Goal: Task Accomplishment & Management: Complete application form

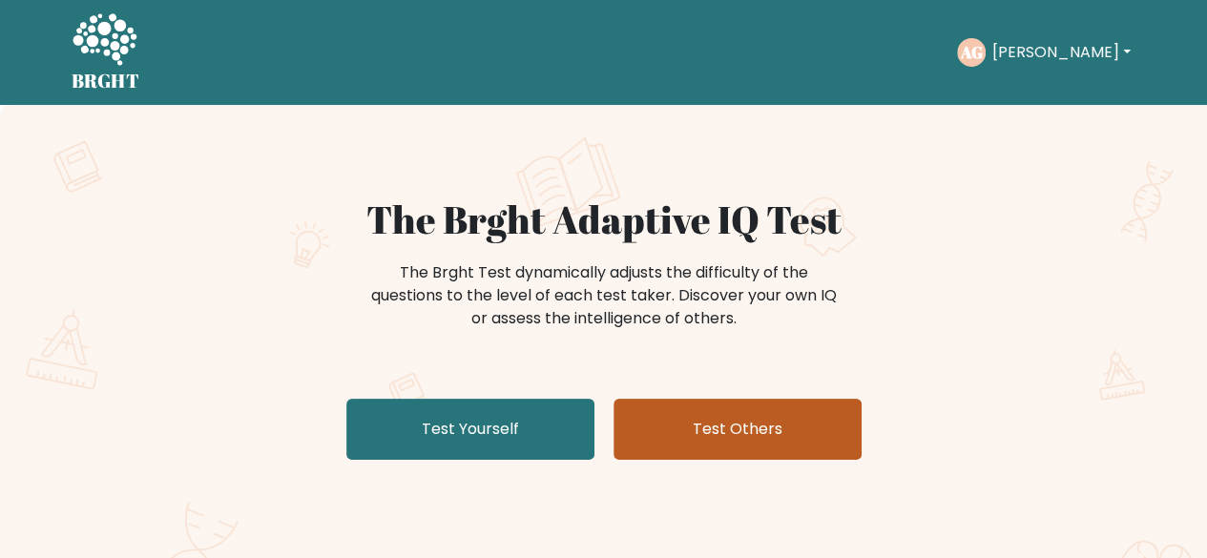
click at [693, 434] on link "Test Others" at bounding box center [737, 429] width 248 height 61
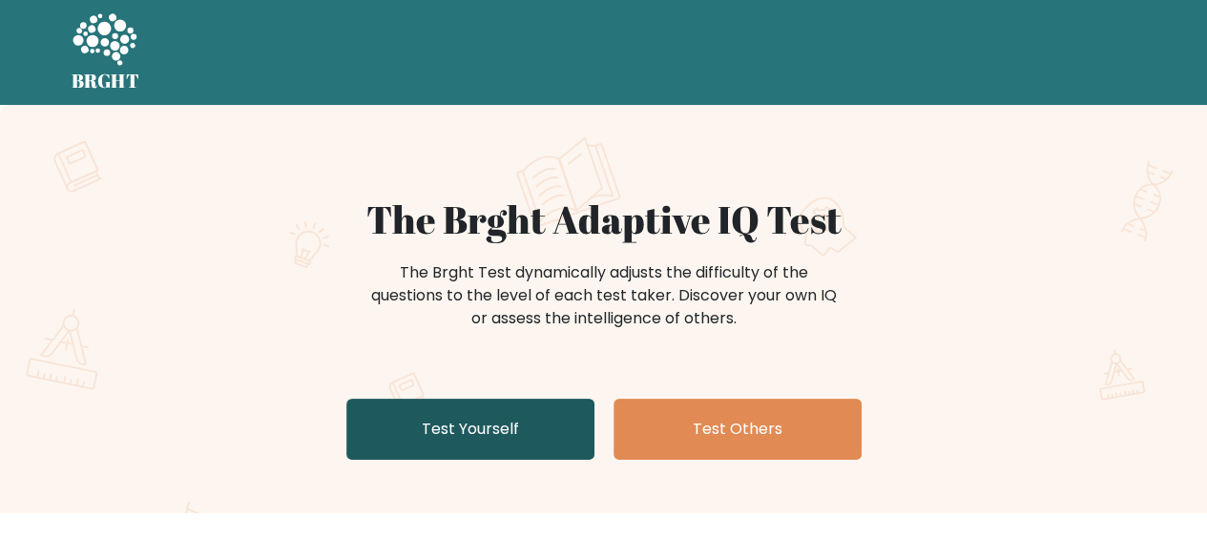
click at [545, 405] on link "Test Yourself" at bounding box center [470, 429] width 248 height 61
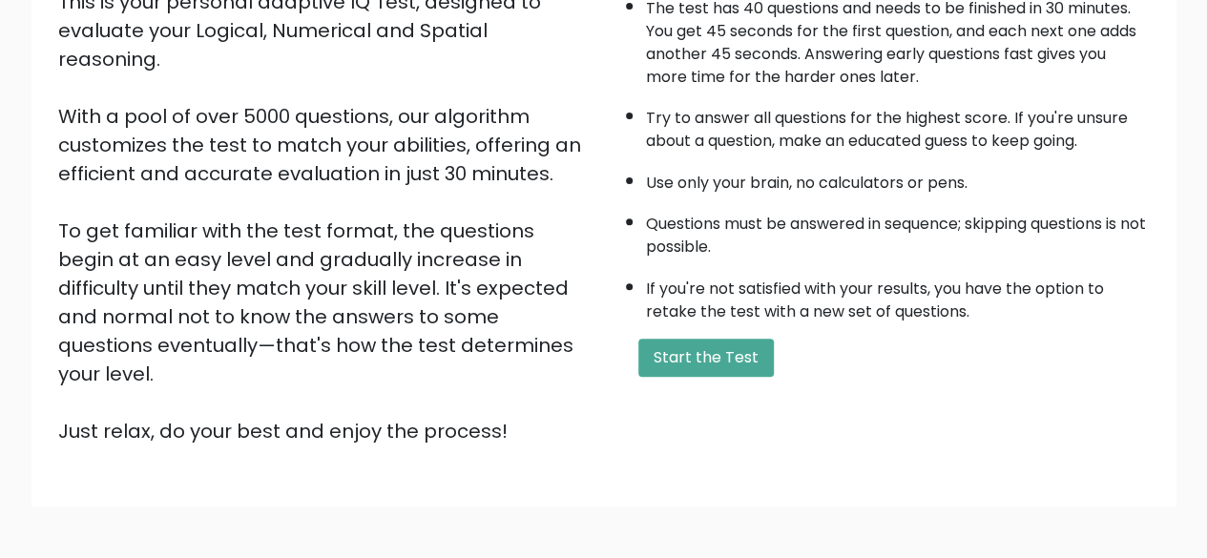
scroll to position [315, 0]
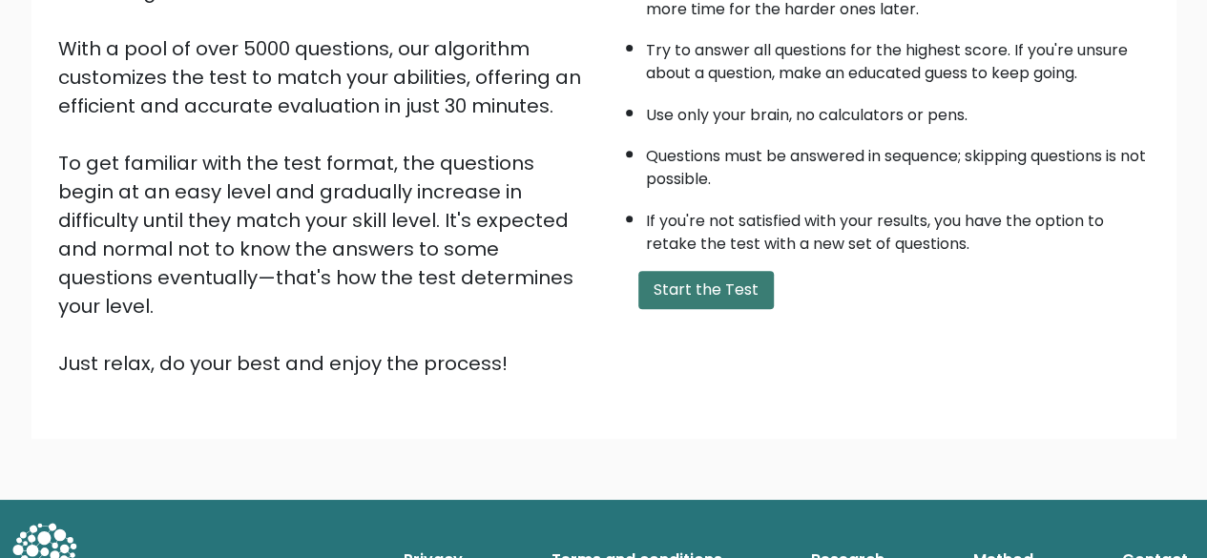
click at [733, 302] on button "Start the Test" at bounding box center [705, 290] width 135 height 38
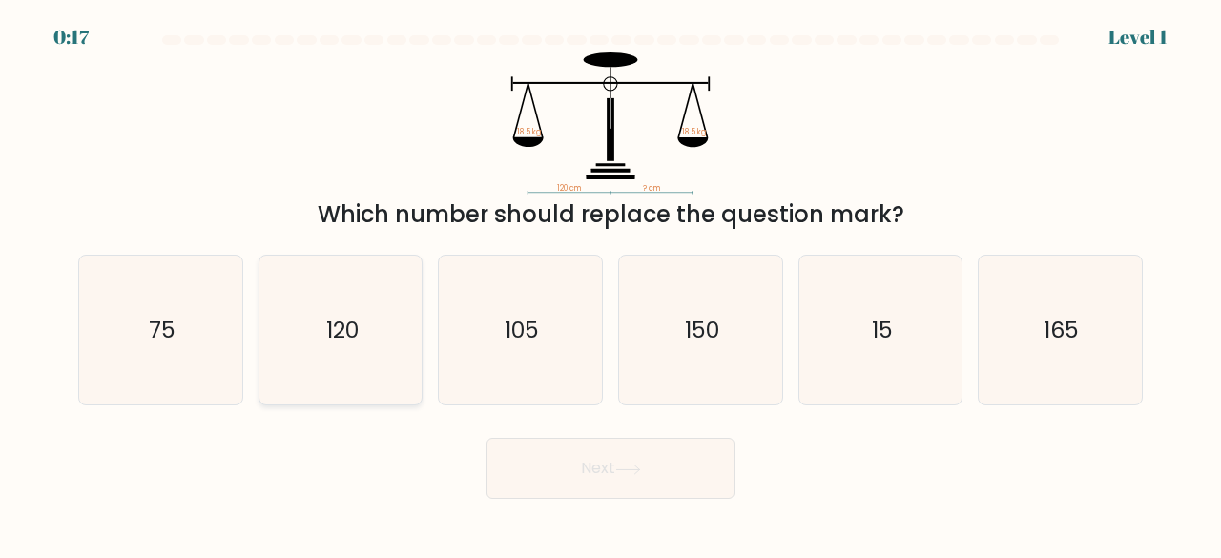
click at [334, 326] on text "120" at bounding box center [342, 329] width 32 height 31
click at [611, 284] on input "b. 120" at bounding box center [611, 281] width 1 height 5
radio input "true"
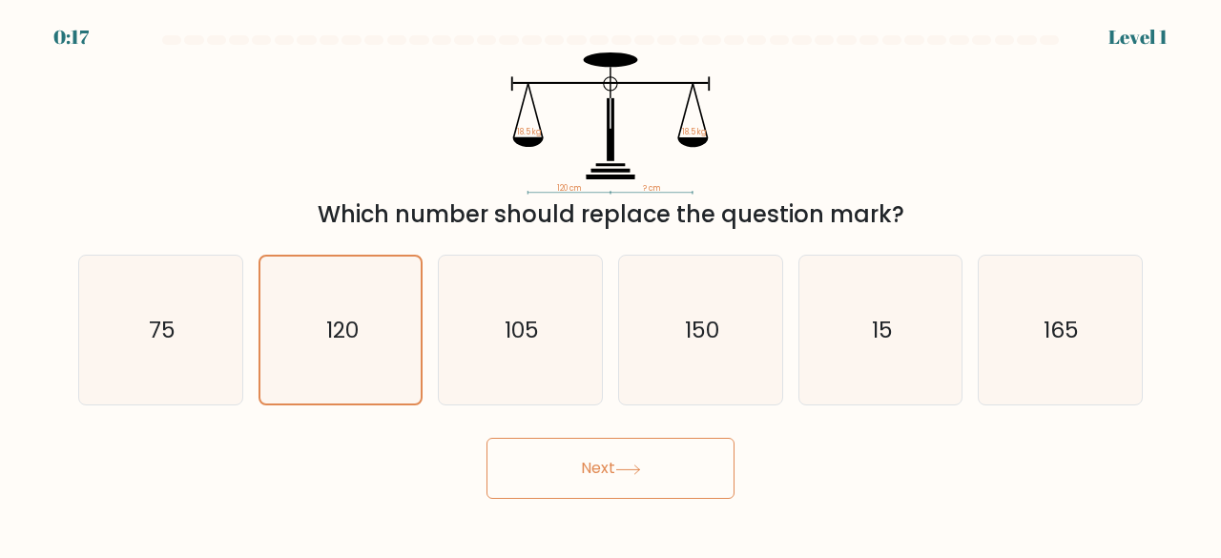
click at [546, 449] on button "Next" at bounding box center [610, 468] width 248 height 61
click at [558, 466] on button "Next" at bounding box center [610, 468] width 248 height 61
click at [557, 459] on button "Next" at bounding box center [610, 468] width 248 height 61
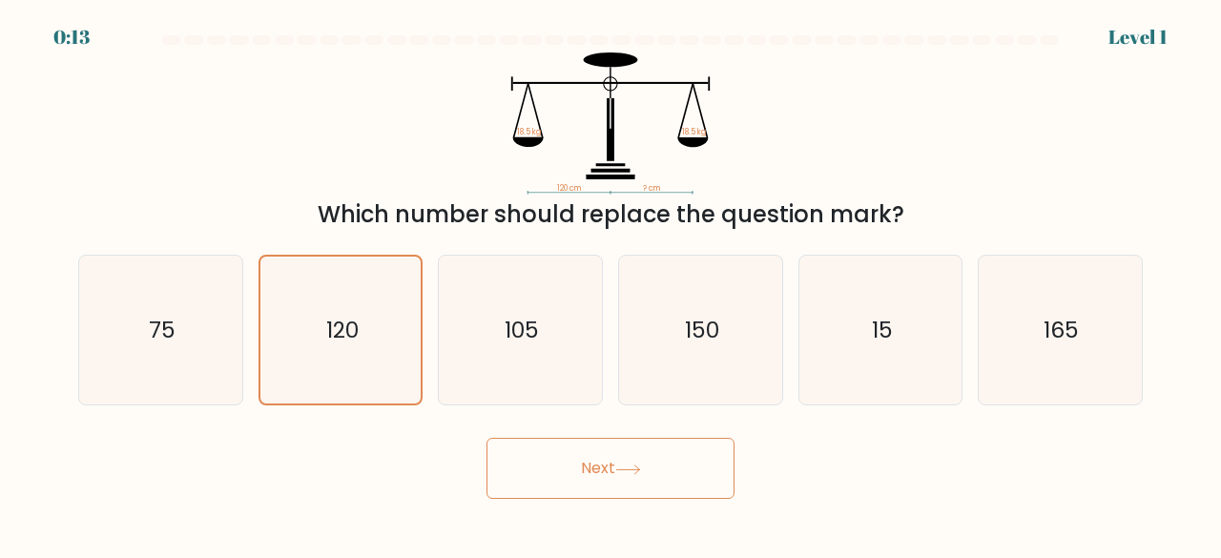
click at [657, 451] on button "Next" at bounding box center [610, 468] width 248 height 61
click at [652, 501] on body "0:12 Level 1" at bounding box center [610, 279] width 1221 height 558
click at [638, 481] on button "Next" at bounding box center [610, 468] width 248 height 61
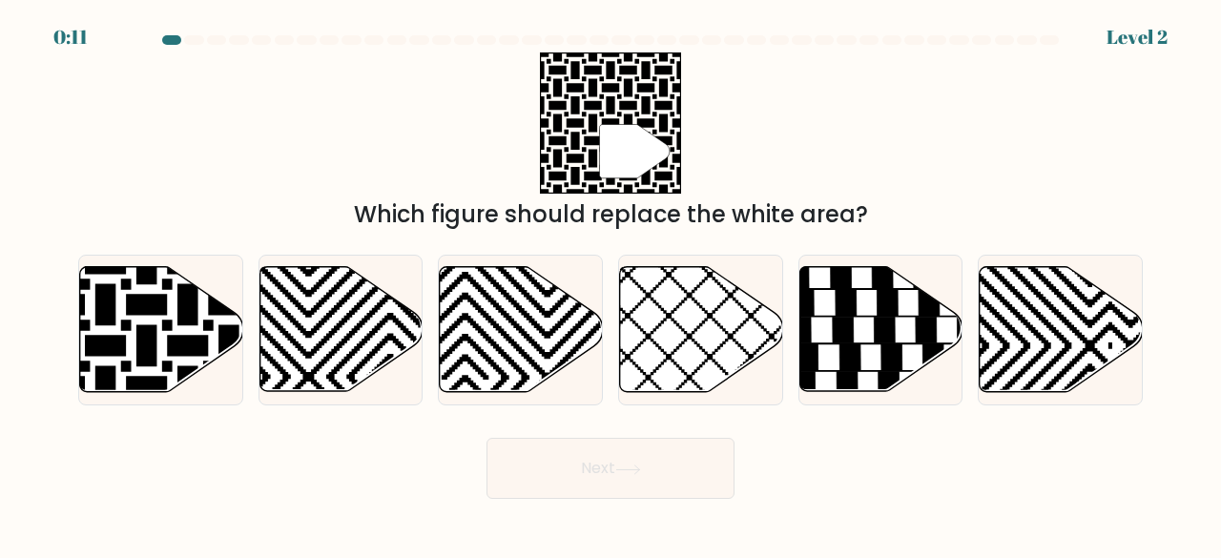
click at [635, 478] on button "Next" at bounding box center [610, 468] width 248 height 61
click at [135, 353] on icon at bounding box center [161, 329] width 163 height 125
click at [611, 284] on input "a." at bounding box center [611, 281] width 1 height 5
radio input "true"
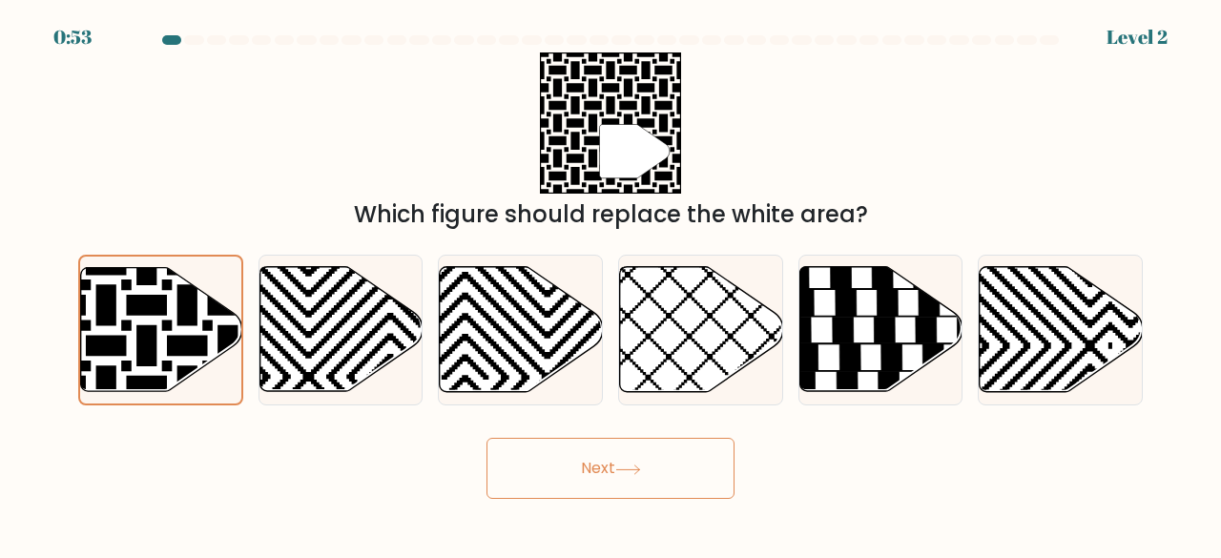
click at [627, 447] on button "Next" at bounding box center [610, 468] width 248 height 61
click at [639, 463] on button "Next" at bounding box center [610, 468] width 248 height 61
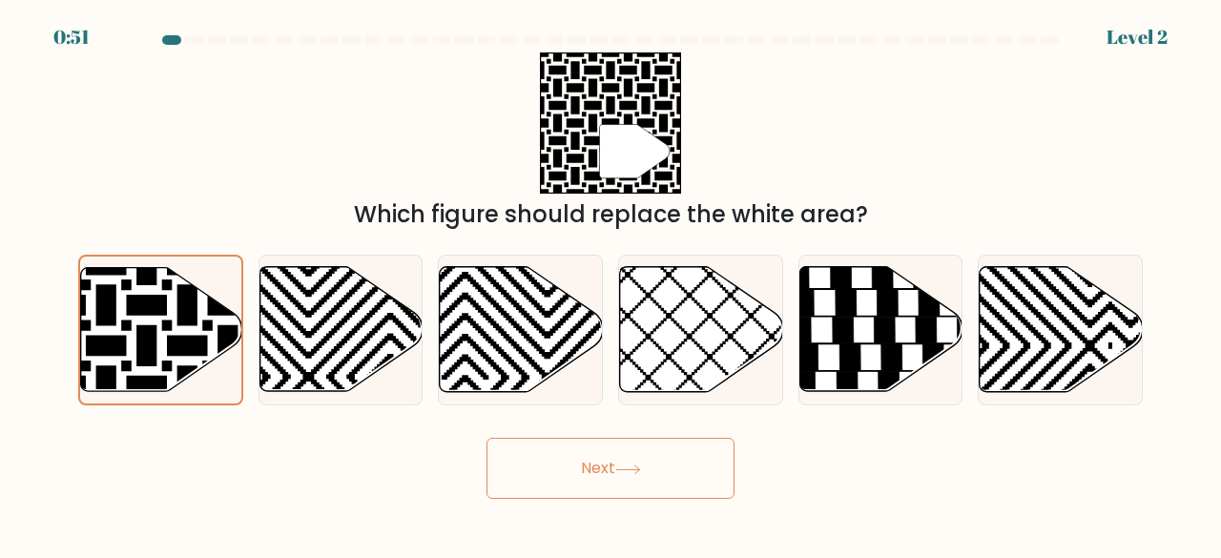
click at [639, 463] on button "Next" at bounding box center [610, 468] width 248 height 61
click at [602, 466] on button "Next" at bounding box center [610, 468] width 248 height 61
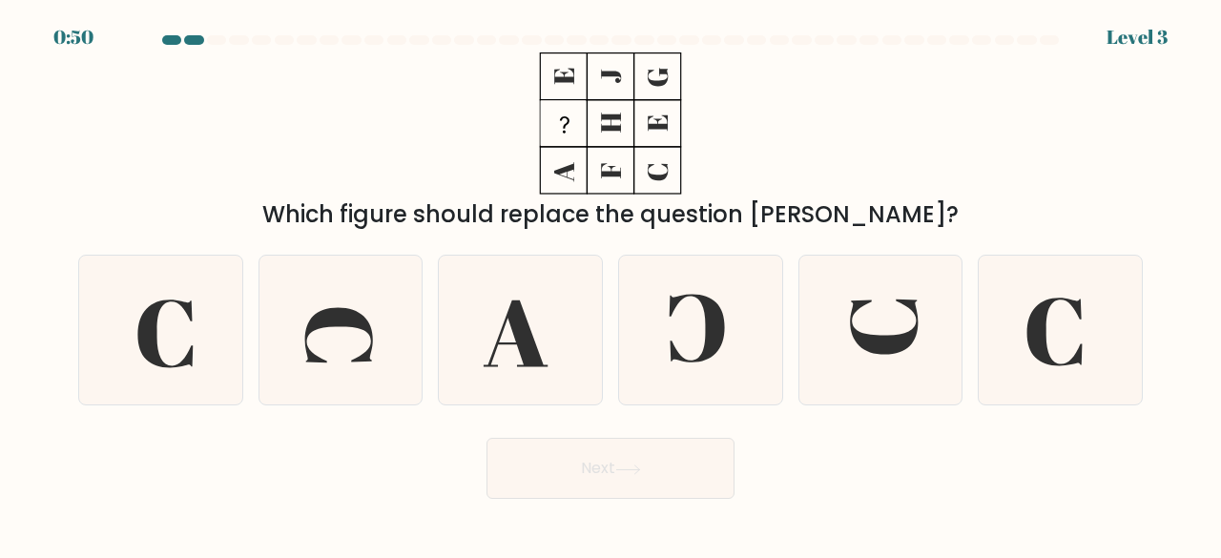
click at [602, 466] on button "Next" at bounding box center [610, 468] width 248 height 61
click at [773, 372] on icon at bounding box center [701, 331] width 150 height 150
click at [611, 284] on input "d." at bounding box center [611, 281] width 1 height 5
radio input "true"
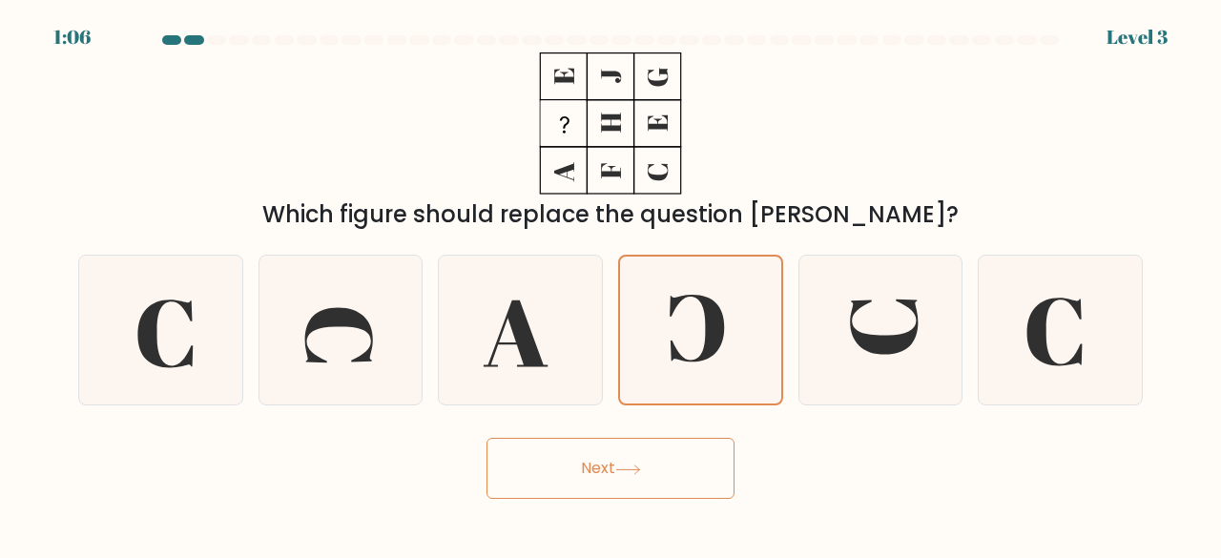
click at [716, 471] on button "Next" at bounding box center [610, 468] width 248 height 61
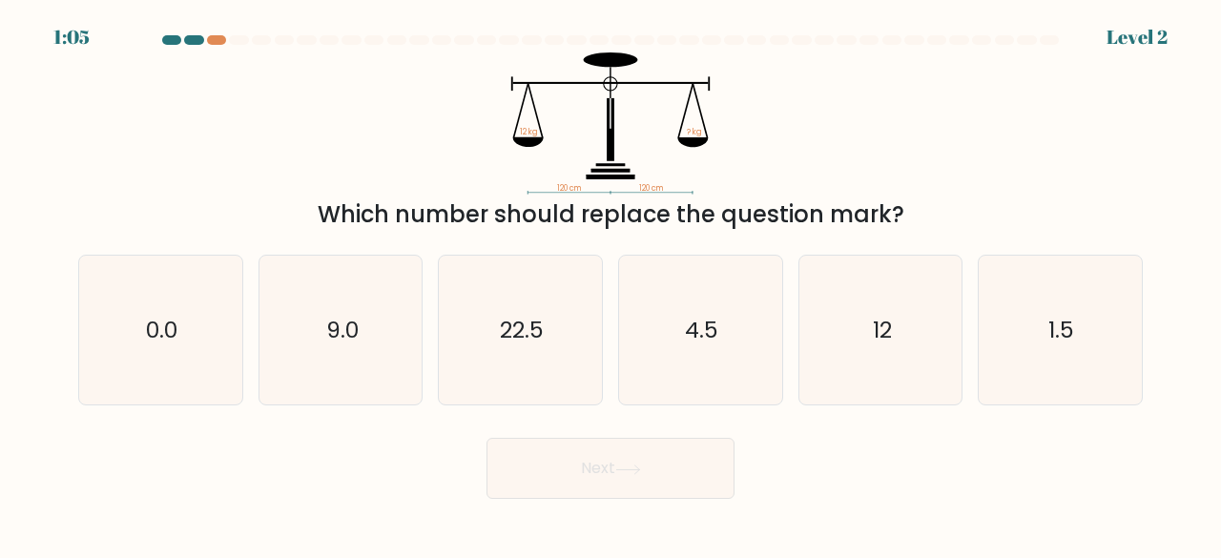
click at [641, 488] on button "Next" at bounding box center [610, 468] width 248 height 61
click at [829, 331] on icon "12" at bounding box center [881, 331] width 150 height 150
click at [611, 284] on input "e. 12" at bounding box center [611, 281] width 1 height 5
radio input "true"
click at [692, 469] on button "Next" at bounding box center [610, 468] width 248 height 61
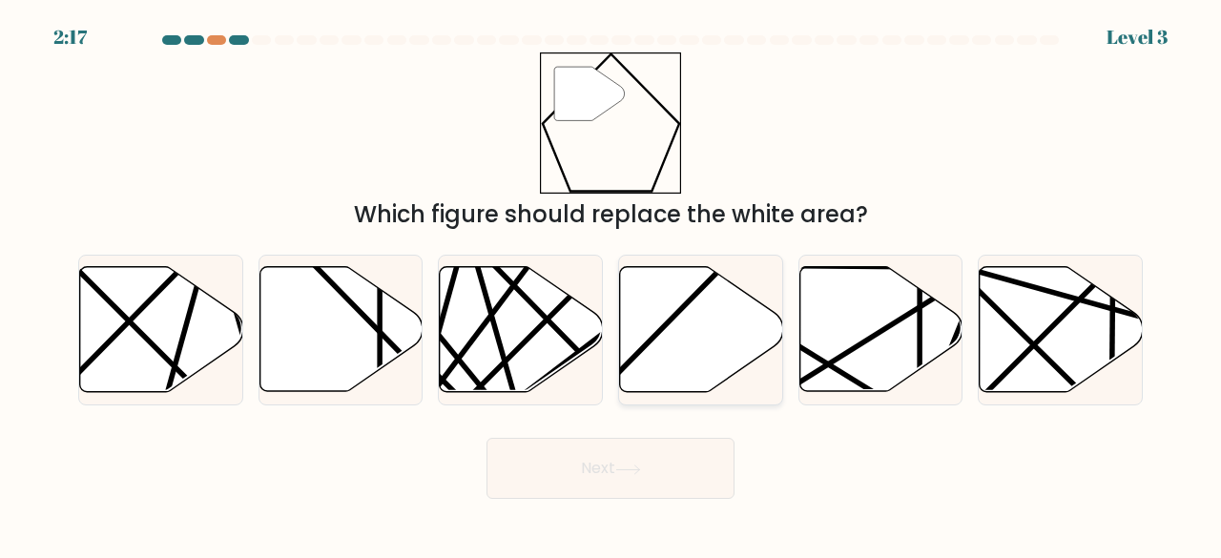
click at [689, 299] on icon at bounding box center [751, 397] width 318 height 319
click at [611, 284] on input "d." at bounding box center [611, 281] width 1 height 5
radio input "true"
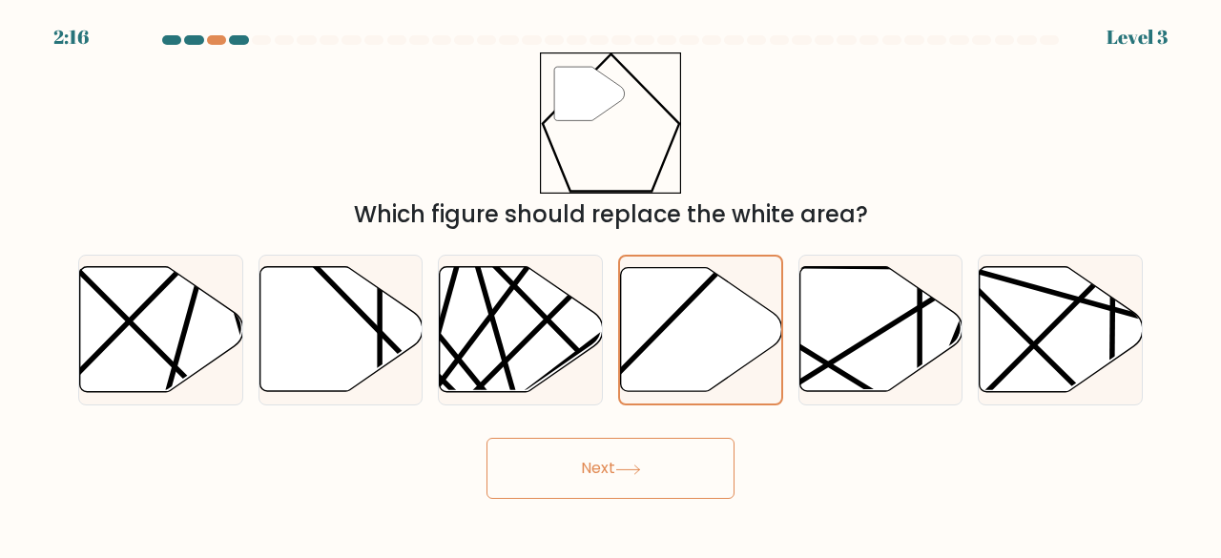
click at [639, 486] on button "Next" at bounding box center [610, 468] width 248 height 61
click at [611, 466] on button "Next" at bounding box center [610, 468] width 248 height 61
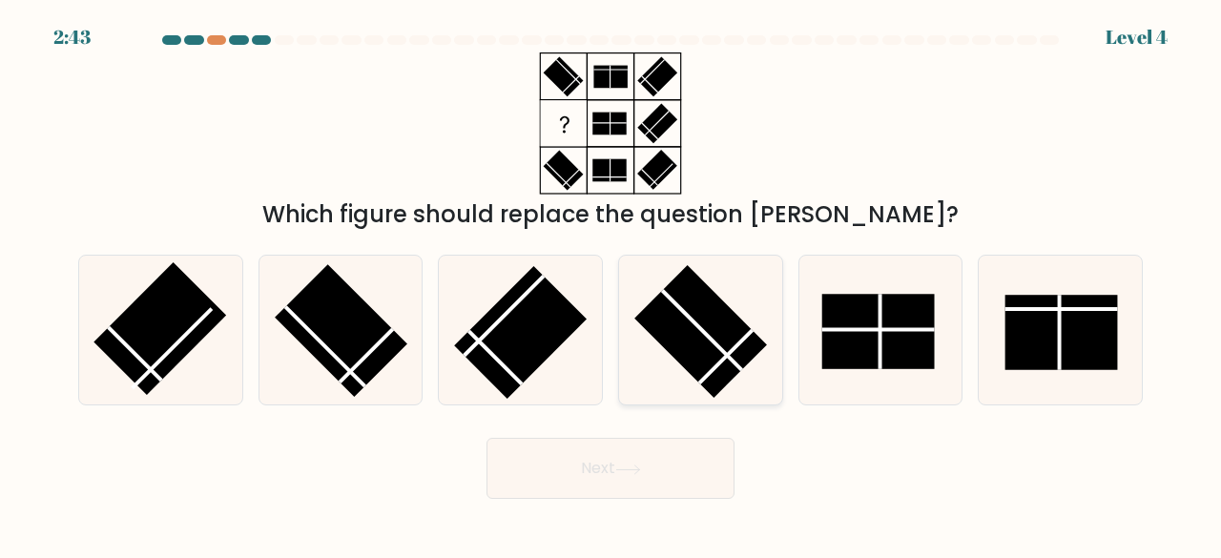
click at [704, 341] on rect at bounding box center [700, 331] width 133 height 133
click at [611, 284] on input "d." at bounding box center [611, 281] width 1 height 5
radio input "true"
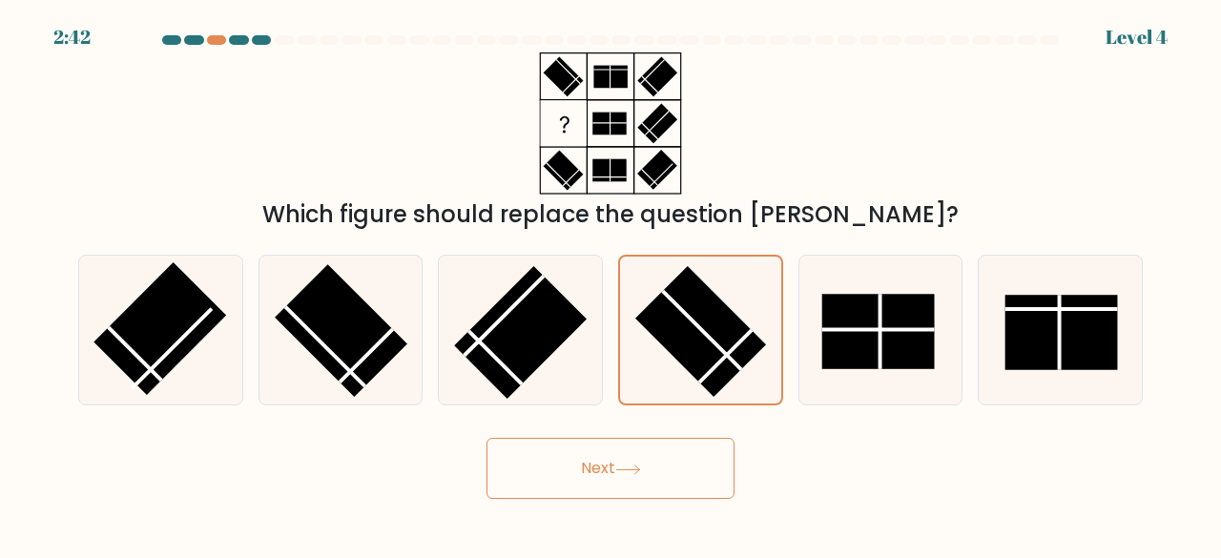
click at [654, 471] on button "Next" at bounding box center [610, 468] width 248 height 61
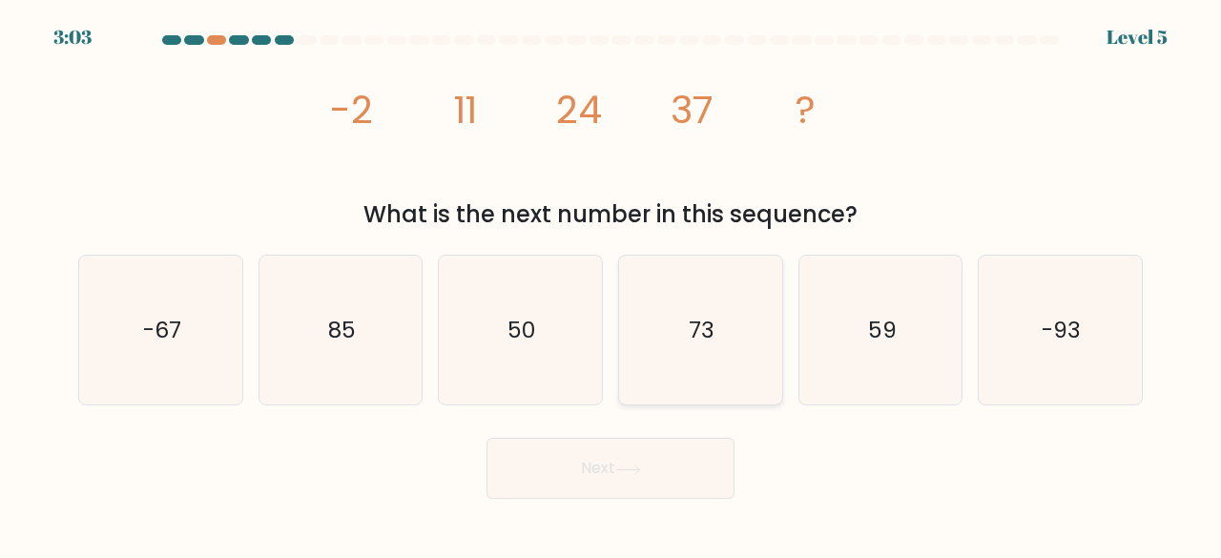
click at [715, 338] on icon "73" at bounding box center [701, 331] width 150 height 150
click at [611, 284] on input "d. 73" at bounding box center [611, 281] width 1 height 5
radio input "true"
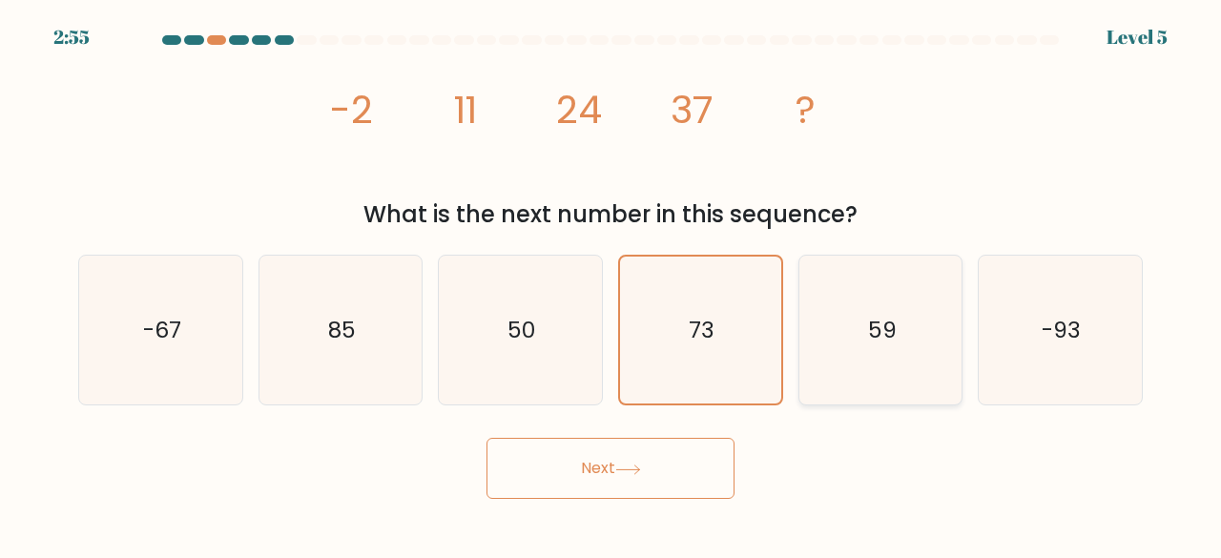
click at [885, 365] on icon "59" at bounding box center [881, 331] width 150 height 150
click at [611, 284] on input "e. 59" at bounding box center [611, 281] width 1 height 5
radio input "true"
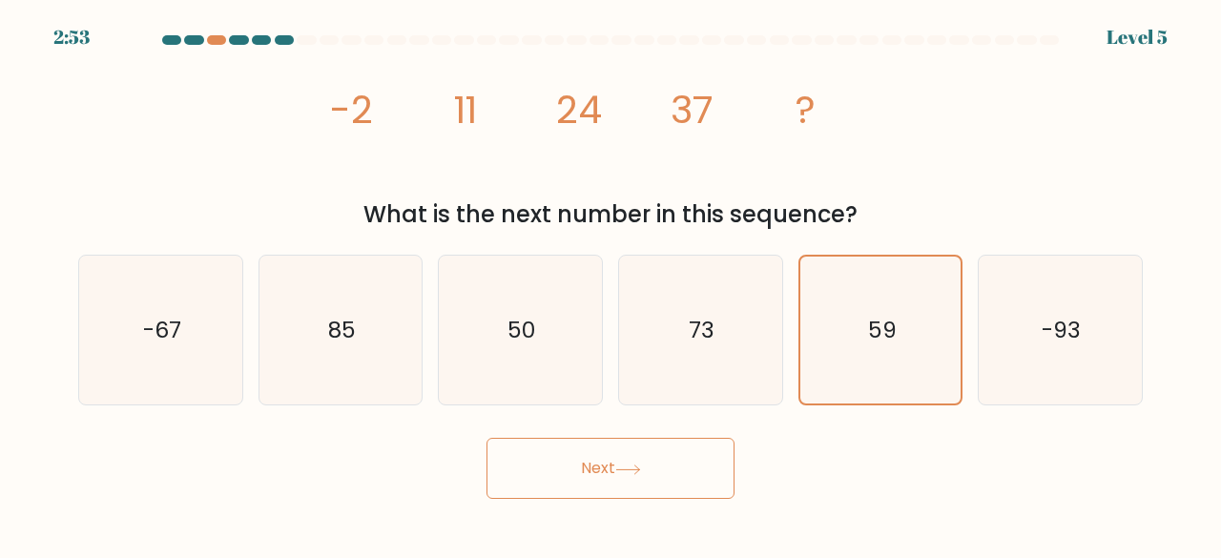
click at [676, 451] on button "Next" at bounding box center [610, 468] width 248 height 61
click at [639, 468] on icon at bounding box center [627, 470] width 23 height 9
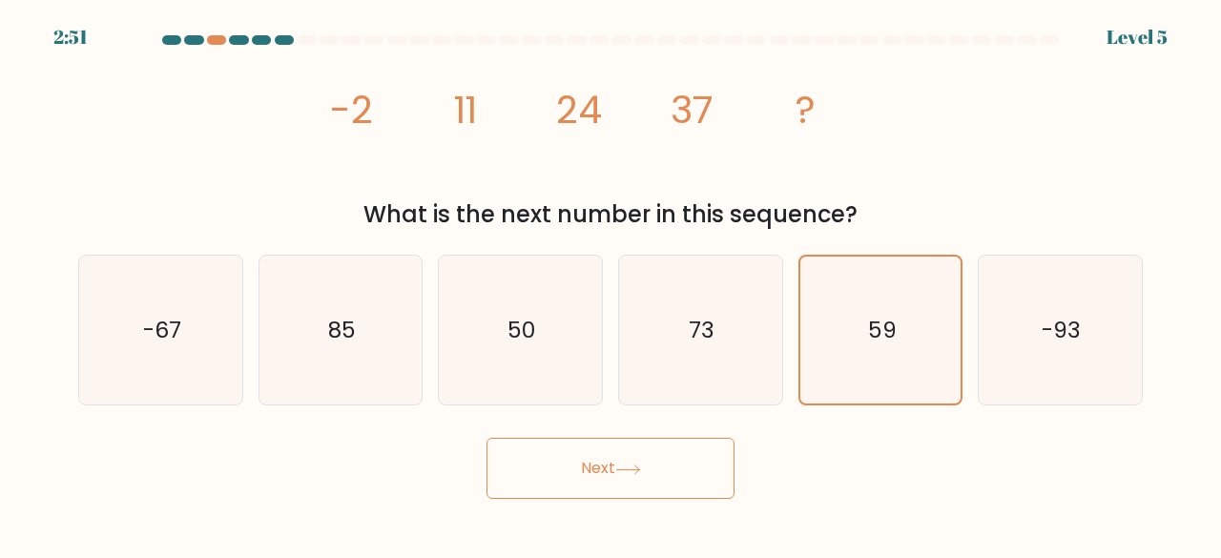
click at [639, 468] on icon at bounding box center [627, 470] width 23 height 9
click at [632, 466] on icon at bounding box center [628, 470] width 26 height 10
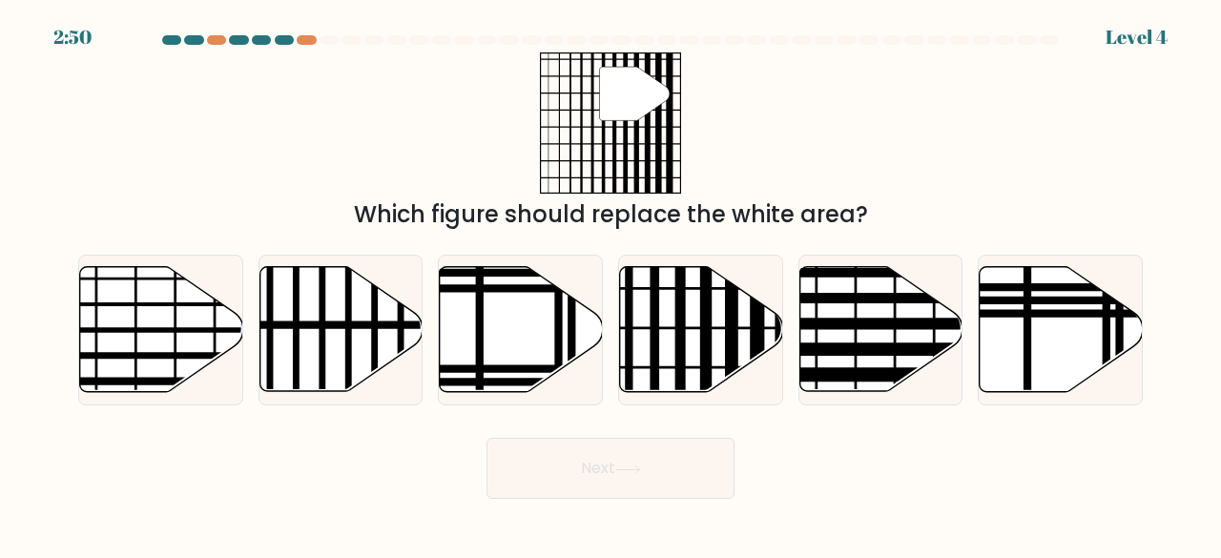
click at [618, 468] on button "Next" at bounding box center [610, 468] width 248 height 61
click at [680, 352] on line at bounding box center [680, 398] width 0 height 328
click at [611, 284] on input "d." at bounding box center [611, 281] width 1 height 5
radio input "true"
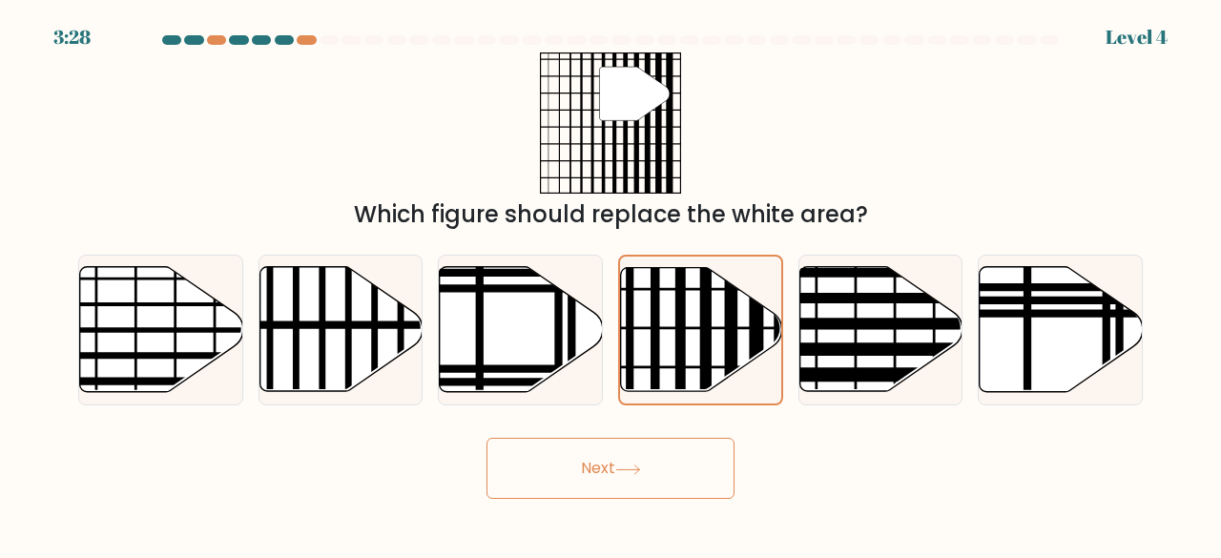
click at [662, 466] on button "Next" at bounding box center [610, 468] width 248 height 61
click at [631, 471] on icon at bounding box center [628, 470] width 26 height 10
click at [631, 472] on icon at bounding box center [628, 470] width 26 height 10
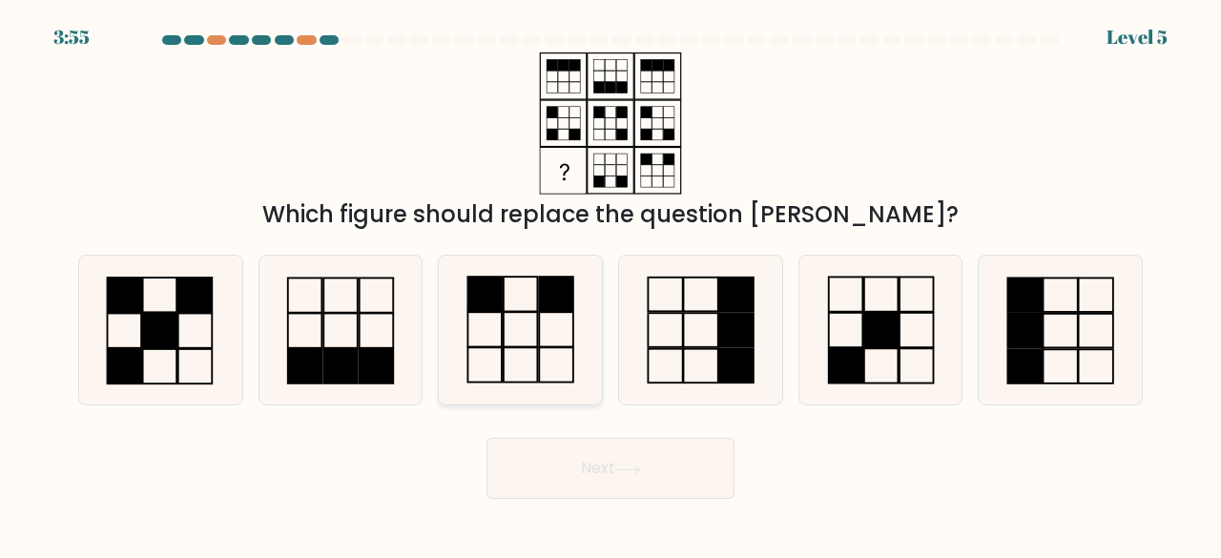
click at [531, 319] on icon at bounding box center [520, 331] width 150 height 150
click at [611, 284] on input "c." at bounding box center [611, 281] width 1 height 5
radio input "true"
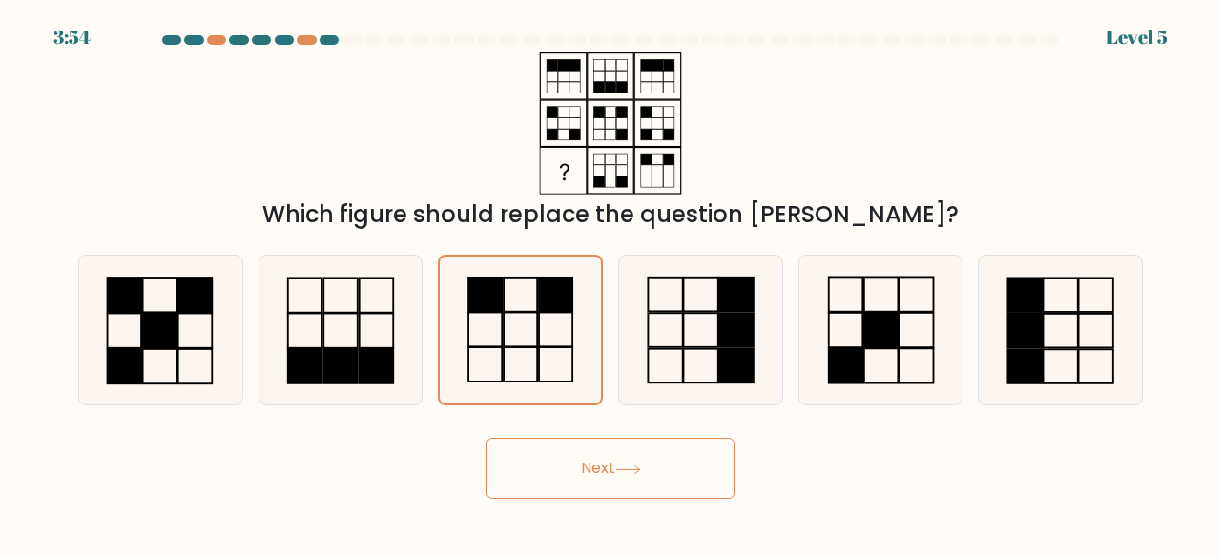
click at [598, 457] on button "Next" at bounding box center [610, 468] width 248 height 61
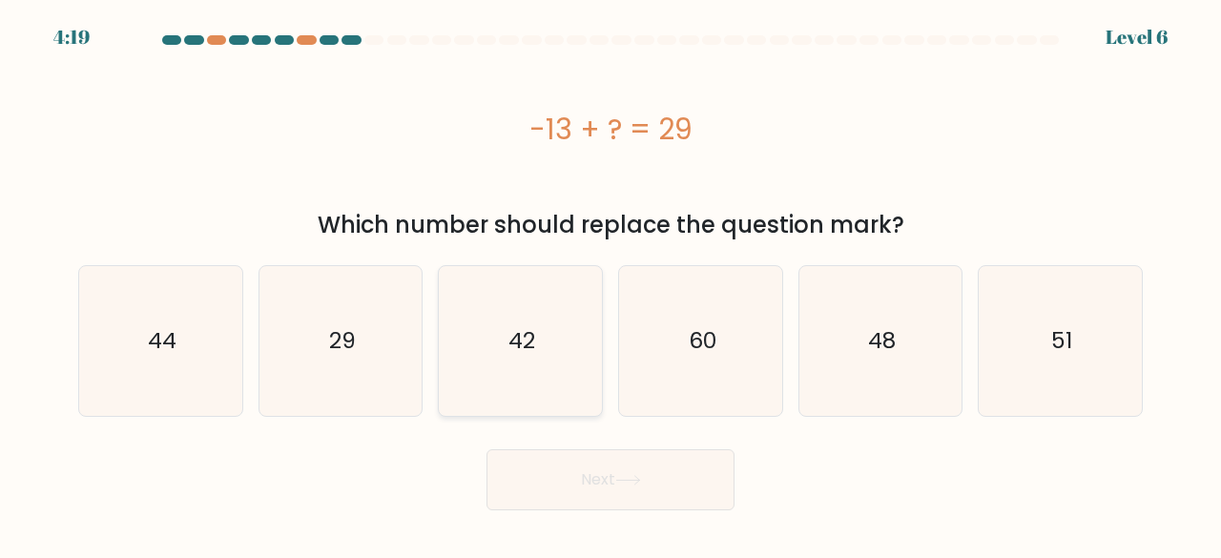
click at [545, 354] on icon "42" at bounding box center [520, 341] width 150 height 150
click at [611, 284] on input "c. 42" at bounding box center [611, 281] width 1 height 5
radio input "true"
click at [617, 473] on button "Next" at bounding box center [610, 479] width 248 height 61
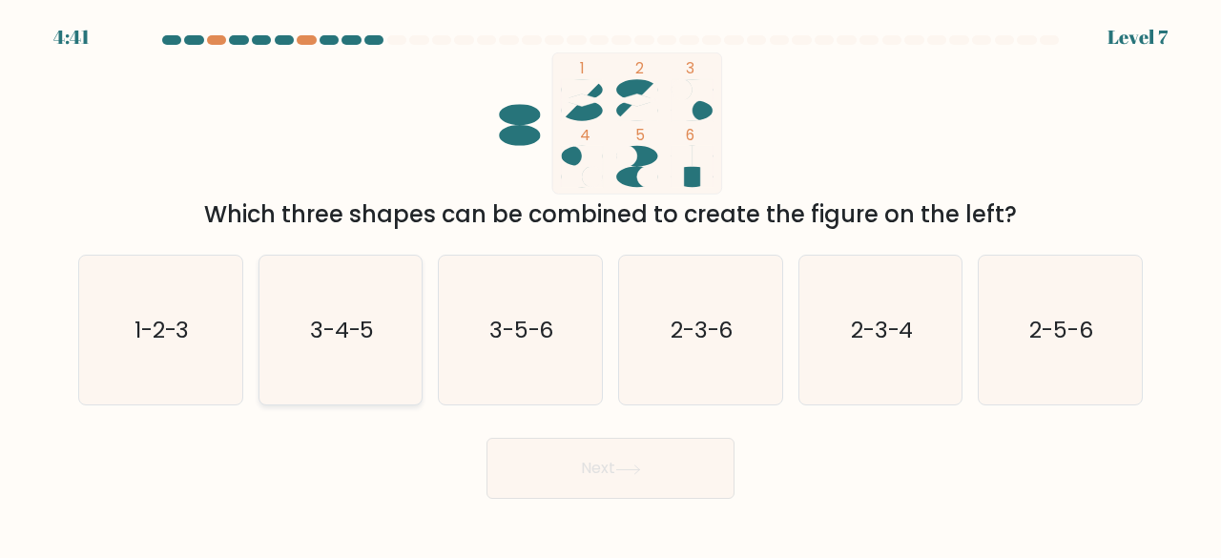
click at [357, 348] on icon "3-4-5" at bounding box center [341, 331] width 150 height 150
click at [611, 284] on input "b. 3-4-5" at bounding box center [611, 281] width 1 height 5
radio input "true"
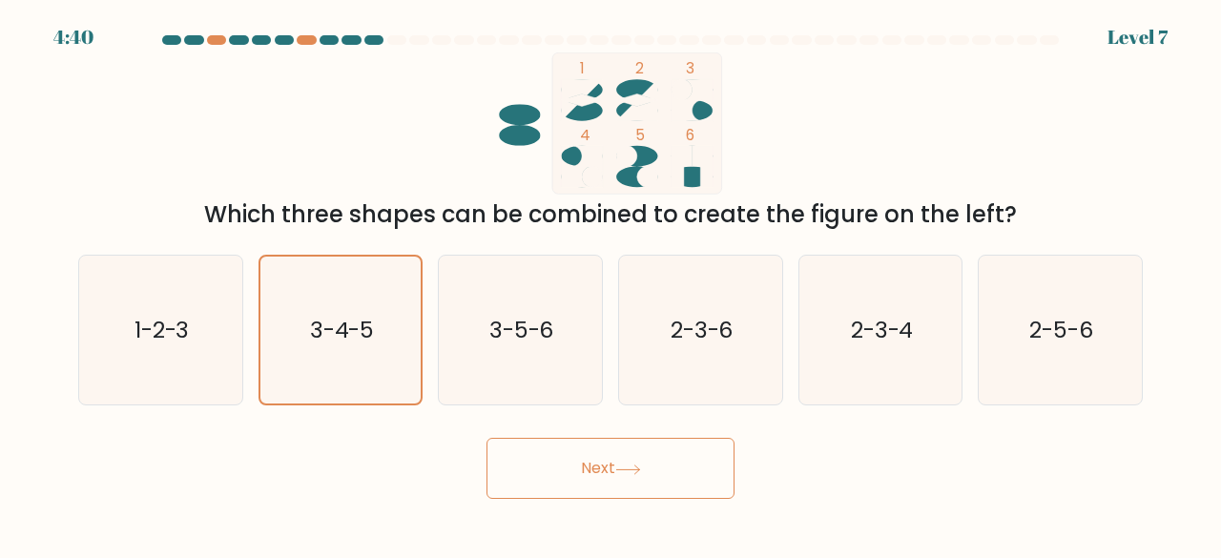
click at [594, 471] on button "Next" at bounding box center [610, 468] width 248 height 61
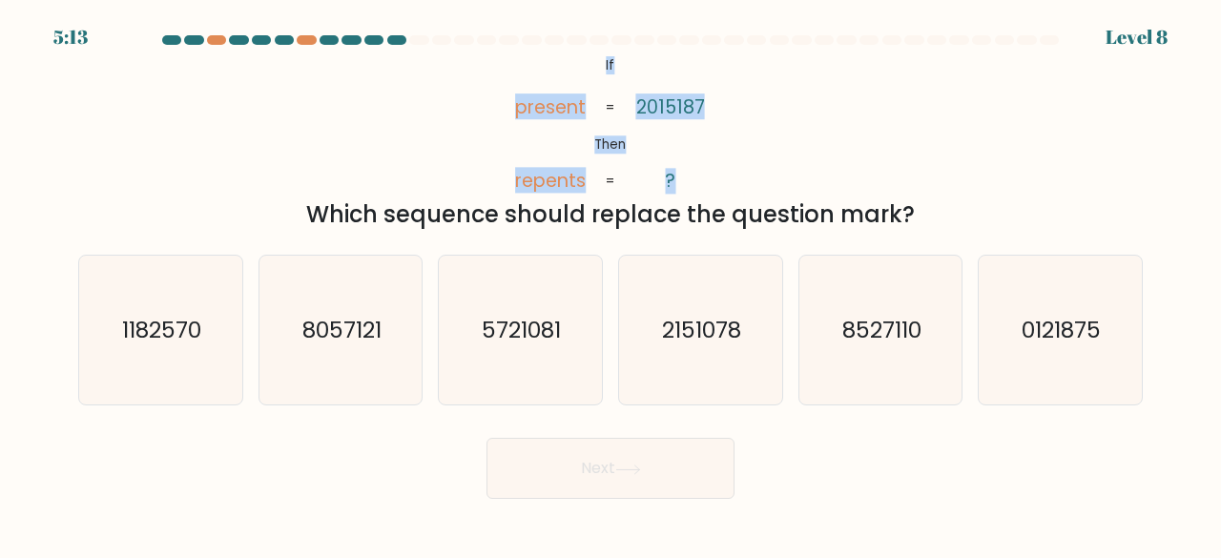
drag, startPoint x: 599, startPoint y: 70, endPoint x: 732, endPoint y: 184, distance: 175.2
click at [732, 184] on div "@import url('https://fonts.googleapis.com/css?family=Abril+Fatface:400,100,100i…" at bounding box center [610, 141] width 1087 height 179
copy icon "If Then present repents 2015187 ?"
click at [493, 167] on div "@import url('https://fonts.googleapis.com/css?family=Abril+Fatface:400,100,100i…" at bounding box center [610, 141] width 1087 height 179
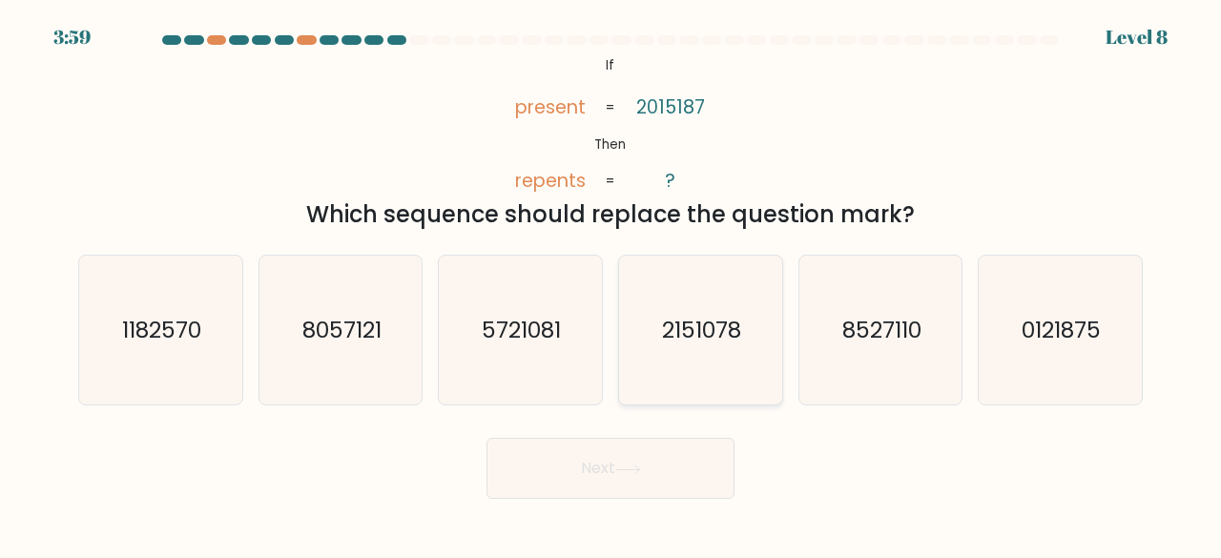
click at [680, 339] on text "2151078" at bounding box center [701, 329] width 79 height 31
click at [611, 284] on input "d. 2151078" at bounding box center [611, 281] width 1 height 5
radio input "true"
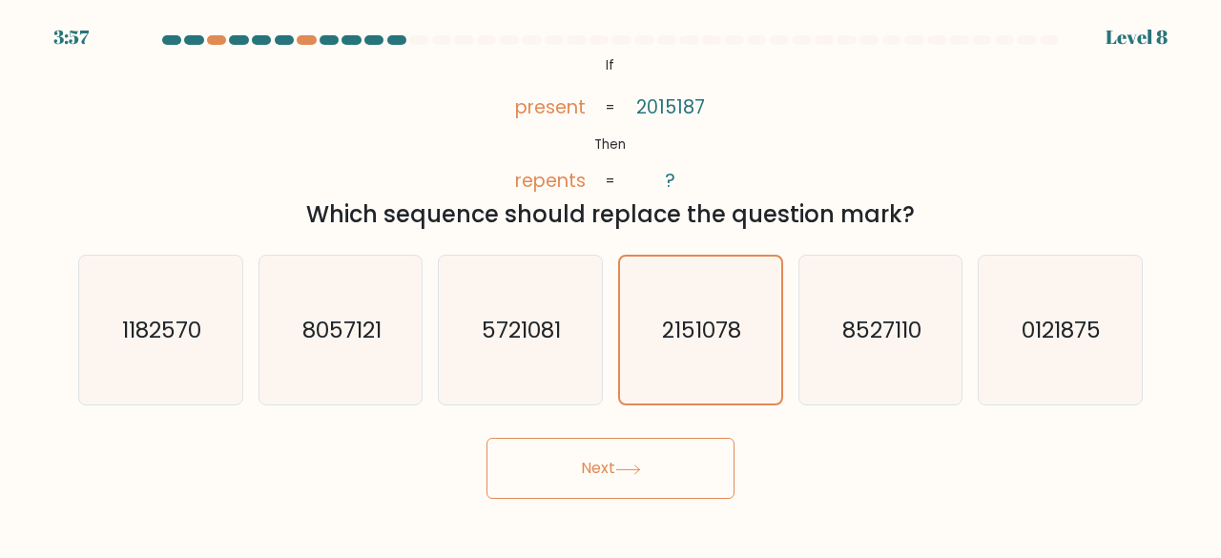
click at [641, 466] on icon at bounding box center [628, 470] width 26 height 10
click at [638, 468] on icon at bounding box center [628, 470] width 26 height 10
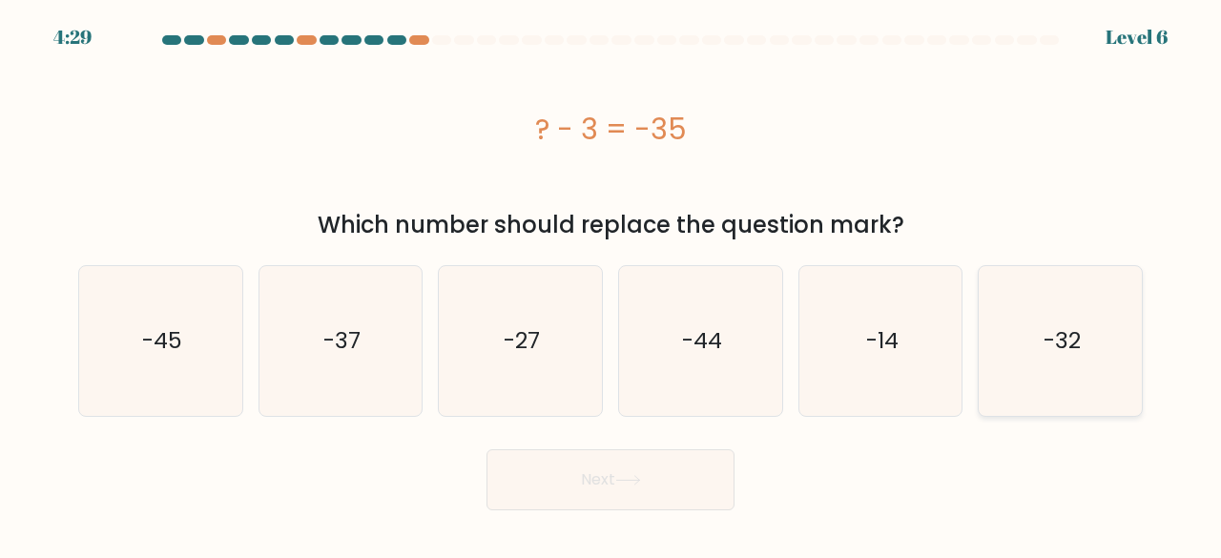
click at [1046, 319] on icon "-32" at bounding box center [1060, 341] width 150 height 150
click at [611, 284] on input "f. -32" at bounding box center [611, 281] width 1 height 5
radio input "true"
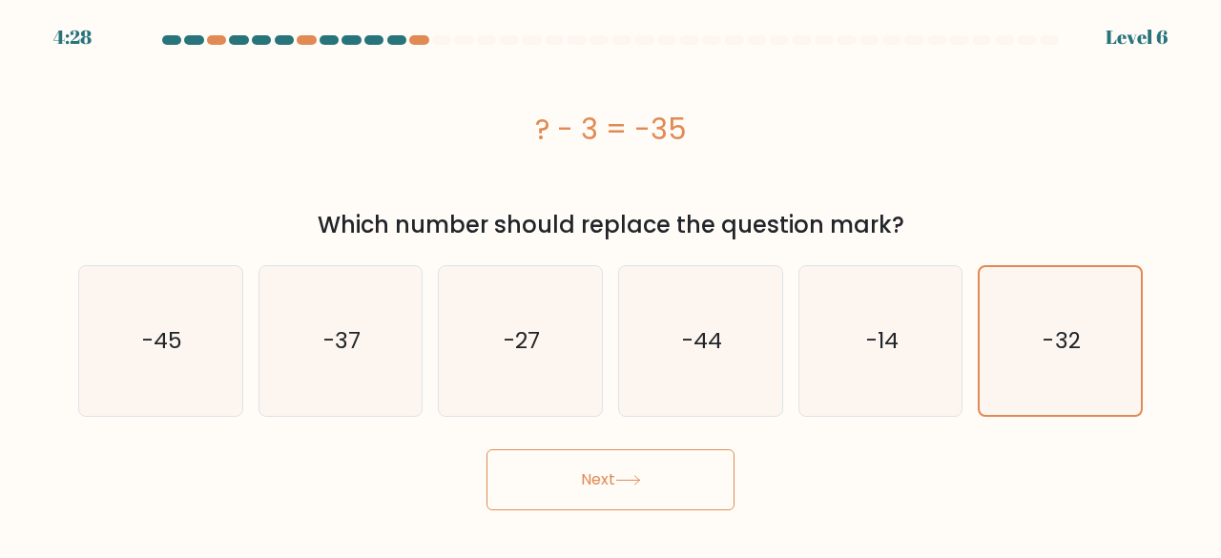
click at [721, 474] on button "Next" at bounding box center [610, 479] width 248 height 61
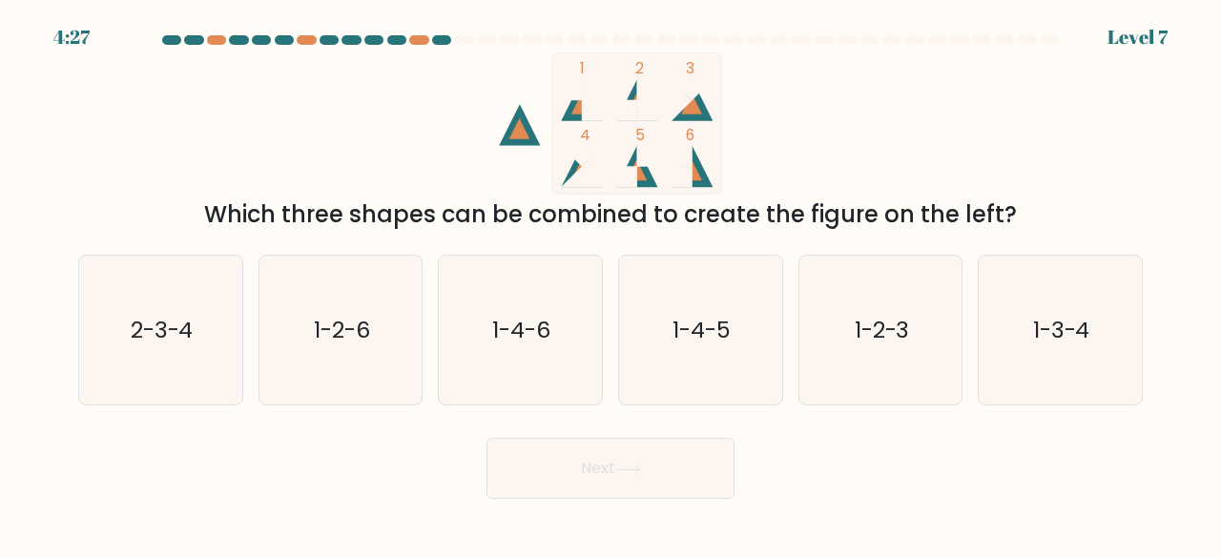
click at [713, 474] on button "Next" at bounding box center [610, 468] width 248 height 61
click at [673, 476] on button "Next" at bounding box center [610, 468] width 248 height 61
click at [294, 438] on div "Next" at bounding box center [610, 463] width 1087 height 71
click at [361, 367] on icon "1-2-6" at bounding box center [341, 331] width 150 height 150
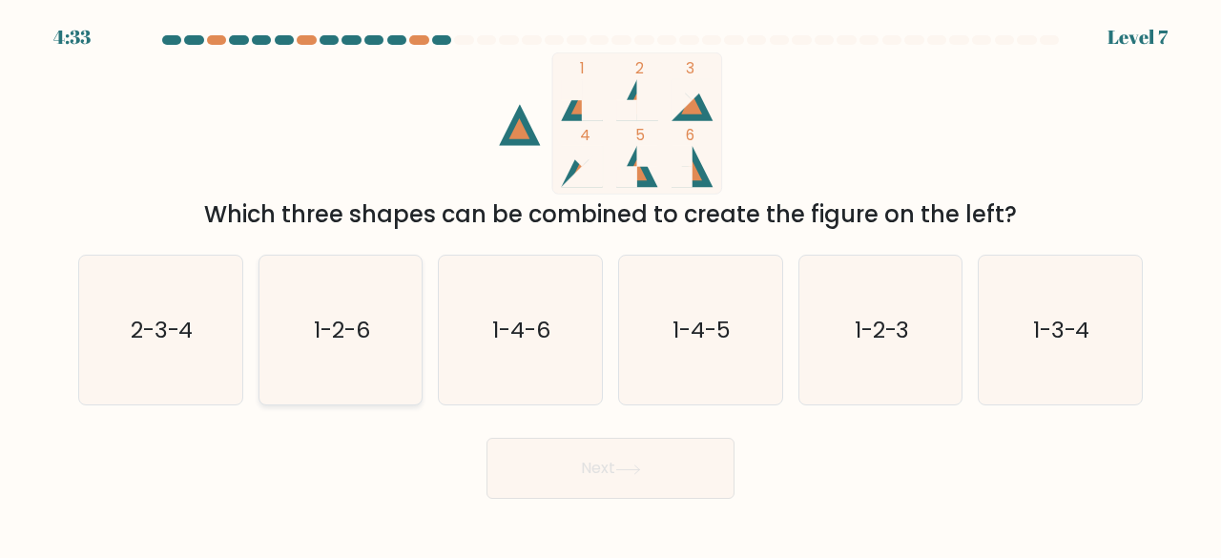
click at [611, 284] on input "b. 1-2-6" at bounding box center [611, 281] width 1 height 5
radio input "true"
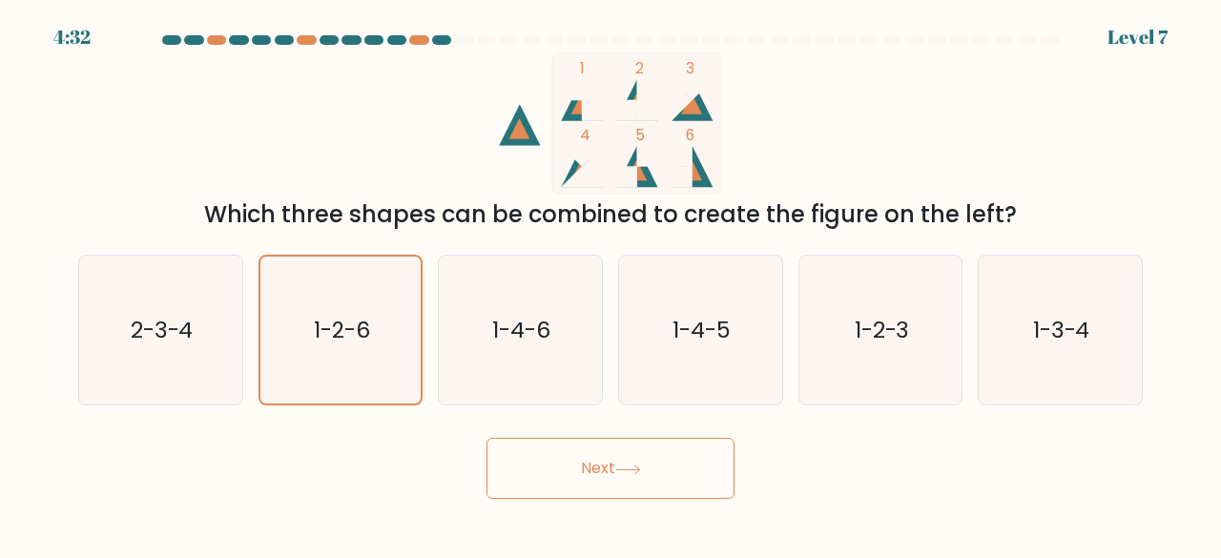
click at [563, 455] on button "Next" at bounding box center [610, 468] width 248 height 61
click at [578, 470] on button "Next" at bounding box center [610, 468] width 248 height 61
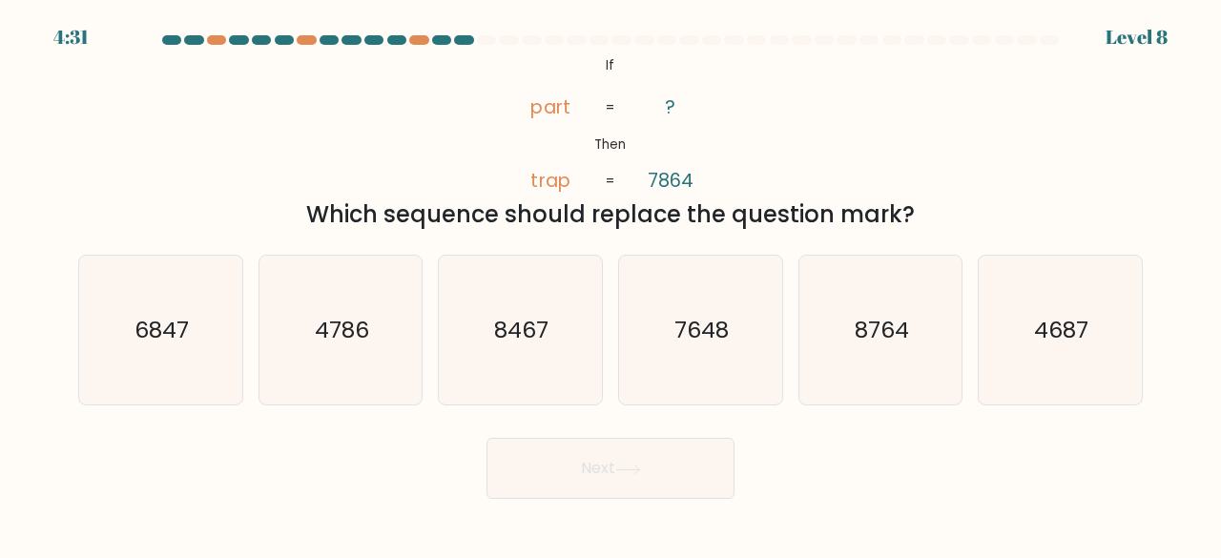
click at [578, 470] on button "Next" at bounding box center [610, 468] width 248 height 61
click at [872, 461] on div "Next" at bounding box center [610, 463] width 1087 height 71
click at [742, 351] on icon "7648" at bounding box center [701, 331] width 150 height 150
click at [611, 284] on input "d. 7648" at bounding box center [611, 281] width 1 height 5
radio input "true"
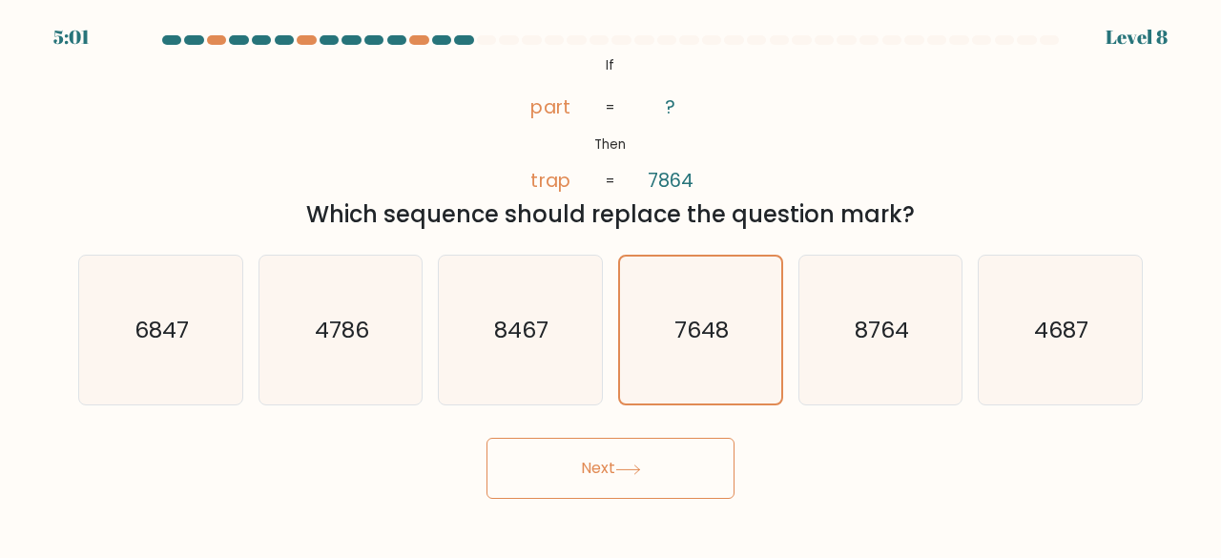
click at [652, 461] on button "Next" at bounding box center [610, 468] width 248 height 61
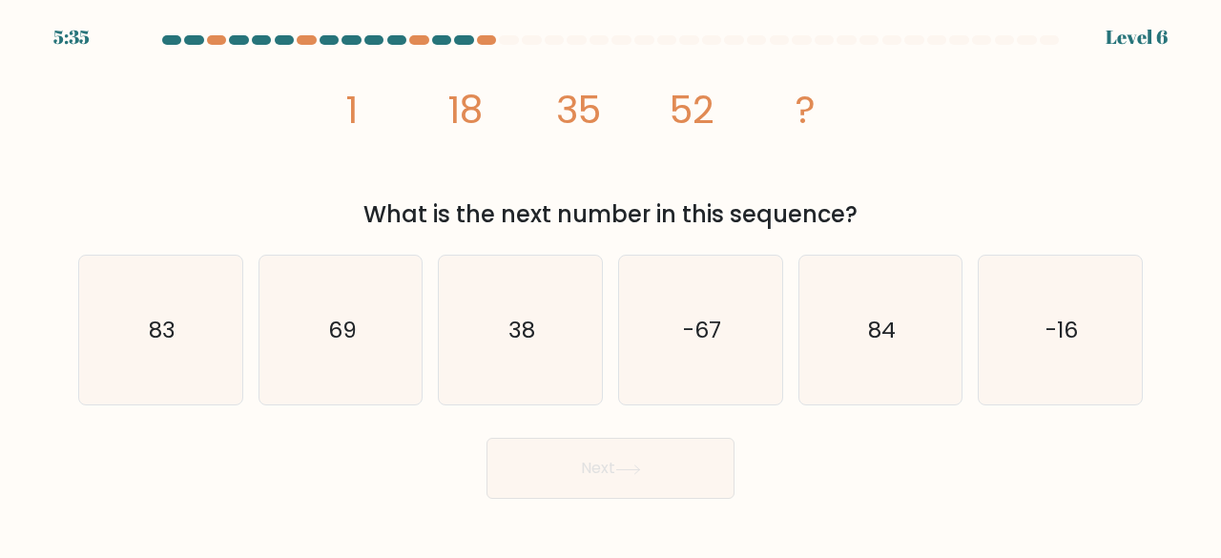
click at [912, 185] on div "image/svg+xml 1 18 35 52 ? What is the next number in this sequence?" at bounding box center [610, 141] width 1087 height 179
click at [875, 337] on text "84" at bounding box center [882, 329] width 28 height 31
click at [611, 284] on input "e. 84" at bounding box center [611, 281] width 1 height 5
radio input "true"
click at [637, 474] on icon at bounding box center [628, 470] width 26 height 10
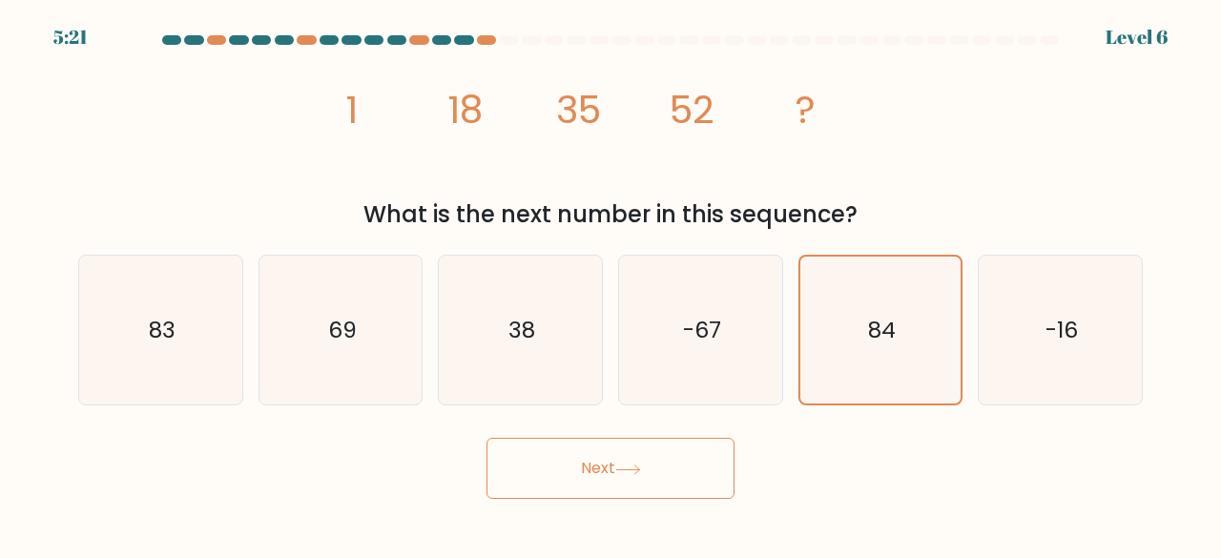
click at [637, 474] on icon at bounding box center [628, 470] width 26 height 10
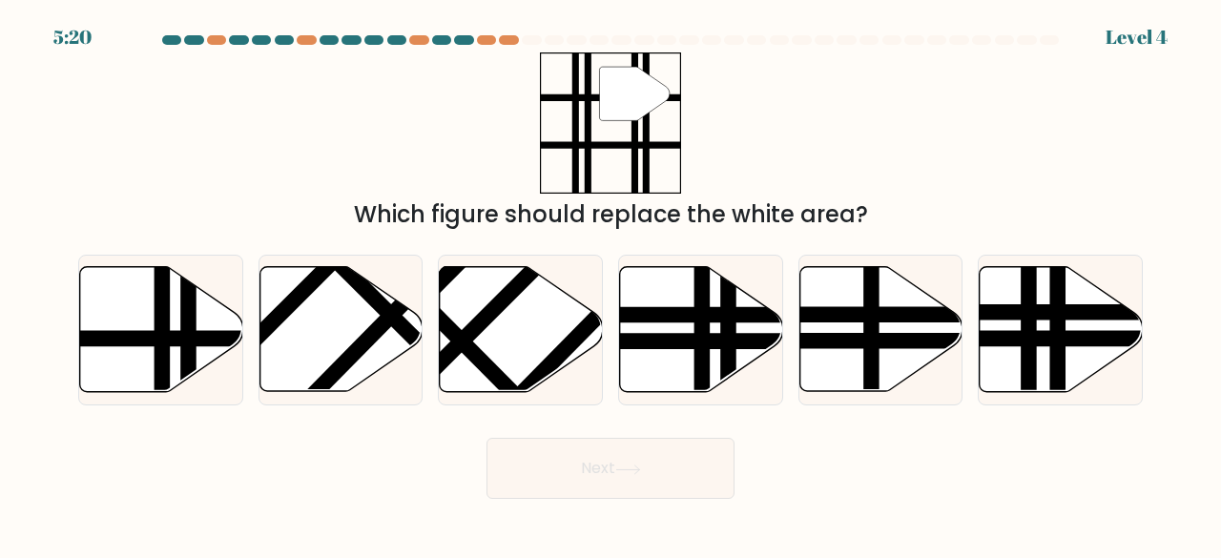
click at [637, 474] on icon at bounding box center [628, 470] width 26 height 10
click at [728, 343] on line at bounding box center [728, 264] width 0 height 328
click at [611, 284] on input "d." at bounding box center [611, 281] width 1 height 5
radio input "true"
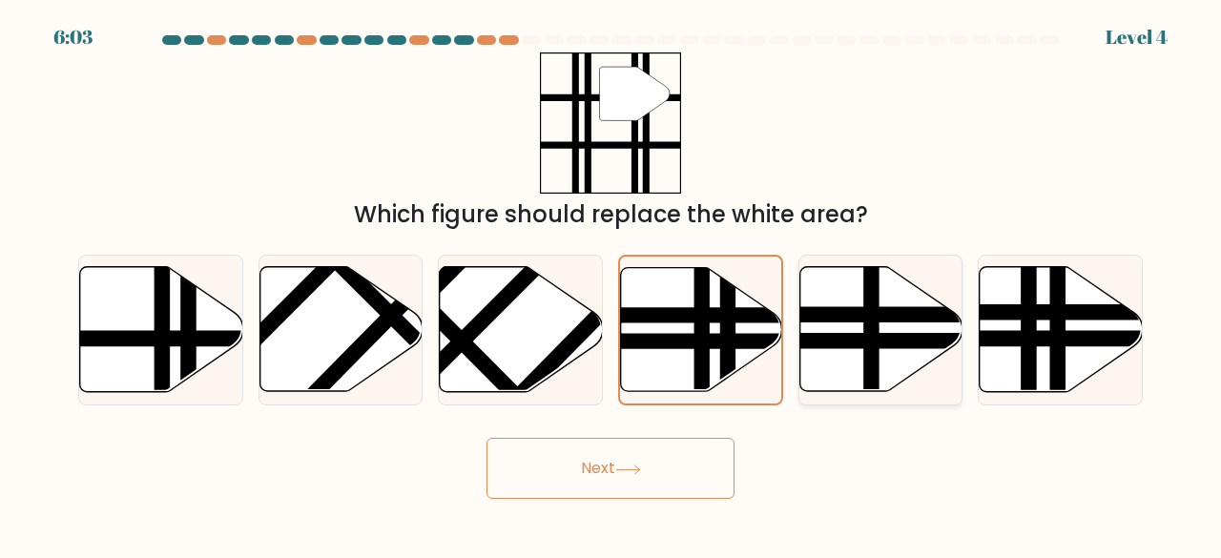
click at [866, 342] on line at bounding box center [930, 342] width 328 height 0
click at [611, 284] on input "e." at bounding box center [611, 281] width 1 height 5
radio input "true"
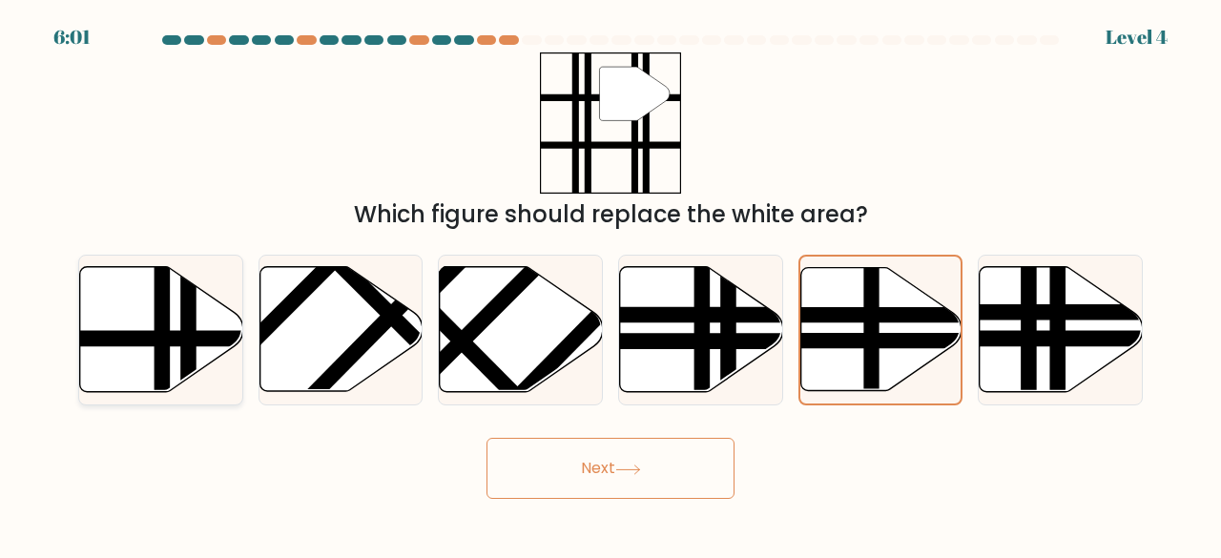
click at [188, 355] on line at bounding box center [188, 398] width 0 height 328
click at [611, 284] on input "a." at bounding box center [611, 281] width 1 height 5
radio input "true"
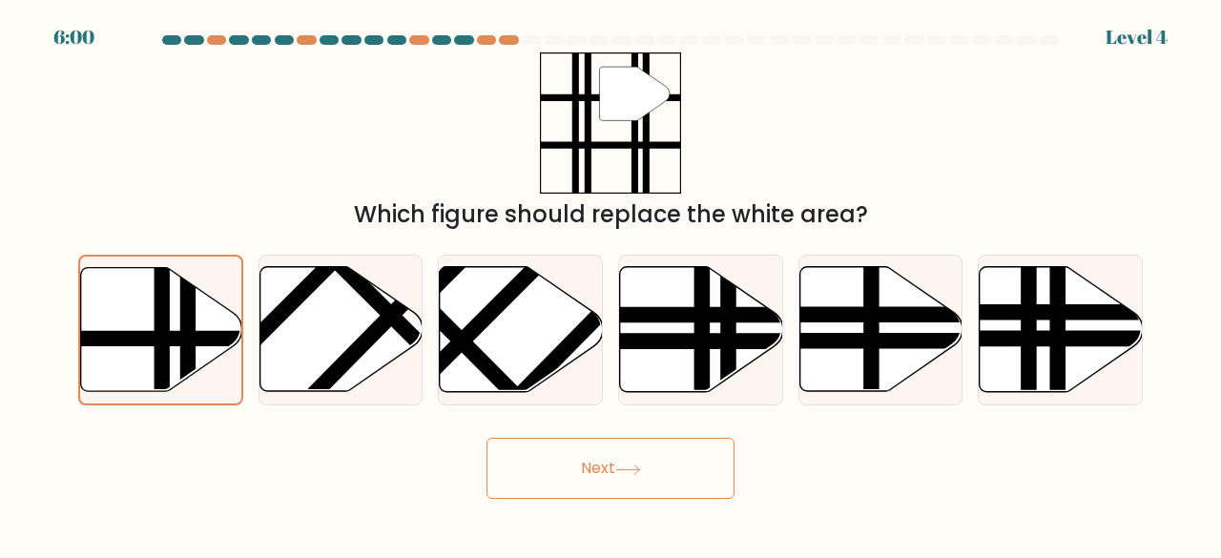
click at [672, 465] on button "Next" at bounding box center [610, 468] width 248 height 61
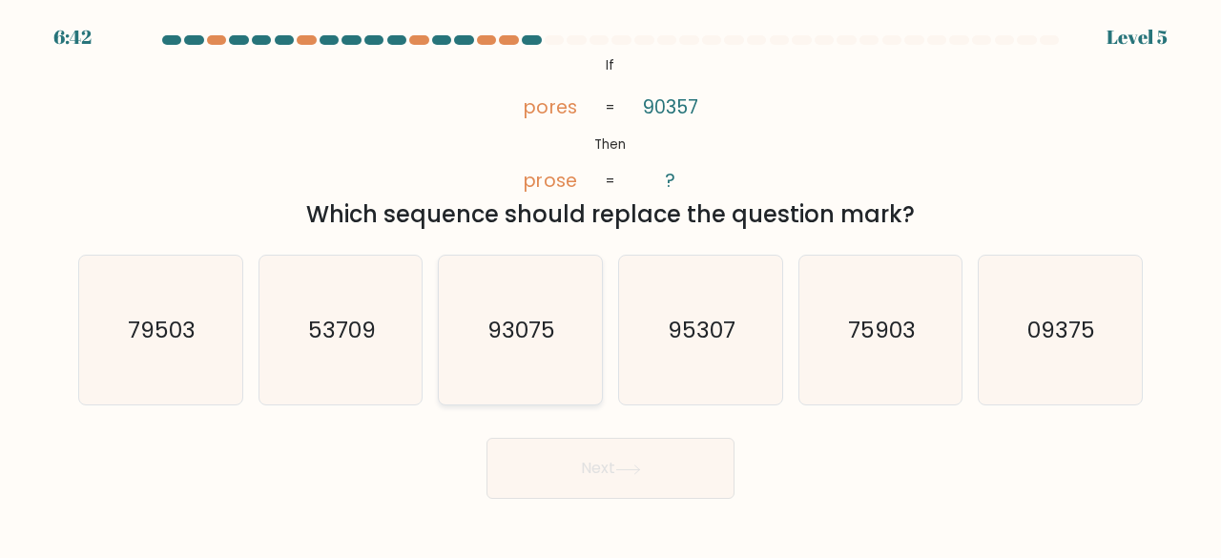
click at [532, 308] on icon "93075" at bounding box center [520, 331] width 150 height 150
click at [611, 284] on input "c. 93075" at bounding box center [611, 281] width 1 height 5
radio input "true"
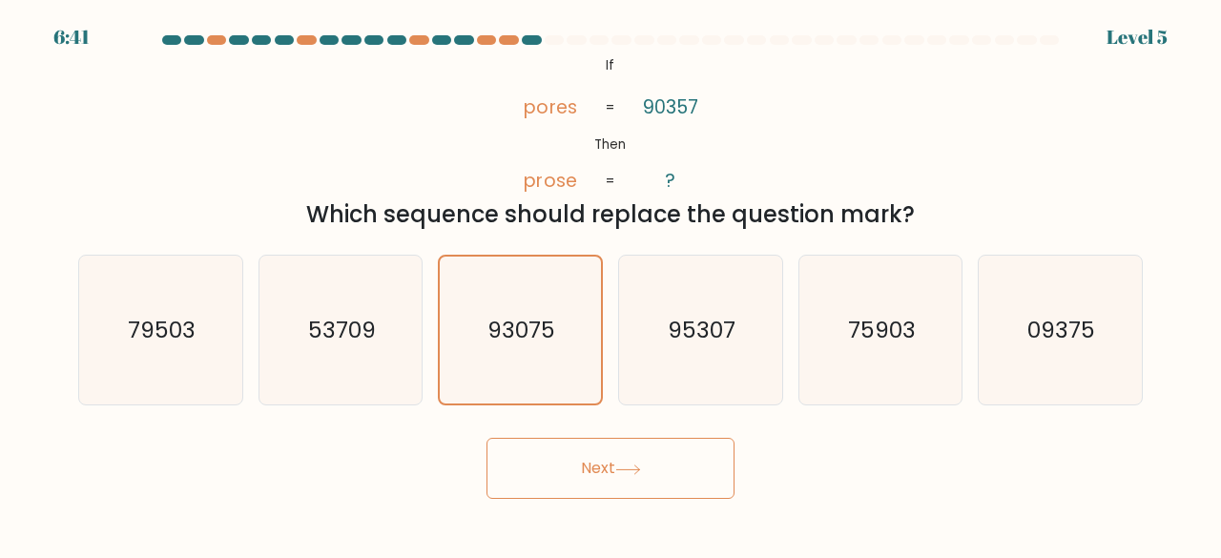
click at [645, 480] on button "Next" at bounding box center [610, 468] width 248 height 61
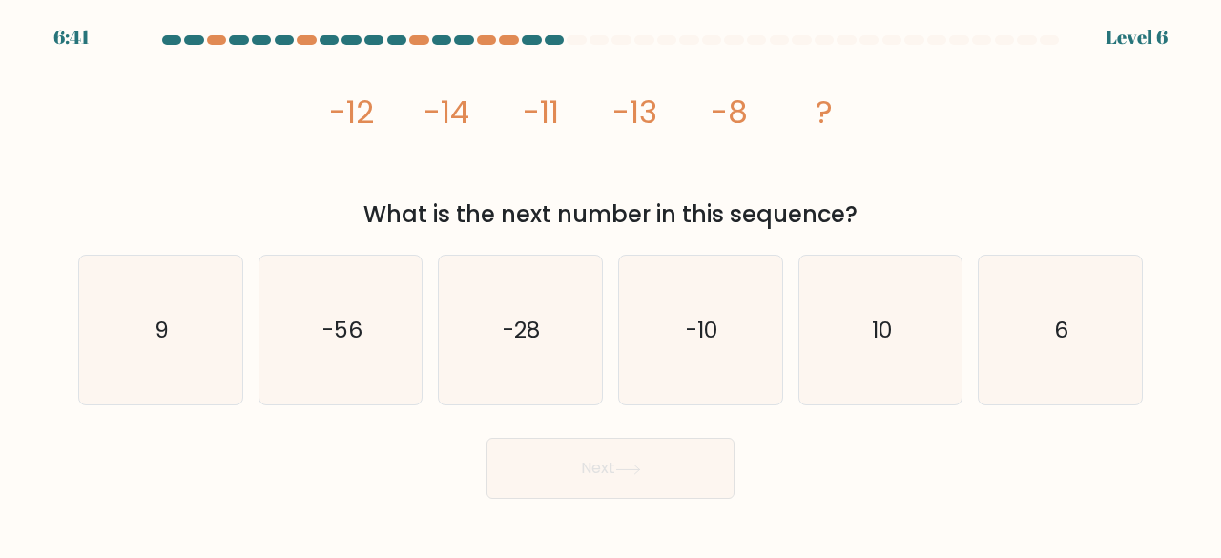
click at [645, 480] on button "Next" at bounding box center [610, 468] width 248 height 61
click at [383, 521] on body "7:21 Level 6" at bounding box center [610, 279] width 1221 height 558
click at [1039, 323] on icon "6" at bounding box center [1060, 331] width 150 height 150
click at [611, 284] on input "f. 6" at bounding box center [611, 281] width 1 height 5
radio input "true"
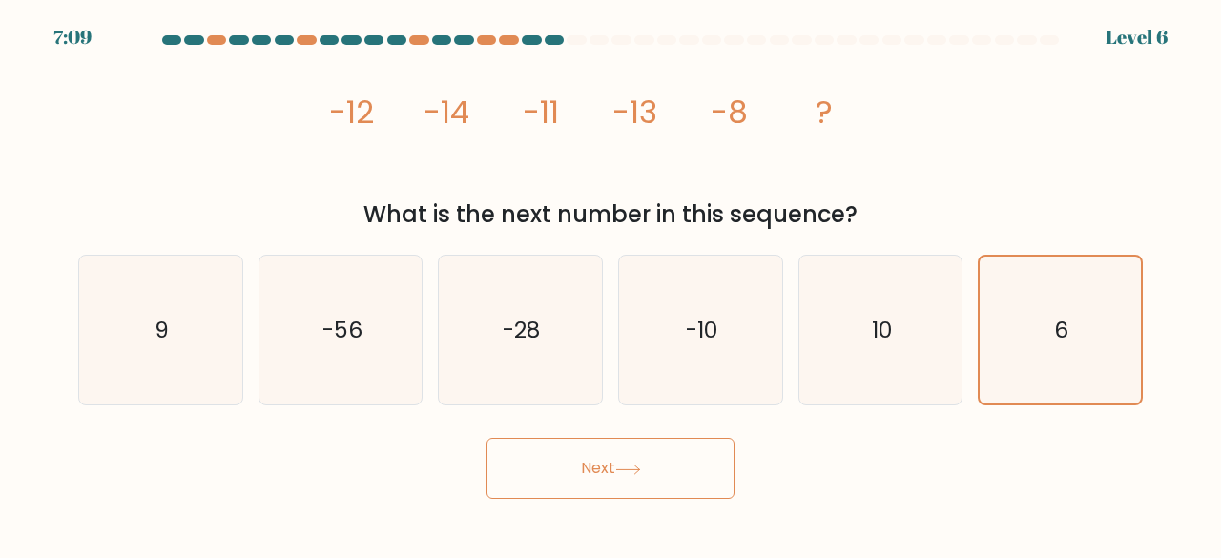
click at [641, 484] on button "Next" at bounding box center [610, 468] width 248 height 61
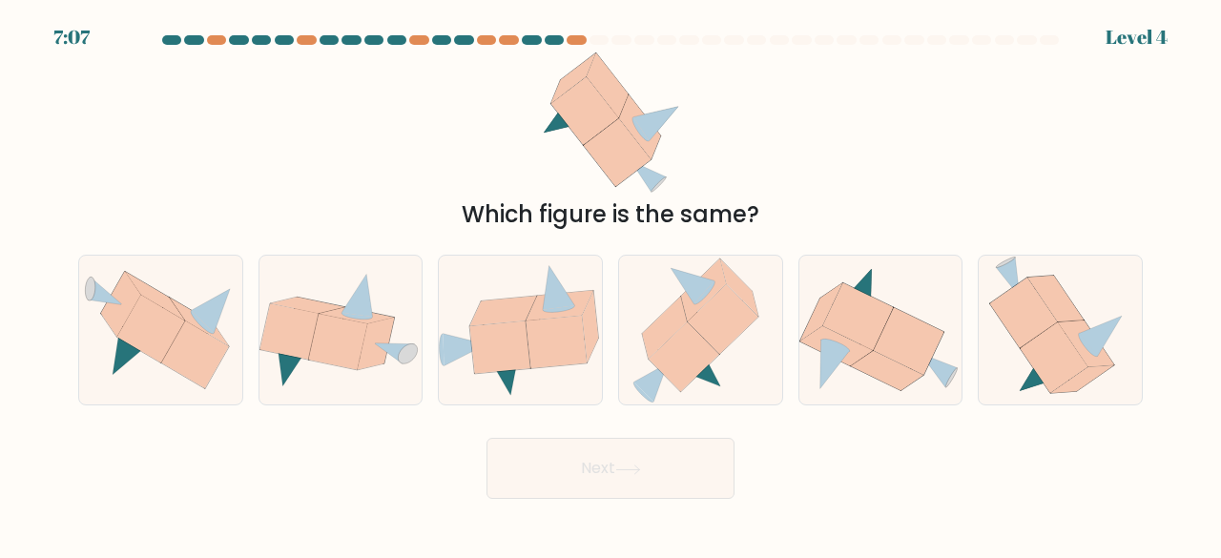
click at [641, 484] on button "Next" at bounding box center [610, 468] width 248 height 61
click at [529, 337] on icon at bounding box center [557, 342] width 61 height 52
click at [611, 284] on input "c." at bounding box center [611, 281] width 1 height 5
radio input "true"
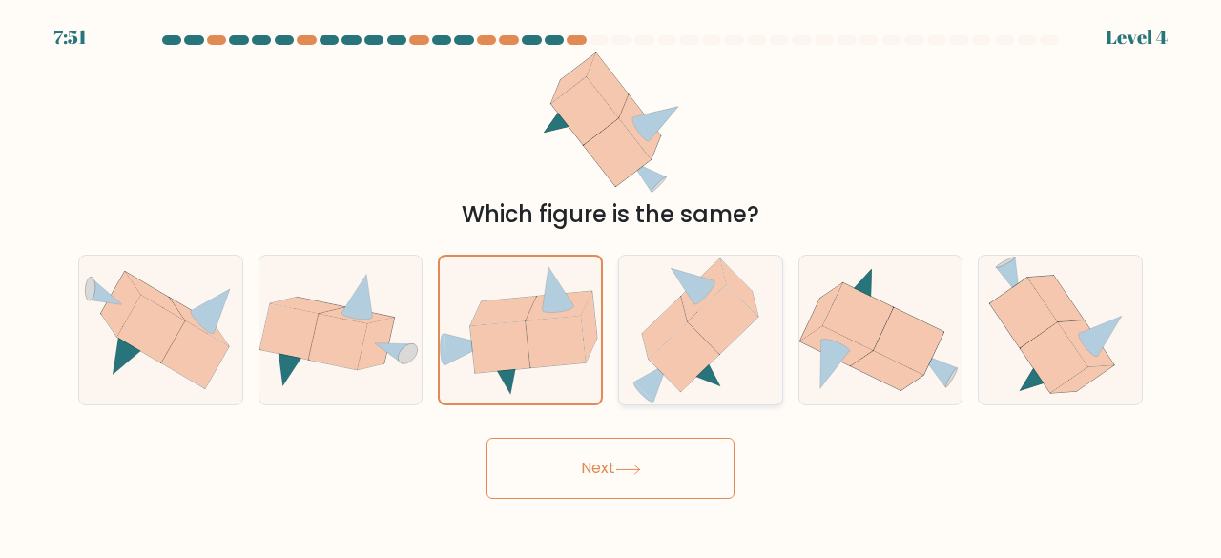
click at [707, 333] on icon at bounding box center [723, 319] width 71 height 70
click at [611, 284] on input "d." at bounding box center [611, 281] width 1 height 5
radio input "true"
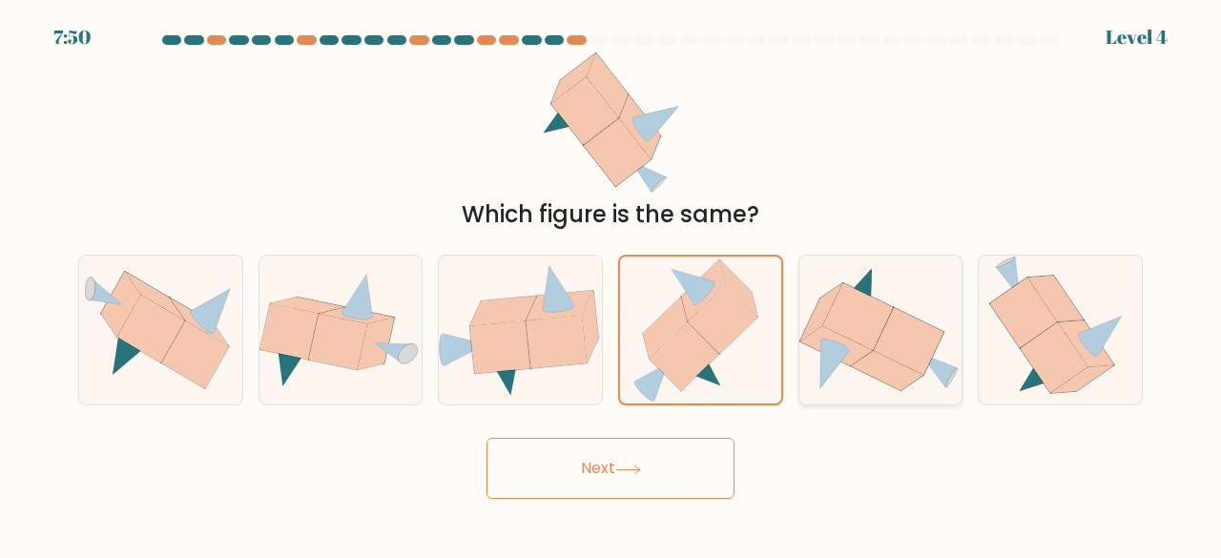
click at [859, 321] on icon at bounding box center [857, 317] width 71 height 68
click at [611, 284] on input "e." at bounding box center [611, 281] width 1 height 5
radio input "true"
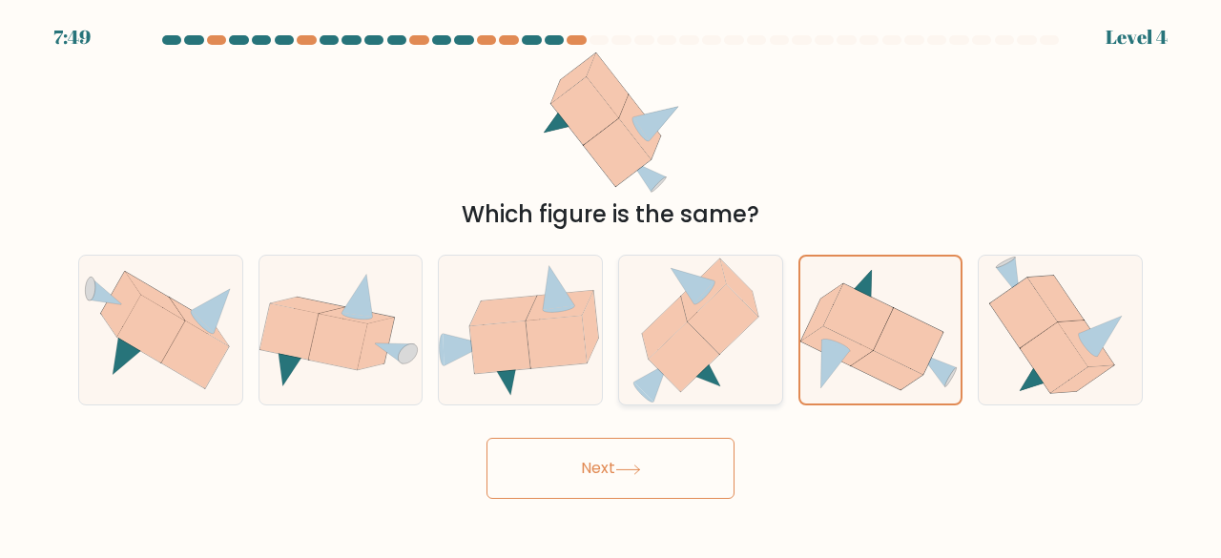
click at [632, 366] on icon at bounding box center [699, 331] width 137 height 150
click at [611, 284] on input "d." at bounding box center [611, 281] width 1 height 5
radio input "true"
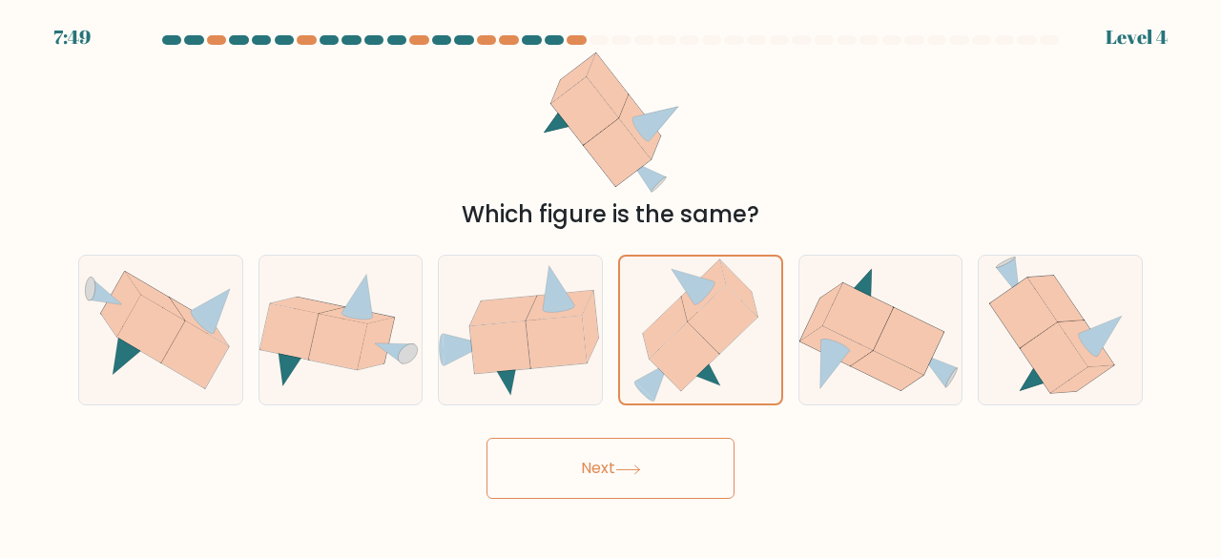
click at [429, 370] on div "b." at bounding box center [341, 331] width 180 height 152
click at [213, 321] on icon at bounding box center [210, 311] width 39 height 44
click at [611, 284] on input "a." at bounding box center [611, 281] width 1 height 5
radio input "true"
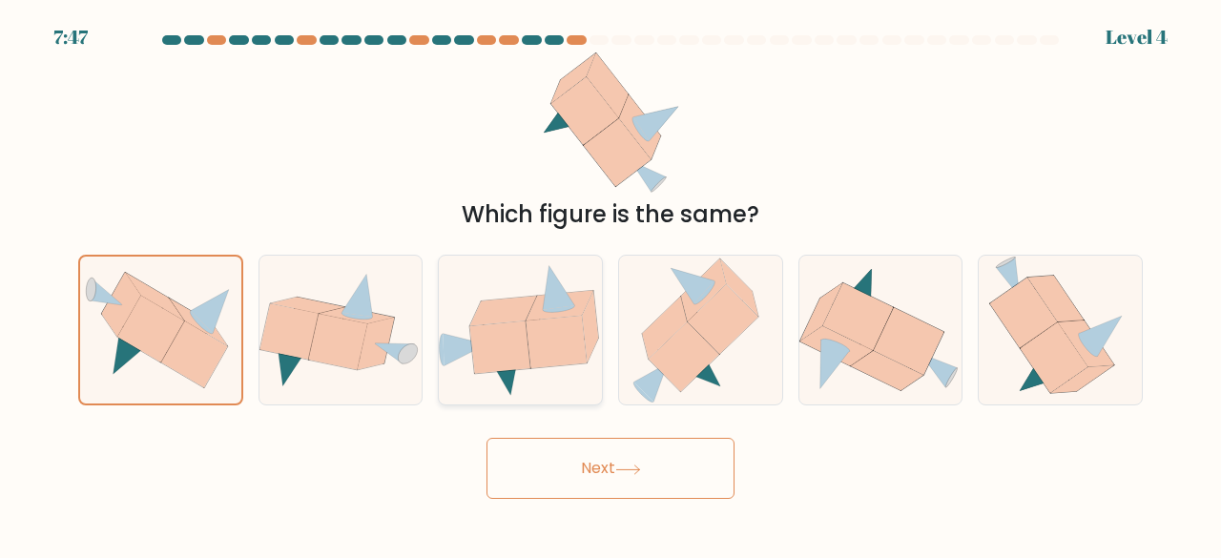
click at [540, 291] on icon at bounding box center [520, 330] width 163 height 134
click at [611, 284] on input "c." at bounding box center [611, 281] width 1 height 5
radio input "true"
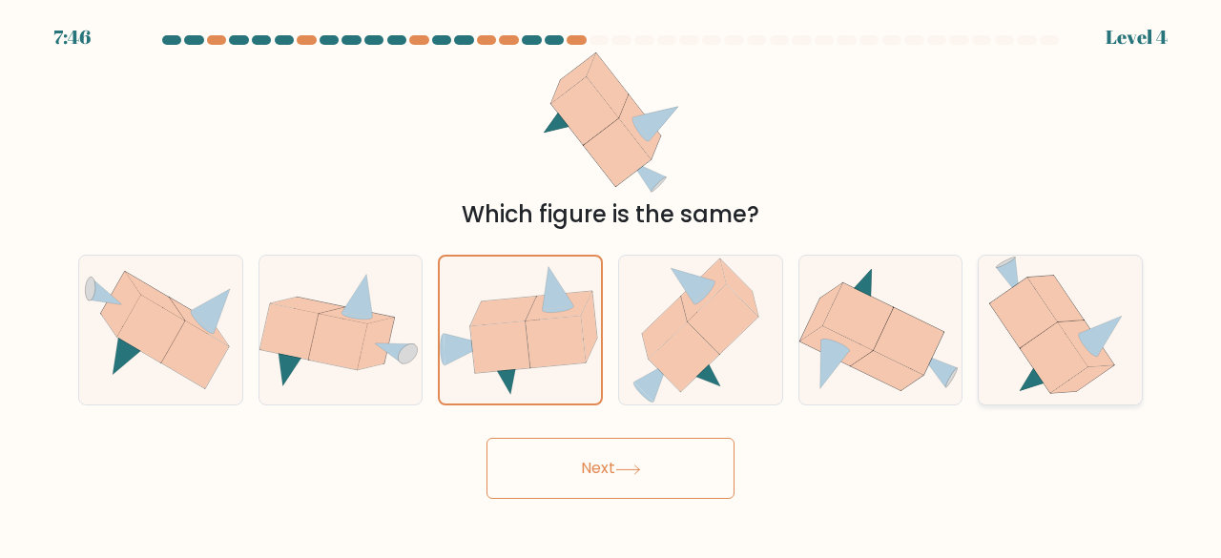
click at [1073, 303] on icon at bounding box center [1060, 331] width 143 height 150
click at [611, 284] on input "f." at bounding box center [611, 281] width 1 height 5
radio input "true"
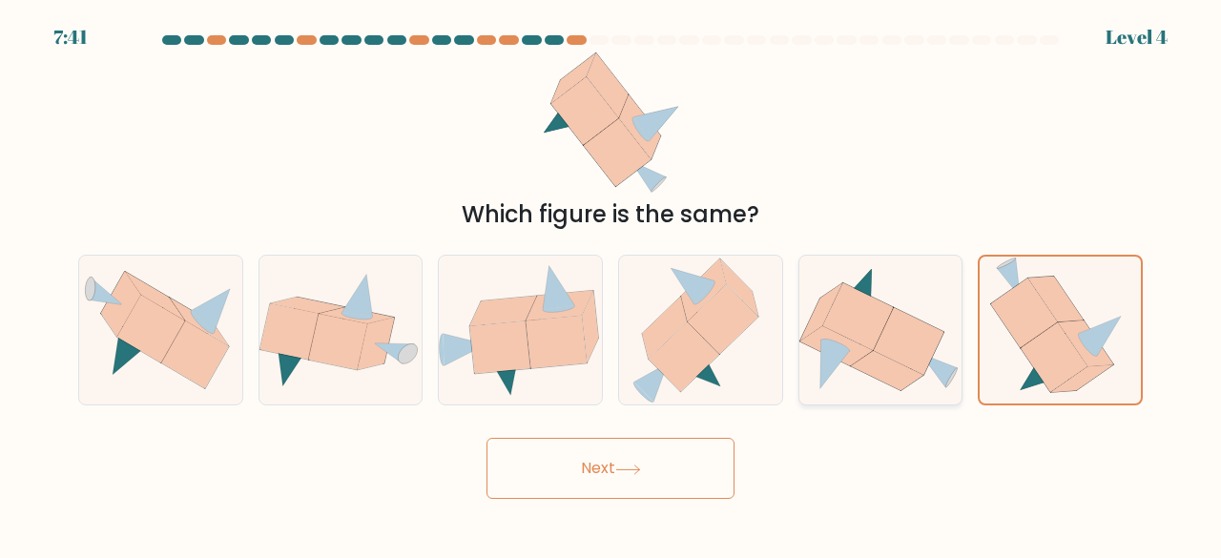
click at [933, 331] on icon at bounding box center [908, 342] width 71 height 68
click at [611, 284] on input "e." at bounding box center [611, 281] width 1 height 5
radio input "true"
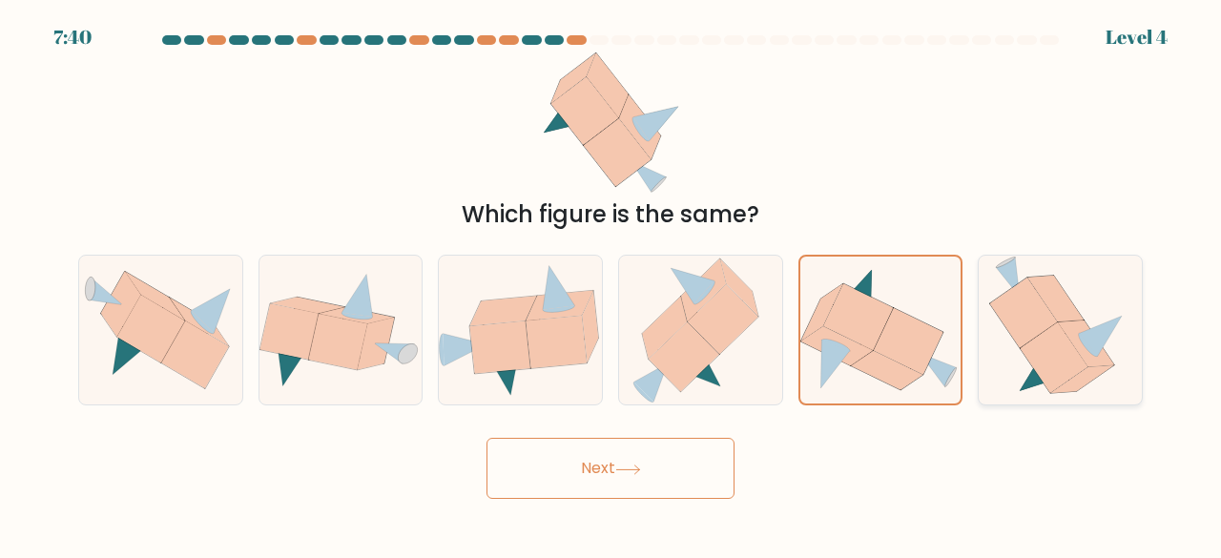
click at [1039, 330] on icon at bounding box center [1023, 313] width 68 height 71
click at [611, 284] on input "f." at bounding box center [611, 281] width 1 height 5
radio input "true"
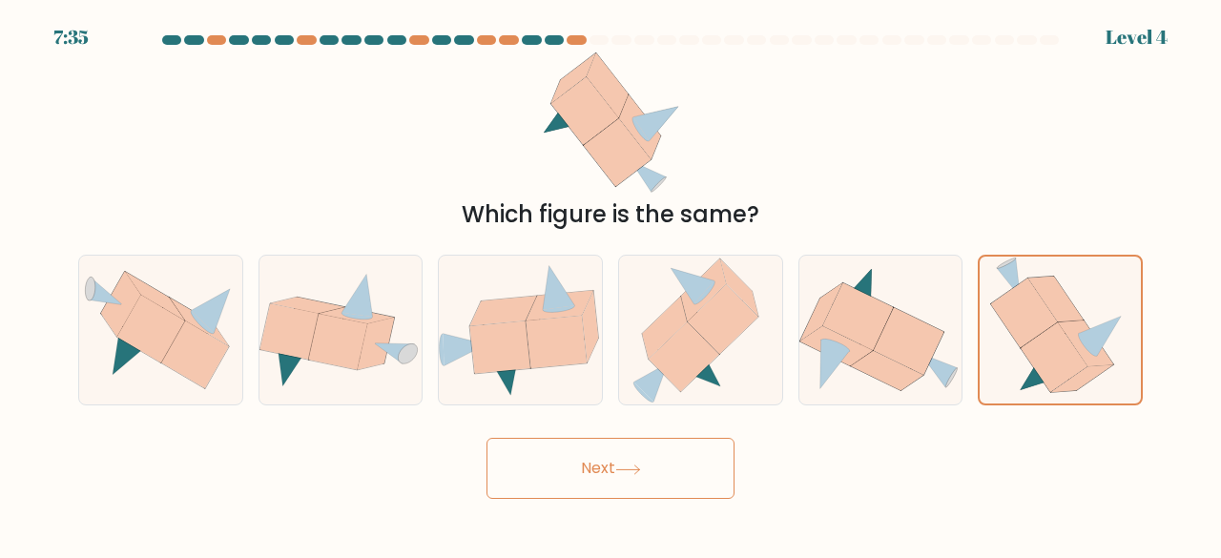
click at [557, 470] on button "Next" at bounding box center [610, 468] width 248 height 61
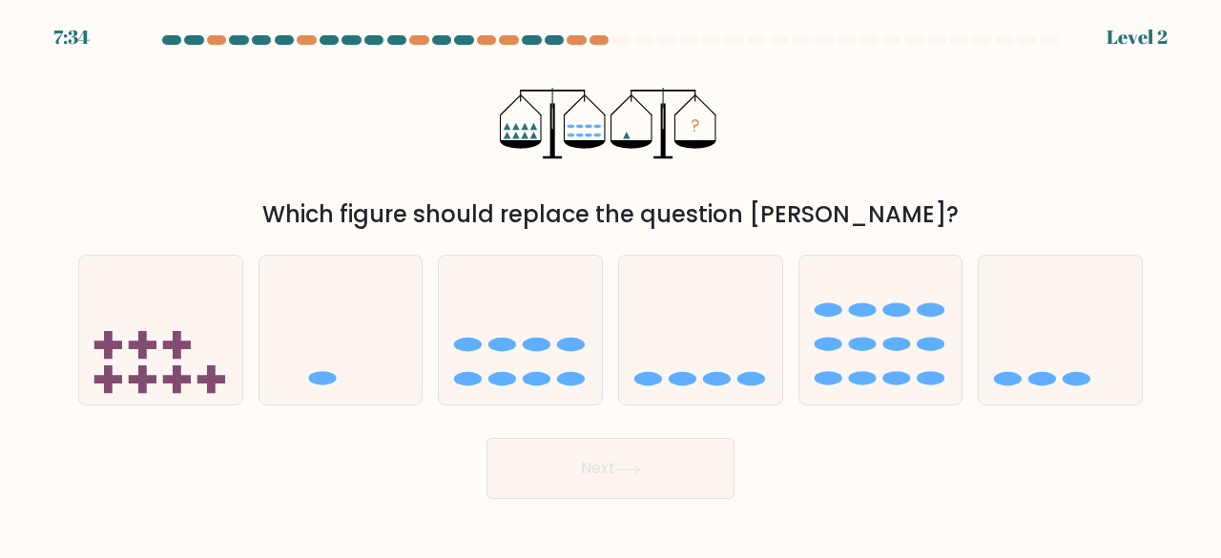
click at [570, 468] on button "Next" at bounding box center [610, 468] width 248 height 61
click at [574, 466] on button "Next" at bounding box center [610, 468] width 248 height 61
click at [1031, 354] on icon at bounding box center [1060, 329] width 163 height 135
click at [611, 284] on input "f." at bounding box center [611, 281] width 1 height 5
radio input "true"
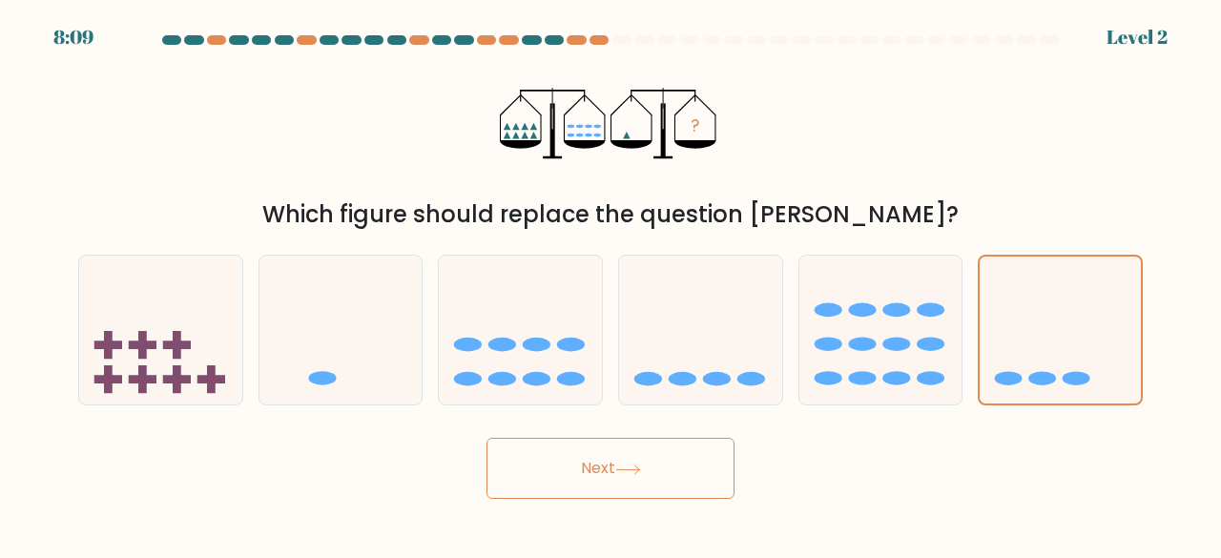
click at [607, 487] on button "Next" at bounding box center [610, 468] width 248 height 61
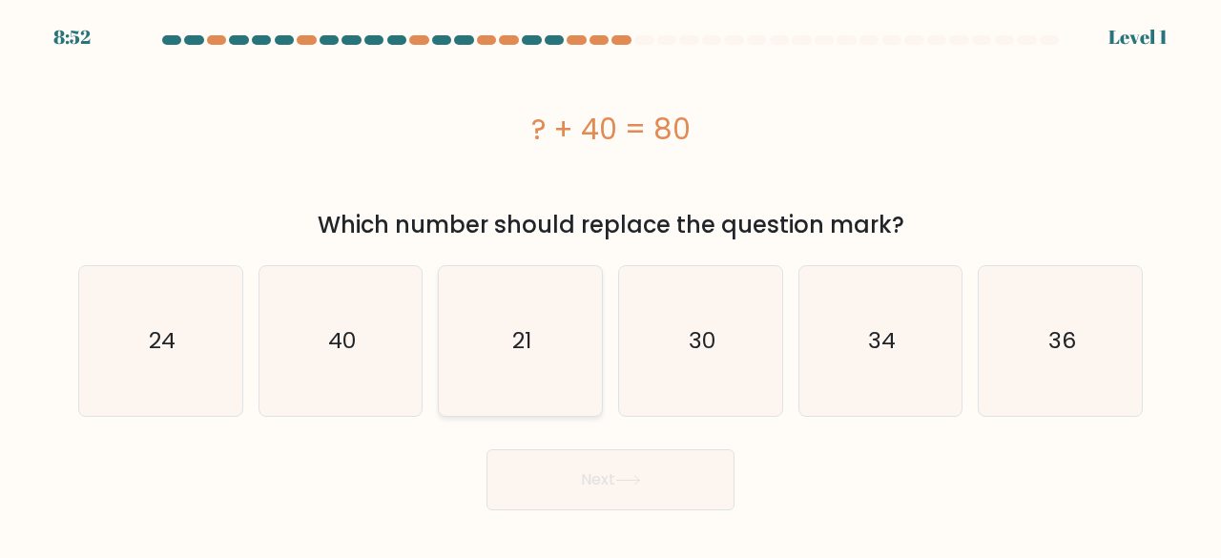
click at [454, 354] on icon "21" at bounding box center [520, 341] width 150 height 150
click at [611, 284] on input "c. 21" at bounding box center [611, 281] width 1 height 5
radio input "true"
click at [625, 489] on button "Next" at bounding box center [610, 479] width 248 height 61
click at [624, 489] on button "Next" at bounding box center [610, 479] width 248 height 61
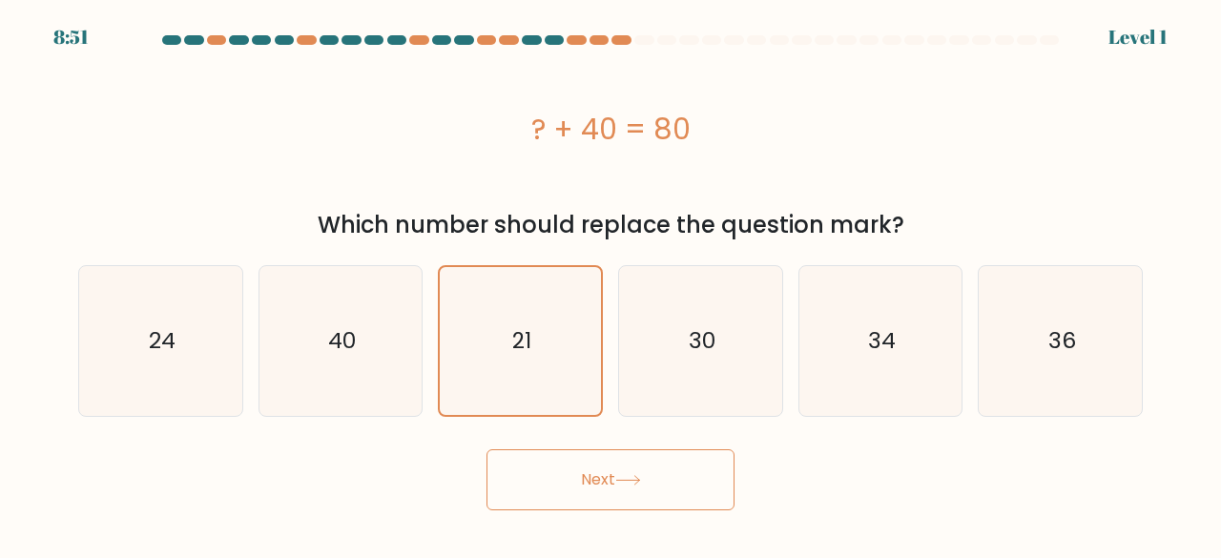
click at [624, 489] on button "Next" at bounding box center [610, 479] width 248 height 61
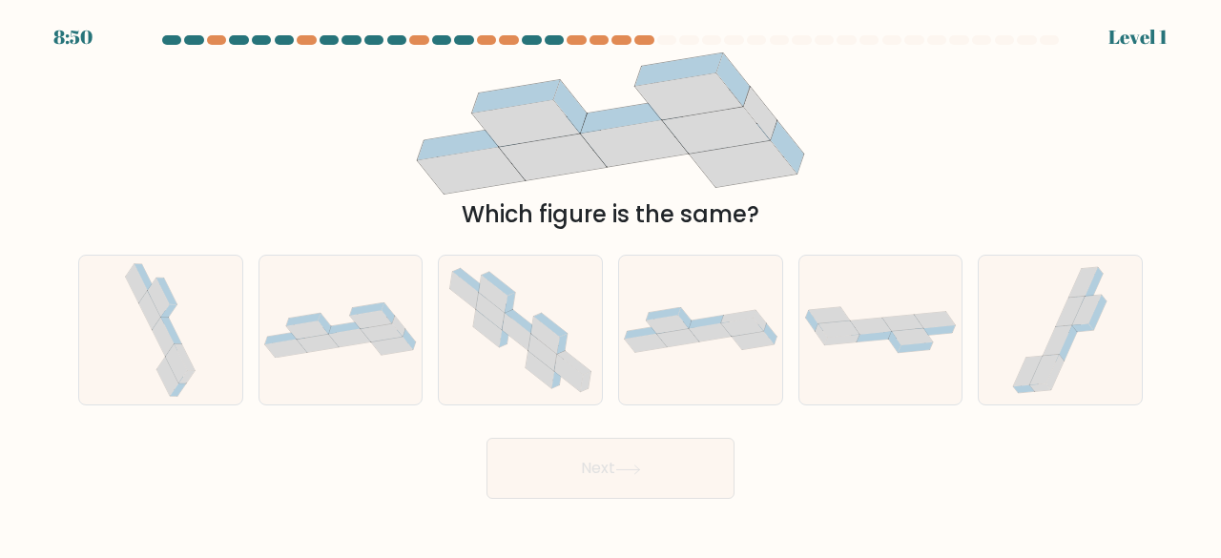
click at [611, 386] on div "d." at bounding box center [701, 331] width 180 height 152
click at [620, 482] on button "Next" at bounding box center [610, 468] width 248 height 61
drag, startPoint x: 618, startPoint y: 362, endPoint x: 619, endPoint y: 388, distance: 26.7
click at [618, 362] on div at bounding box center [700, 331] width 165 height 152
click at [611, 284] on input "d." at bounding box center [611, 281] width 1 height 5
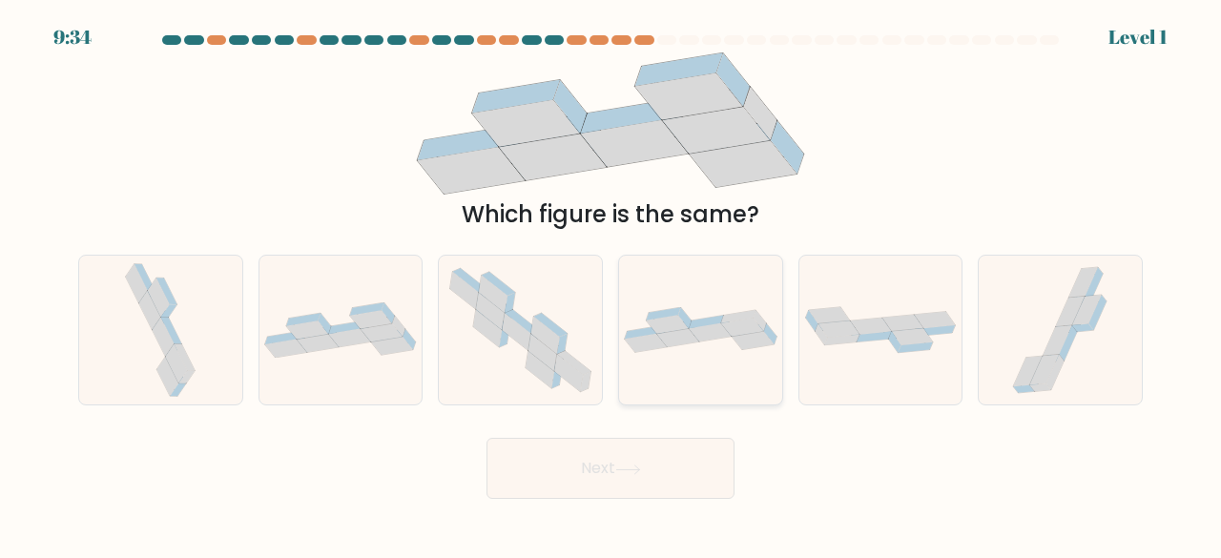
radio input "true"
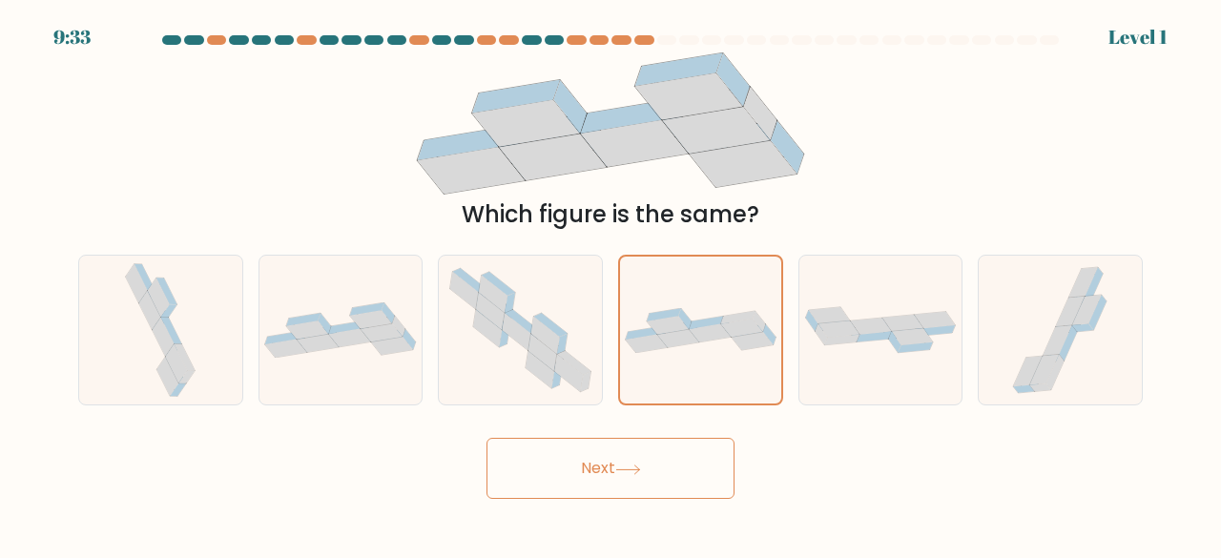
click at [646, 463] on button "Next" at bounding box center [610, 468] width 248 height 61
click at [647, 463] on button "Next" at bounding box center [610, 468] width 248 height 61
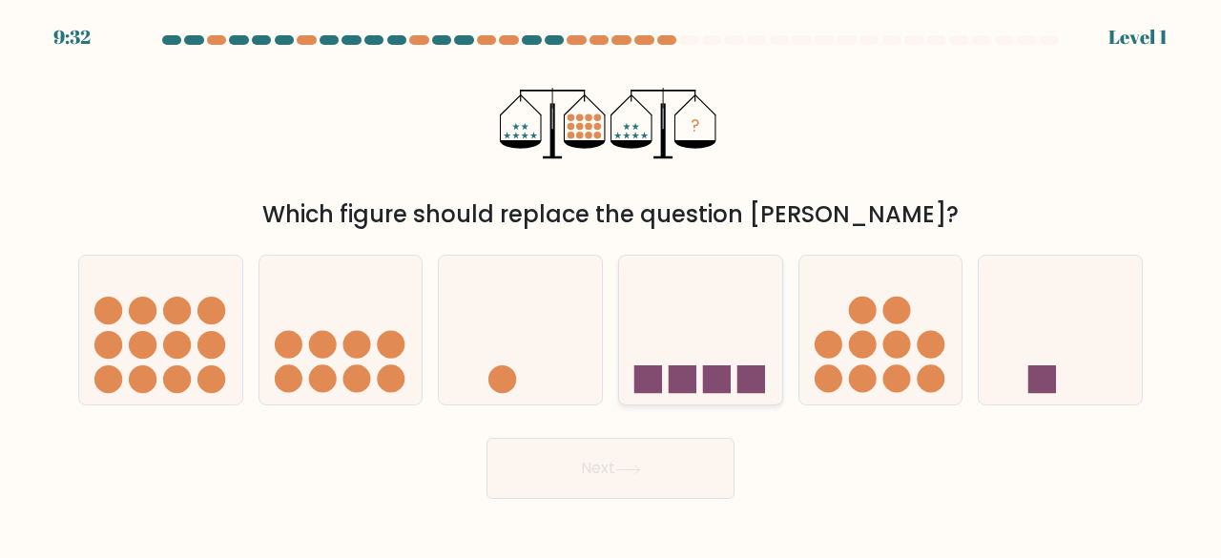
click at [733, 367] on icon at bounding box center [700, 329] width 163 height 135
click at [611, 284] on input "d." at bounding box center [611, 281] width 1 height 5
radio input "true"
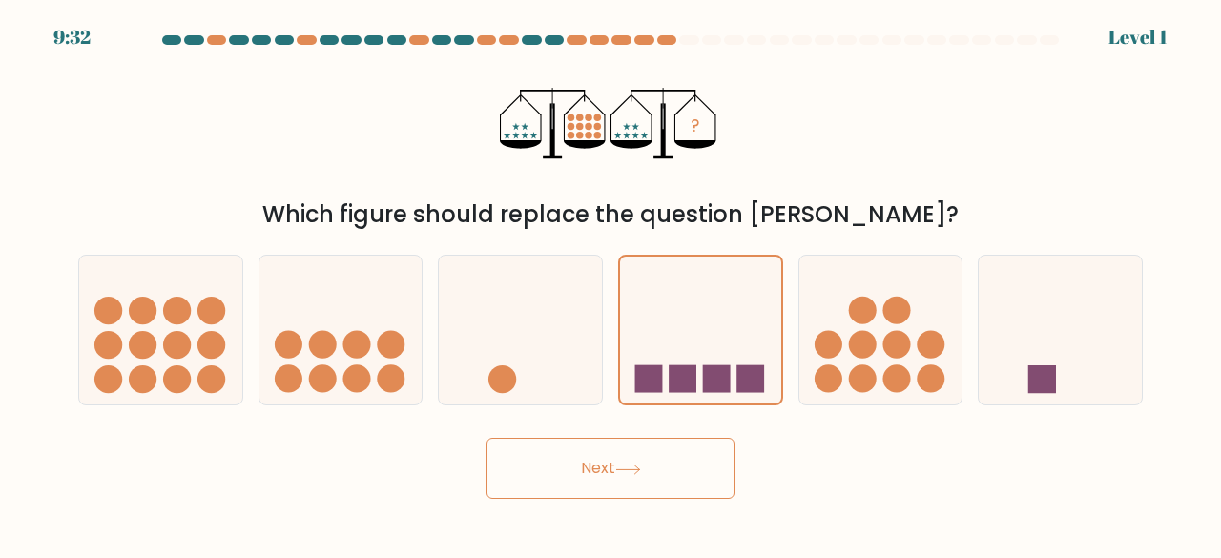
click at [701, 495] on button "Next" at bounding box center [610, 468] width 248 height 61
click at [698, 494] on button "Next" at bounding box center [610, 468] width 248 height 61
click at [698, 493] on button "Next" at bounding box center [610, 468] width 248 height 61
click at [731, 338] on icon at bounding box center [700, 330] width 161 height 134
click at [611, 284] on input "d." at bounding box center [611, 281] width 1 height 5
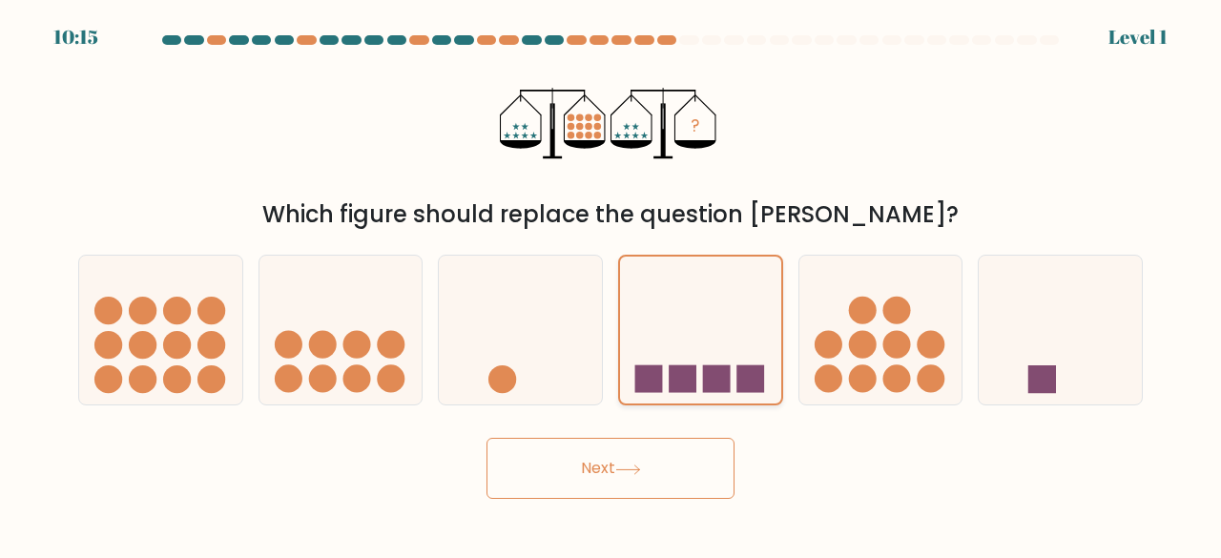
click at [731, 338] on icon at bounding box center [700, 330] width 161 height 134
click at [611, 284] on input "d." at bounding box center [611, 281] width 1 height 5
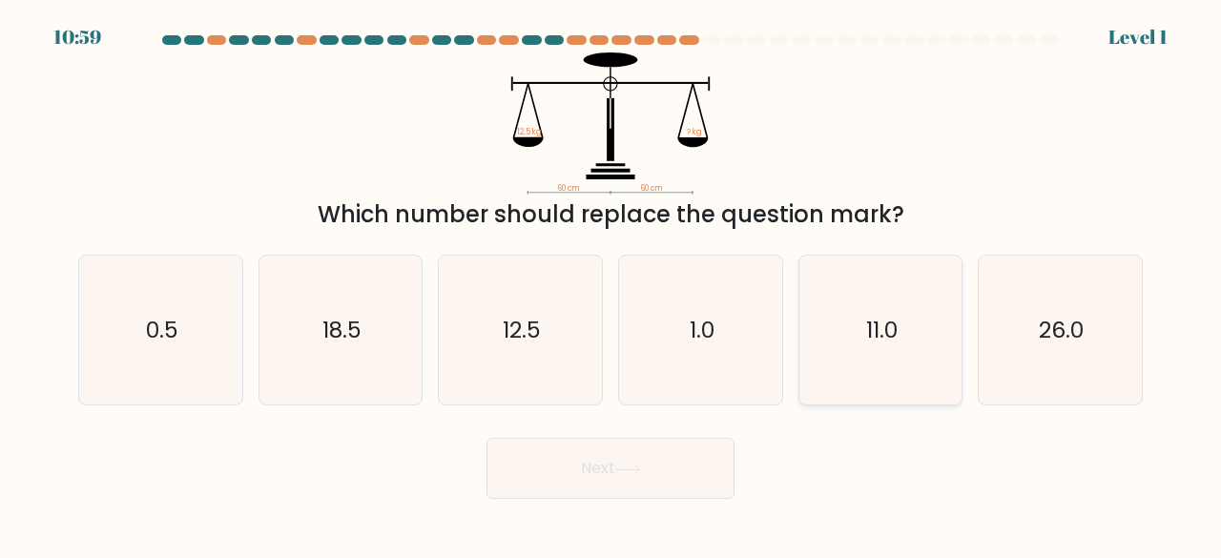
click at [900, 368] on icon "11.0" at bounding box center [881, 331] width 150 height 150
click at [611, 284] on input "e. 11.0" at bounding box center [611, 281] width 1 height 5
radio input "true"
click at [696, 468] on button "Next" at bounding box center [610, 468] width 248 height 61
drag, startPoint x: 1122, startPoint y: 251, endPoint x: 1076, endPoint y: 315, distance: 78.6
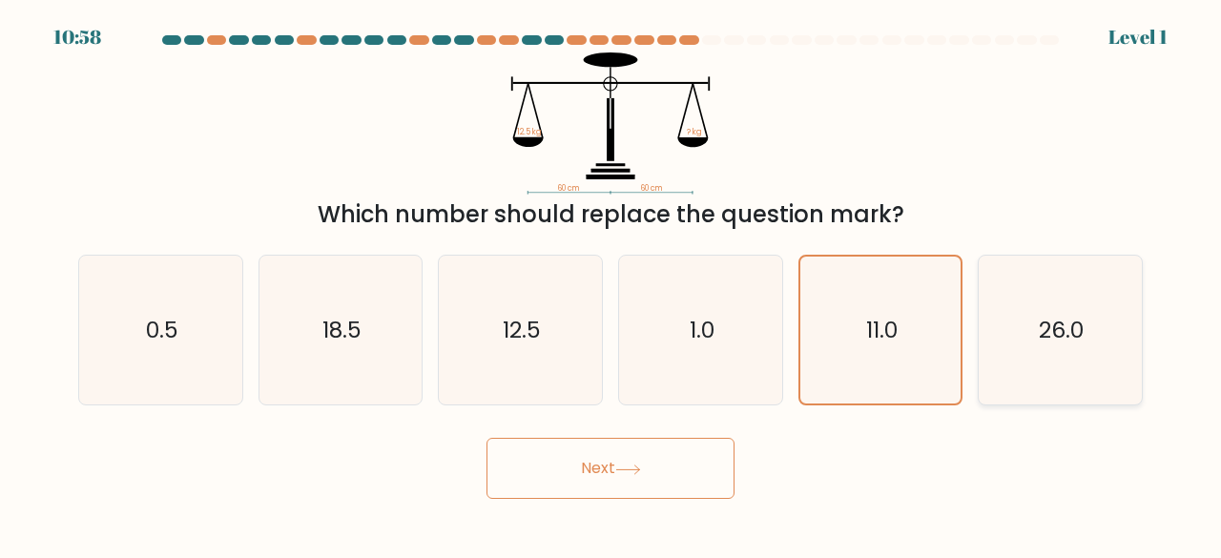
click at [1123, 252] on div "a. 0.5 b. 18.5" at bounding box center [611, 322] width 1080 height 167
click at [1076, 315] on text "26.0" at bounding box center [1062, 329] width 45 height 31
click at [611, 284] on input "f. 26.0" at bounding box center [611, 281] width 1 height 5
radio input "true"
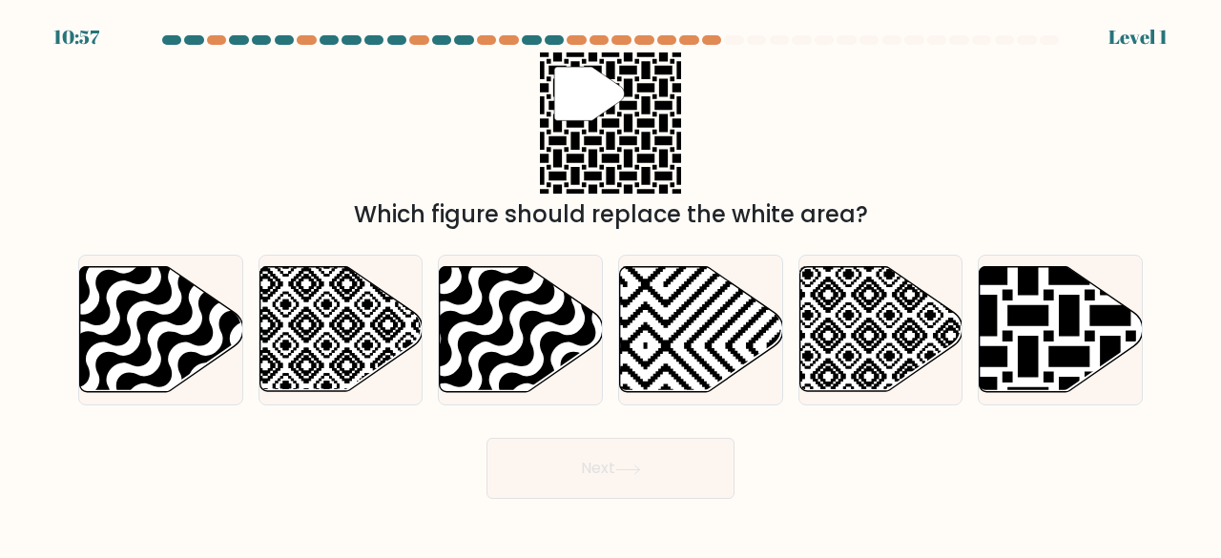
click at [651, 470] on button "Next" at bounding box center [610, 468] width 248 height 61
click at [652, 470] on button "Next" at bounding box center [610, 468] width 248 height 61
click at [656, 283] on icon at bounding box center [701, 329] width 163 height 125
click at [611, 283] on input "d." at bounding box center [611, 281] width 1 height 5
radio input "true"
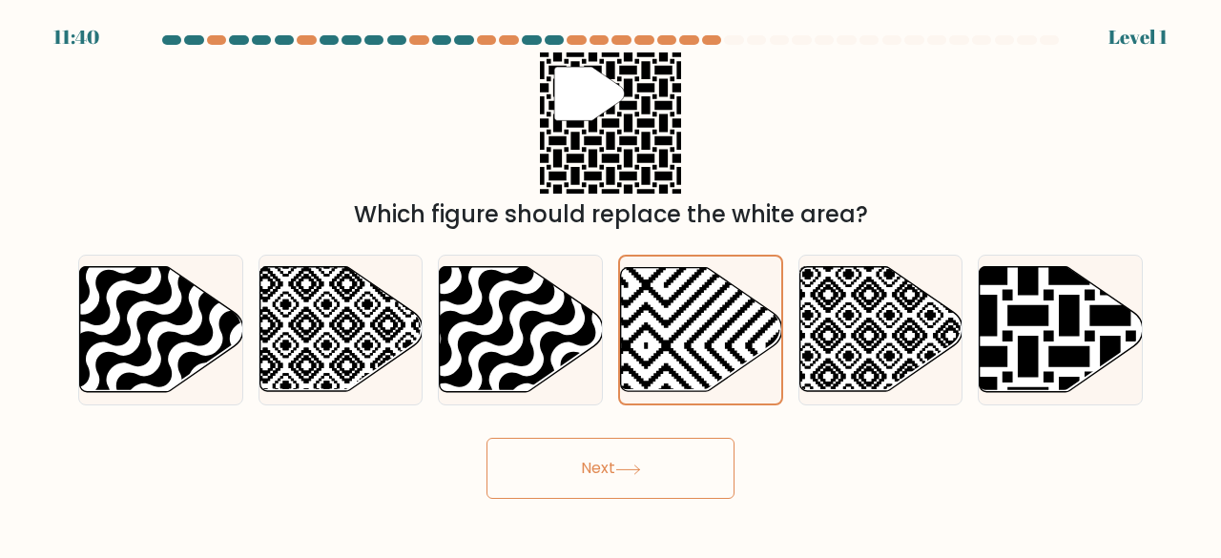
click at [659, 453] on button "Next" at bounding box center [610, 468] width 248 height 61
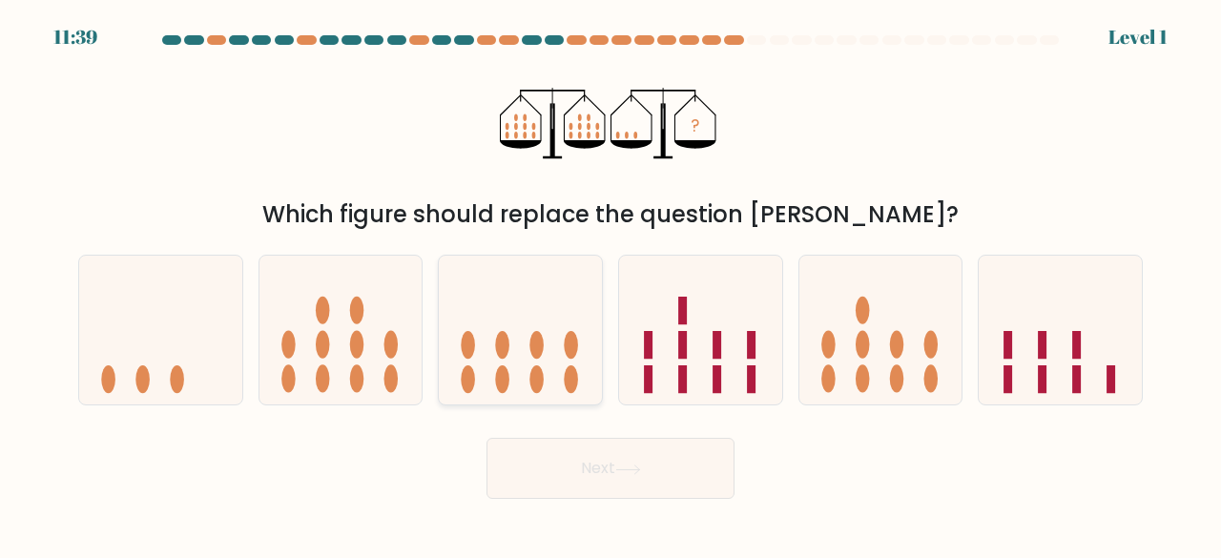
click at [525, 327] on icon at bounding box center [520, 329] width 163 height 135
click at [611, 284] on input "c." at bounding box center [611, 281] width 1 height 5
radio input "true"
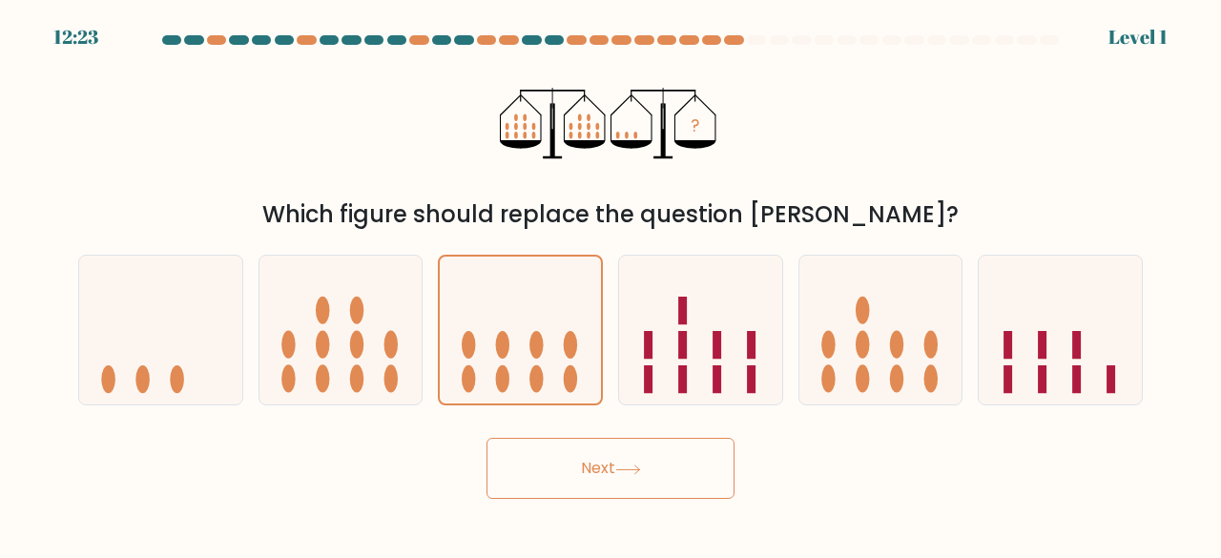
click at [565, 457] on button "Next" at bounding box center [610, 468] width 248 height 61
click at [565, 458] on button "Next" at bounding box center [610, 468] width 248 height 61
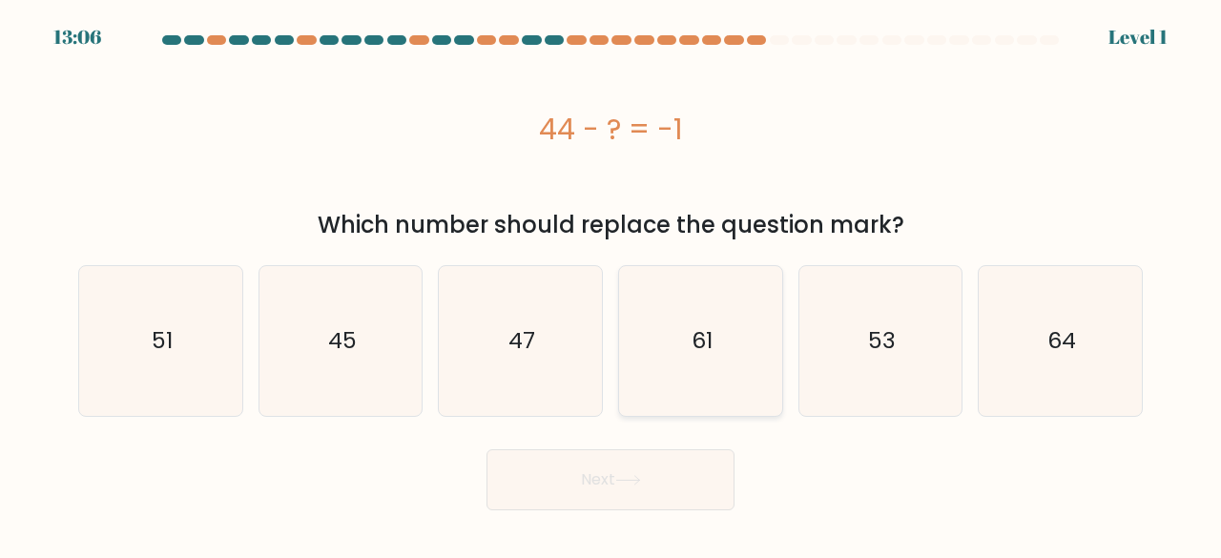
click at [702, 340] on text "61" at bounding box center [702, 340] width 21 height 31
click at [611, 284] on input "d. 61" at bounding box center [611, 281] width 1 height 5
radio input "true"
click at [658, 484] on button "Next" at bounding box center [610, 479] width 248 height 61
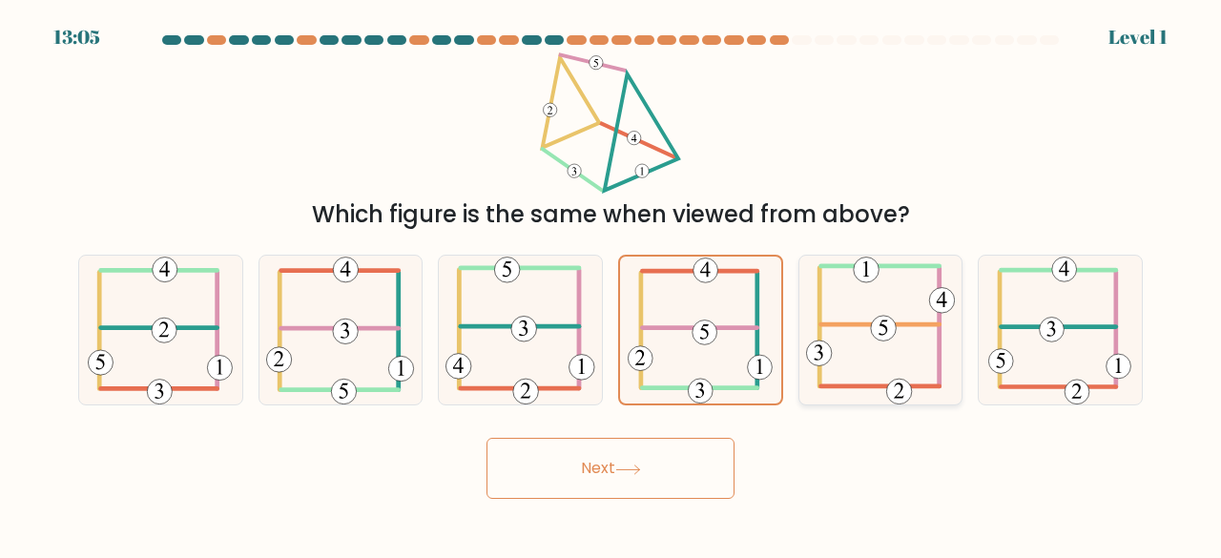
click at [831, 331] on icon at bounding box center [881, 331] width 150 height 150
click at [611, 284] on input "e." at bounding box center [611, 281] width 1 height 5
radio input "true"
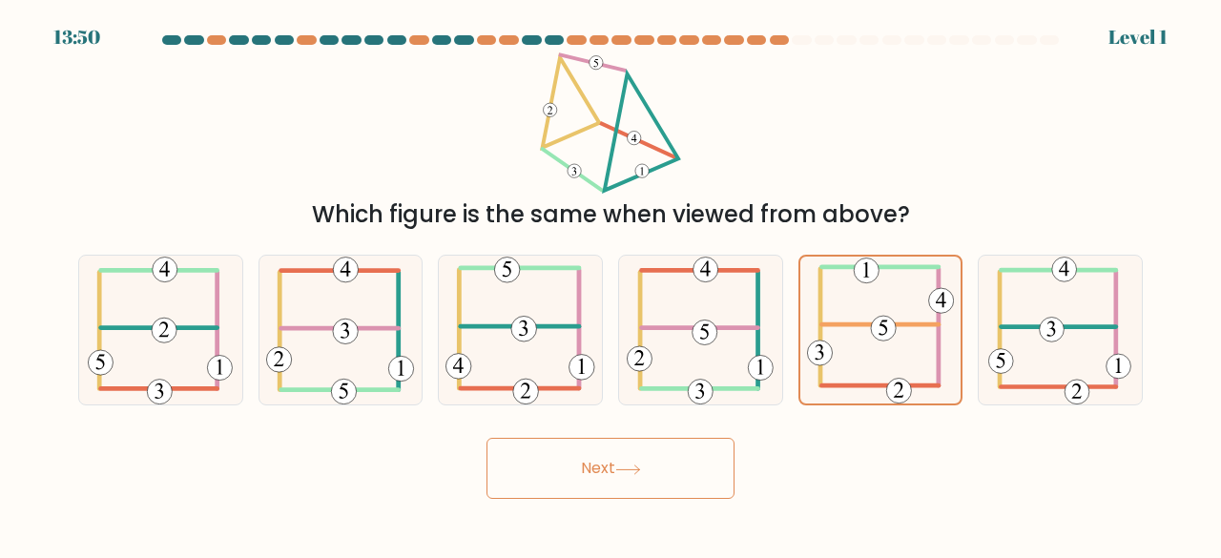
click at [666, 493] on button "Next" at bounding box center [610, 468] width 248 height 61
click at [668, 477] on button "Next" at bounding box center [610, 468] width 248 height 61
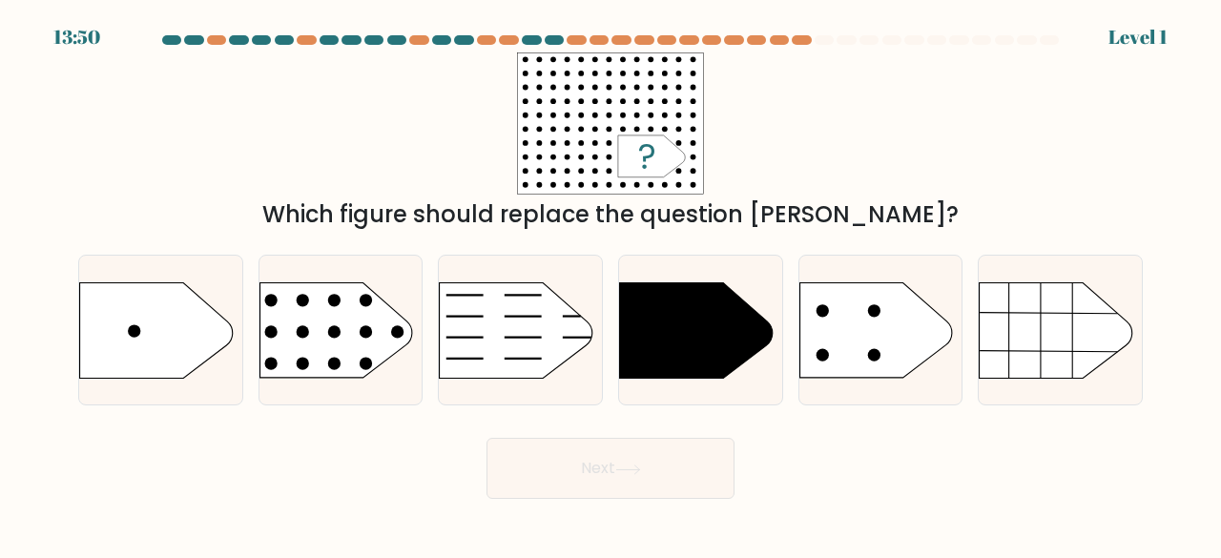
click at [662, 473] on button "Next" at bounding box center [610, 468] width 248 height 61
click at [729, 351] on icon at bounding box center [696, 329] width 153 height 95
click at [611, 284] on input "d." at bounding box center [611, 281] width 1 height 5
radio input "true"
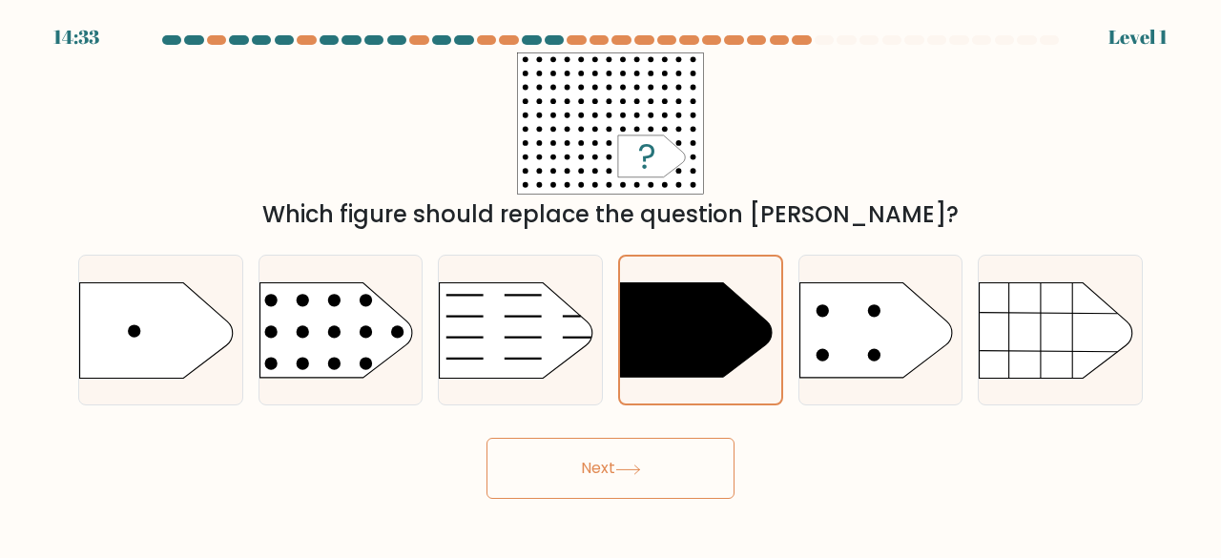
click at [664, 471] on button "Next" at bounding box center [610, 468] width 248 height 61
click at [860, 336] on icon at bounding box center [875, 329] width 153 height 95
click at [611, 284] on input "e." at bounding box center [611, 281] width 1 height 5
radio input "true"
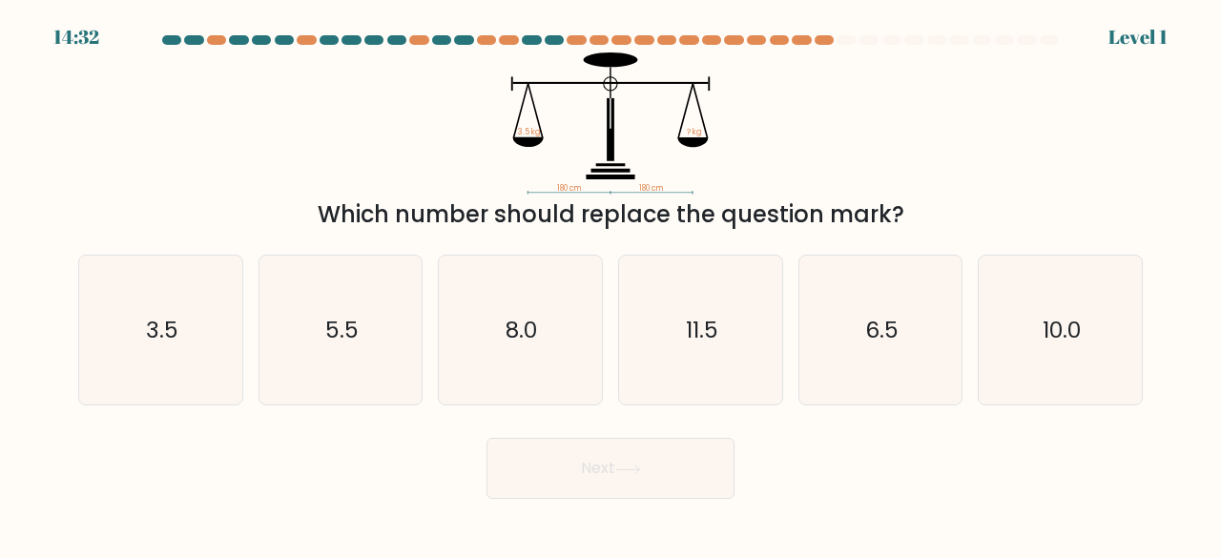
click at [655, 478] on button "Next" at bounding box center [610, 468] width 248 height 61
click at [714, 365] on icon "11.5" at bounding box center [701, 331] width 150 height 150
click at [611, 284] on input "d. 11.5" at bounding box center [611, 281] width 1 height 5
radio input "true"
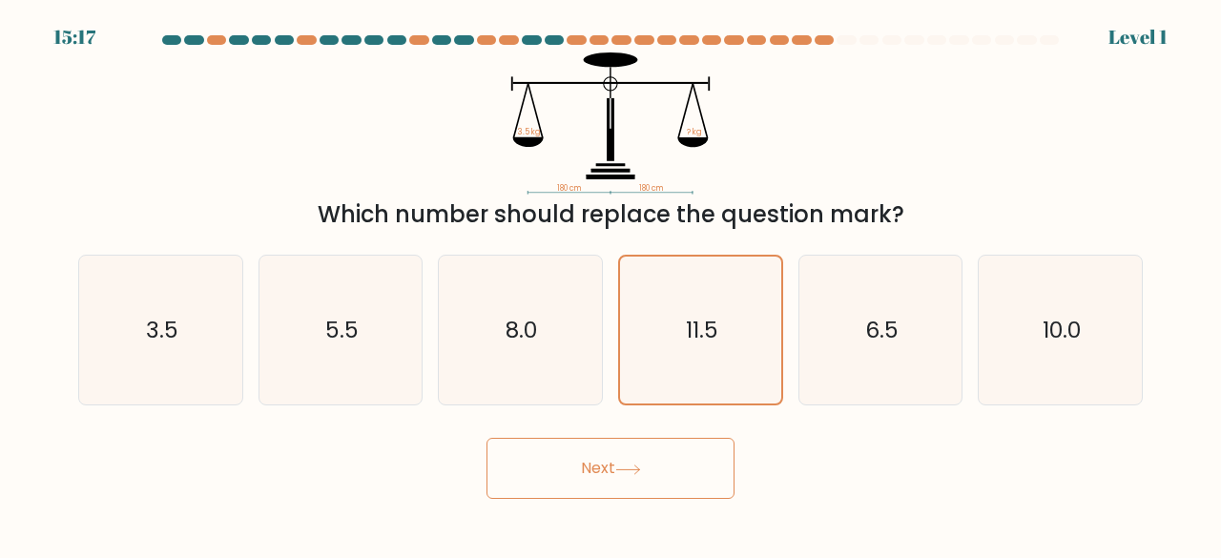
click at [667, 486] on button "Next" at bounding box center [610, 468] width 248 height 61
click at [864, 342] on icon "6.5" at bounding box center [881, 331] width 150 height 150
click at [611, 284] on input "e. 6.5" at bounding box center [611, 281] width 1 height 5
radio input "true"
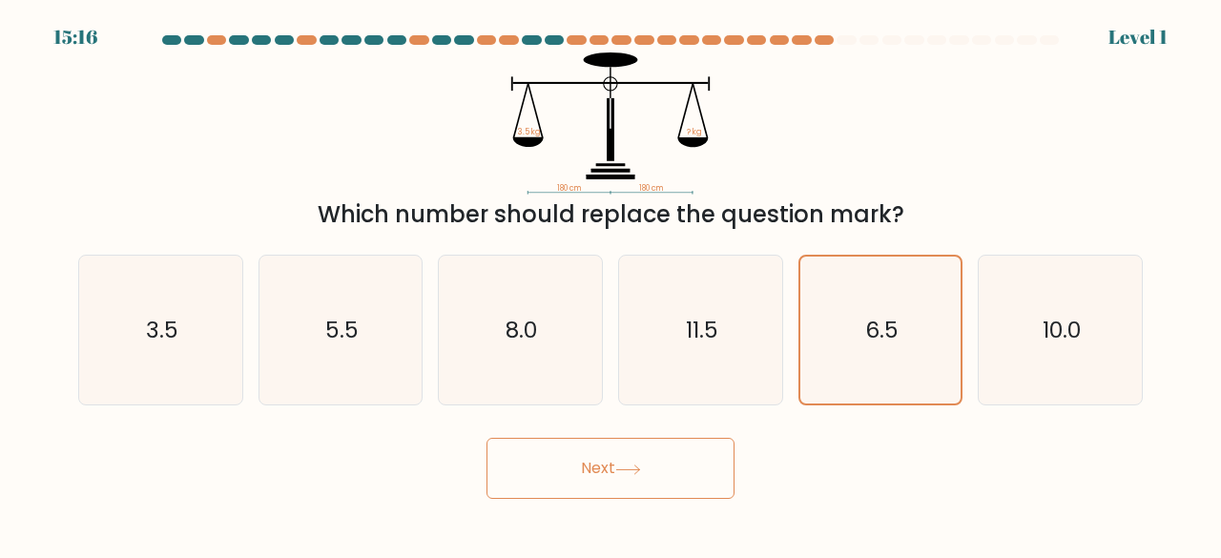
click at [656, 463] on button "Next" at bounding box center [610, 468] width 248 height 61
click at [655, 466] on button "Next" at bounding box center [610, 468] width 248 height 61
click at [644, 481] on button "Next" at bounding box center [610, 468] width 248 height 61
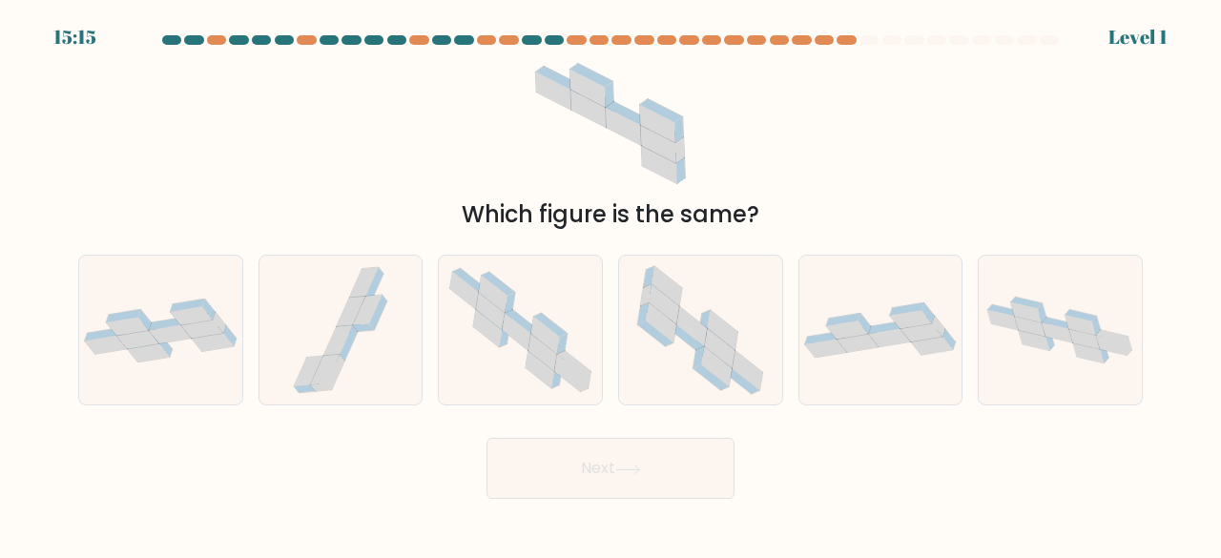
click at [595, 453] on button "Next" at bounding box center [610, 468] width 248 height 61
click at [692, 350] on icon at bounding box center [701, 331] width 150 height 150
click at [611, 284] on input "d." at bounding box center [611, 281] width 1 height 5
radio input "true"
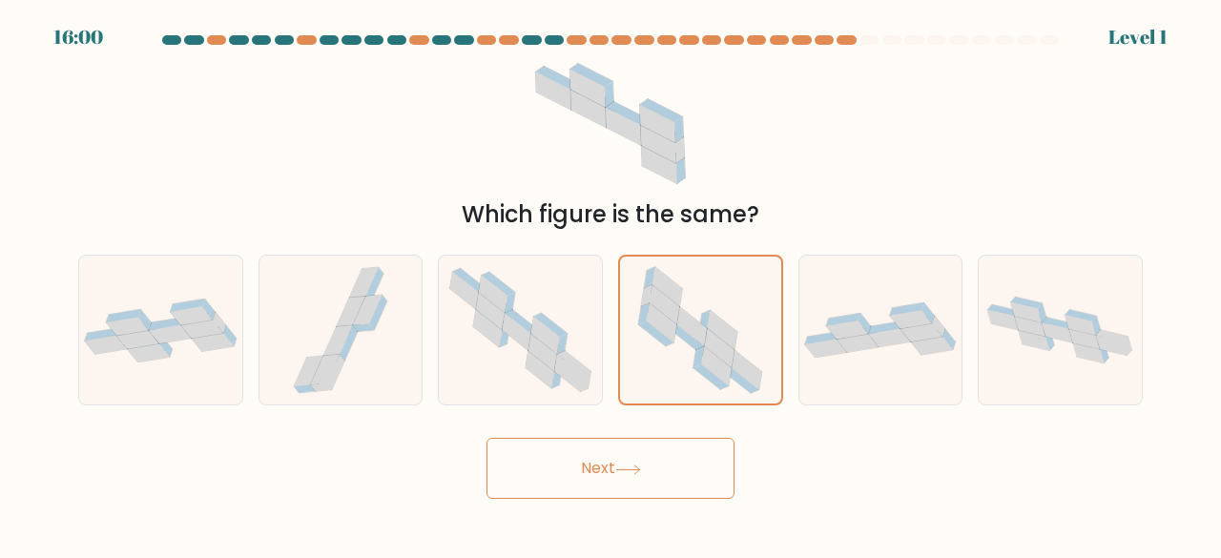
click at [651, 471] on button "Next" at bounding box center [610, 468] width 248 height 61
click at [641, 468] on icon at bounding box center [628, 470] width 26 height 10
click at [645, 460] on button "Next" at bounding box center [610, 468] width 248 height 61
click at [641, 464] on button "Next" at bounding box center [610, 468] width 248 height 61
click at [638, 461] on button "Next" at bounding box center [610, 468] width 248 height 61
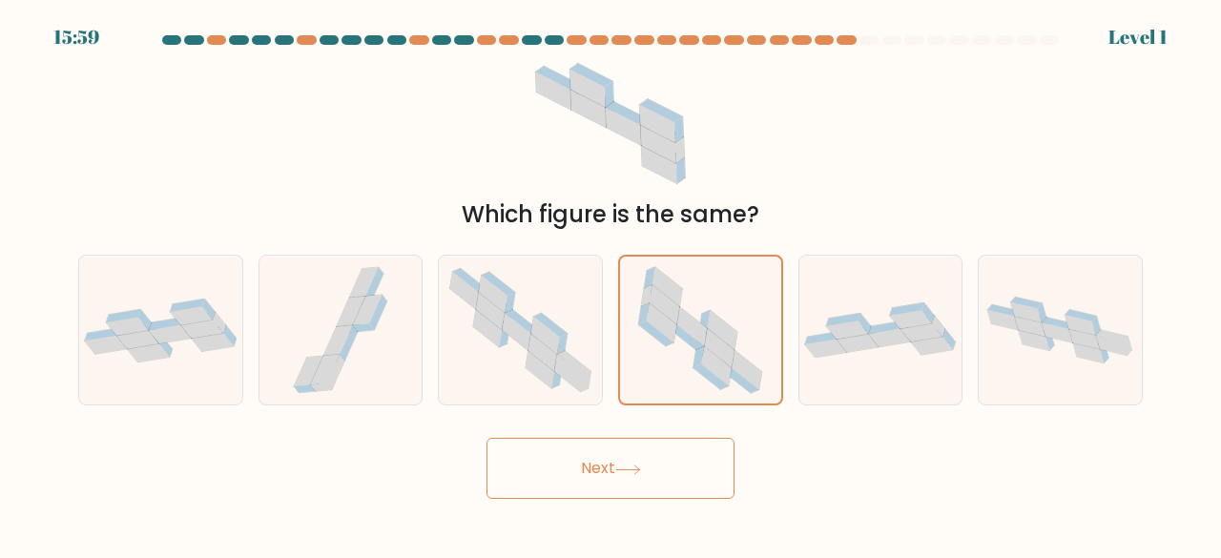
click at [635, 458] on button "Next" at bounding box center [610, 468] width 248 height 61
click at [626, 465] on icon at bounding box center [628, 470] width 26 height 10
click at [620, 465] on icon at bounding box center [628, 470] width 26 height 10
click at [611, 456] on button "Next" at bounding box center [610, 468] width 248 height 61
click at [612, 455] on button "Next" at bounding box center [610, 468] width 248 height 61
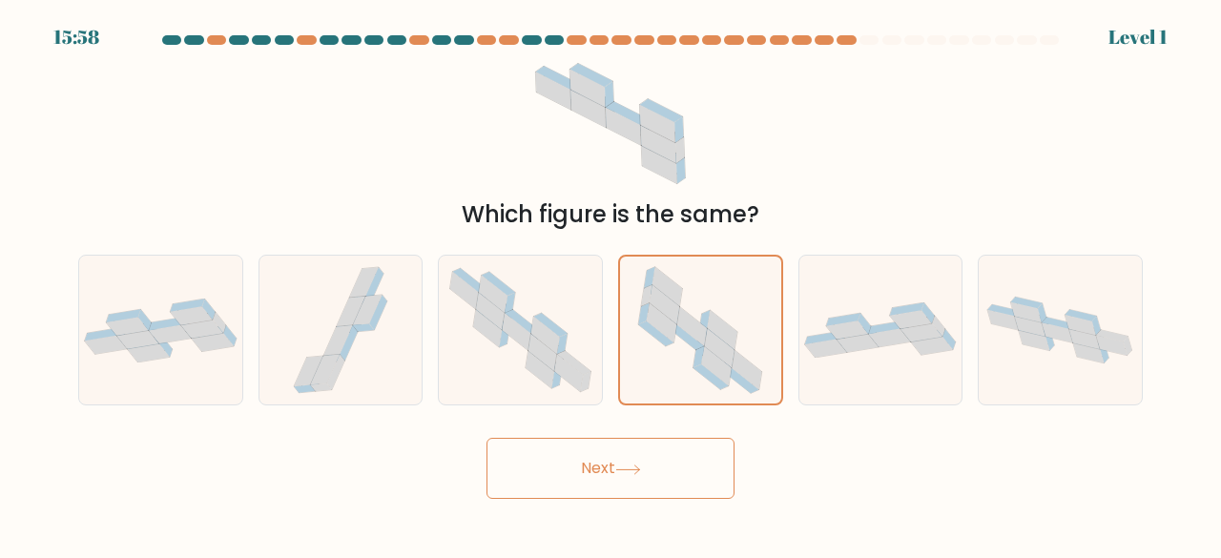
click at [615, 448] on button "Next" at bounding box center [610, 468] width 248 height 61
click at [608, 466] on button "Next" at bounding box center [610, 468] width 248 height 61
click at [609, 468] on button "Next" at bounding box center [610, 468] width 248 height 61
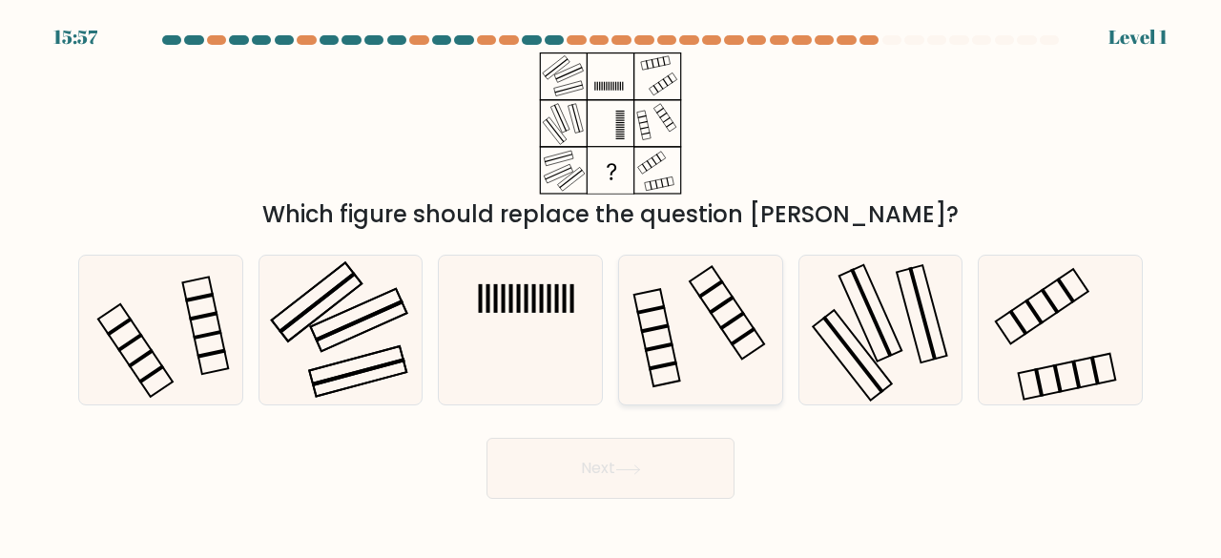
click at [723, 362] on icon at bounding box center [701, 331] width 150 height 150
click at [611, 284] on input "d." at bounding box center [611, 281] width 1 height 5
radio input "true"
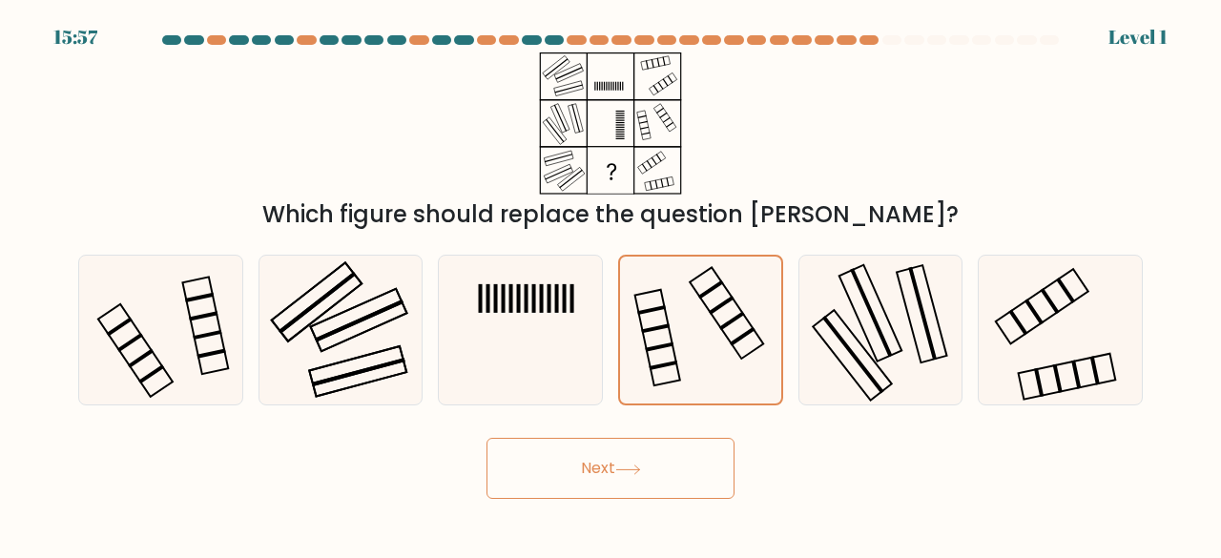
click at [656, 448] on button "Next" at bounding box center [610, 468] width 248 height 61
click at [642, 483] on button "Next" at bounding box center [610, 468] width 248 height 61
click at [641, 465] on icon at bounding box center [628, 470] width 26 height 10
click at [641, 458] on button "Next" at bounding box center [610, 468] width 248 height 61
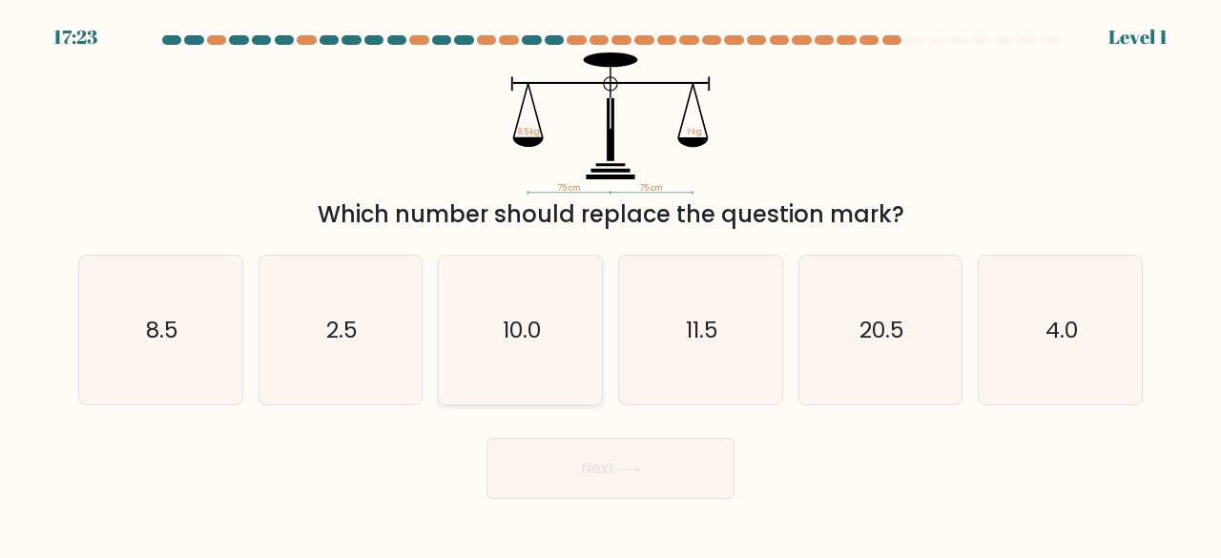
click at [530, 359] on icon "10.0" at bounding box center [520, 331] width 150 height 150
click at [611, 284] on input "c. 10.0" at bounding box center [611, 281] width 1 height 5
radio input "true"
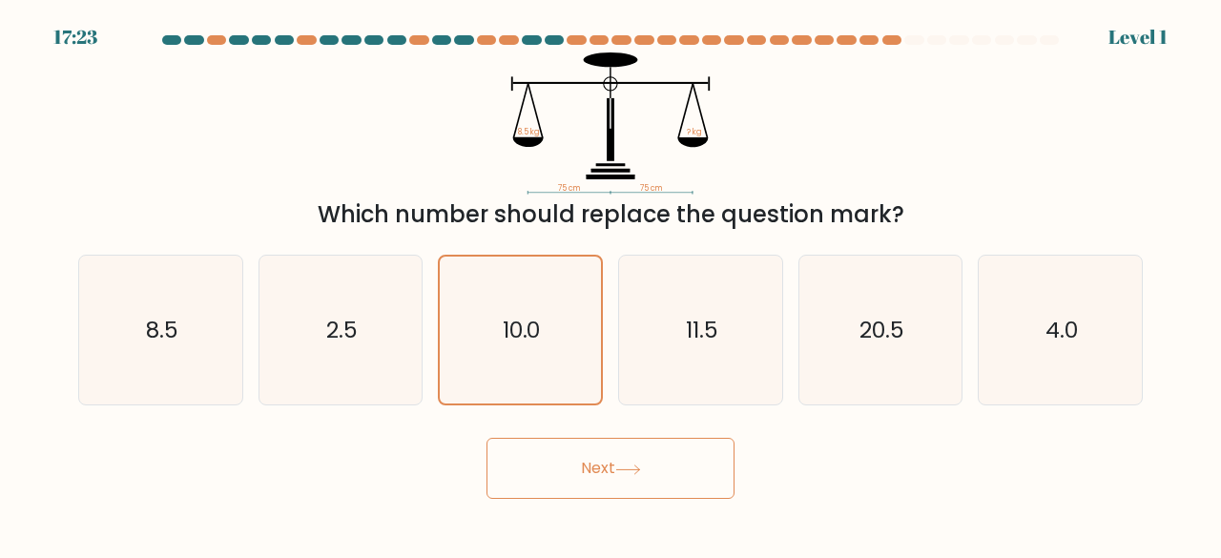
click at [542, 466] on button "Next" at bounding box center [610, 468] width 248 height 61
click at [558, 486] on button "Next" at bounding box center [610, 468] width 248 height 61
click at [578, 471] on button "Next" at bounding box center [610, 468] width 248 height 61
click at [585, 464] on button "Next" at bounding box center [610, 468] width 248 height 61
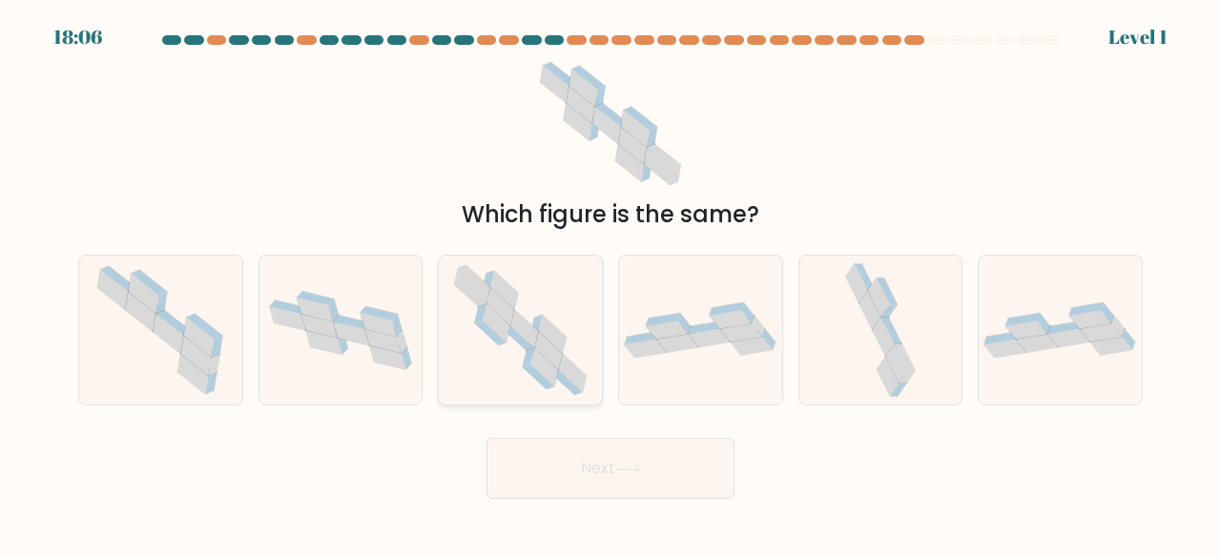
click at [536, 329] on icon at bounding box center [524, 328] width 28 height 39
click at [611, 284] on input "c." at bounding box center [611, 281] width 1 height 5
radio input "true"
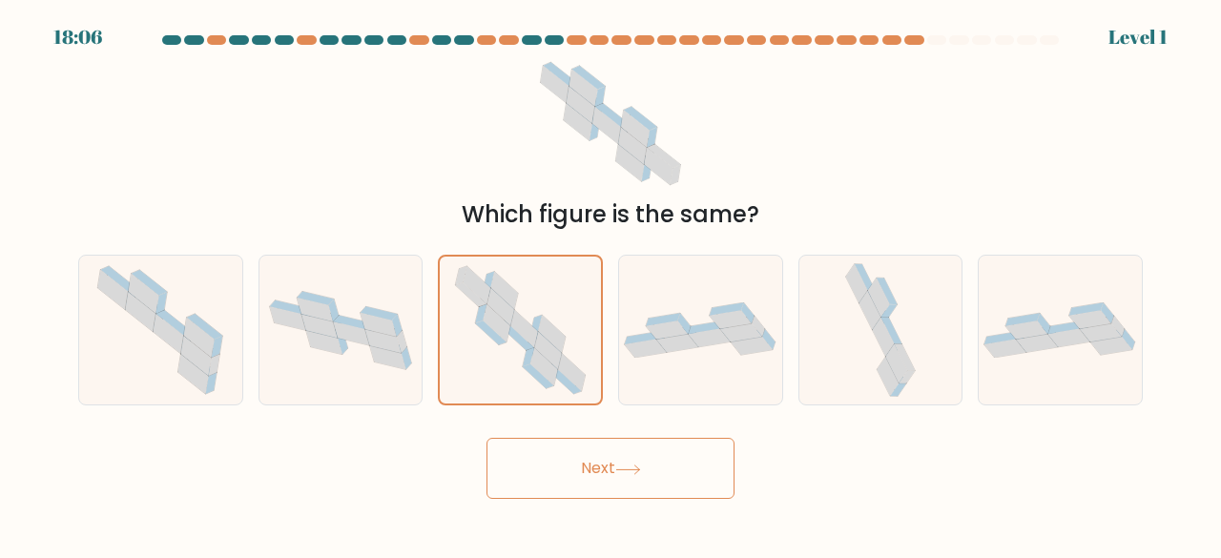
click at [553, 479] on button "Next" at bounding box center [610, 468] width 248 height 61
click at [561, 475] on button "Next" at bounding box center [610, 468] width 248 height 61
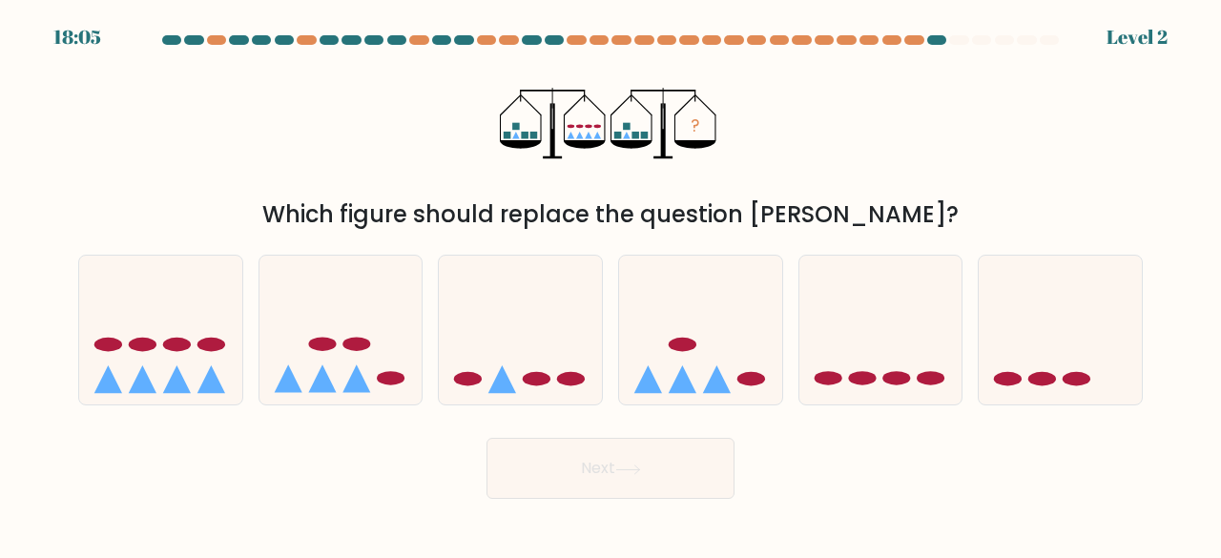
click at [564, 481] on button "Next" at bounding box center [610, 468] width 248 height 61
click at [517, 338] on icon at bounding box center [520, 329] width 163 height 135
click at [611, 284] on input "c." at bounding box center [611, 281] width 1 height 5
radio input "true"
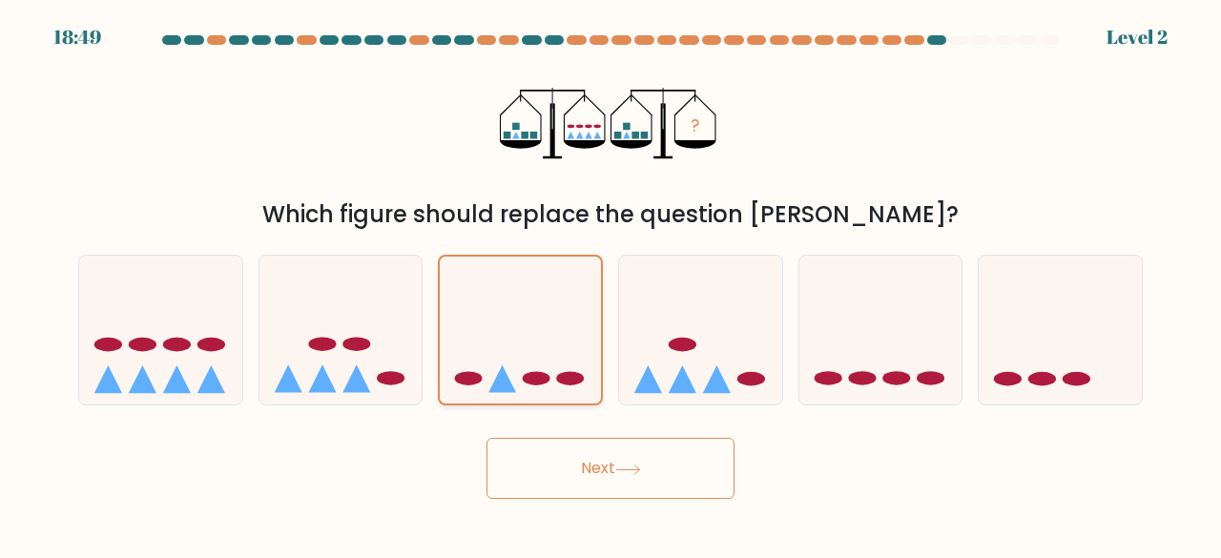
click at [521, 355] on icon at bounding box center [520, 330] width 161 height 134
click at [611, 284] on input "c." at bounding box center [611, 281] width 1 height 5
click at [557, 492] on button "Next" at bounding box center [610, 468] width 248 height 61
click at [554, 483] on button "Next" at bounding box center [610, 468] width 248 height 61
click at [557, 485] on button "Next" at bounding box center [610, 468] width 248 height 61
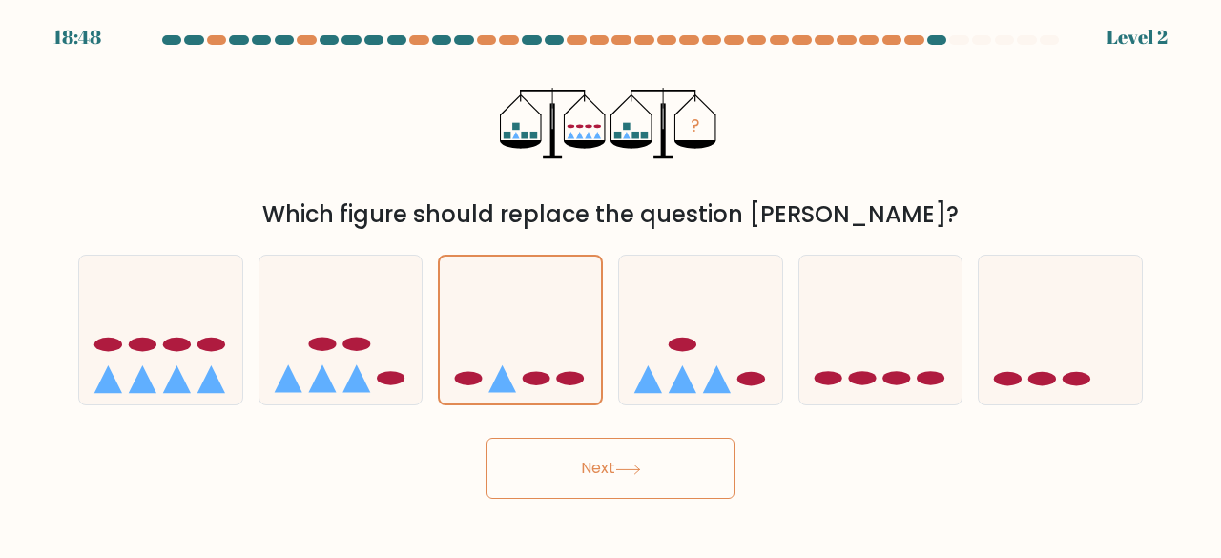
click at [560, 481] on button "Next" at bounding box center [610, 468] width 248 height 61
click at [562, 474] on button "Next" at bounding box center [610, 468] width 248 height 61
click at [562, 478] on button "Next" at bounding box center [610, 468] width 248 height 61
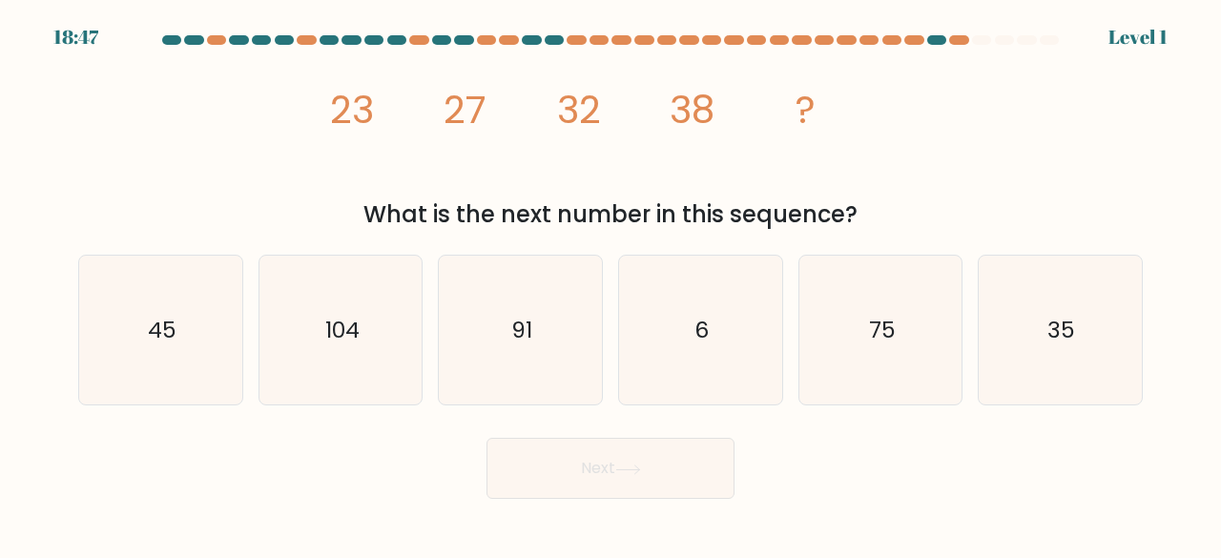
click at [563, 483] on button "Next" at bounding box center [610, 468] width 248 height 61
click at [514, 330] on text "91" at bounding box center [521, 329] width 21 height 31
click at [611, 284] on input "c. 91" at bounding box center [611, 281] width 1 height 5
radio input "true"
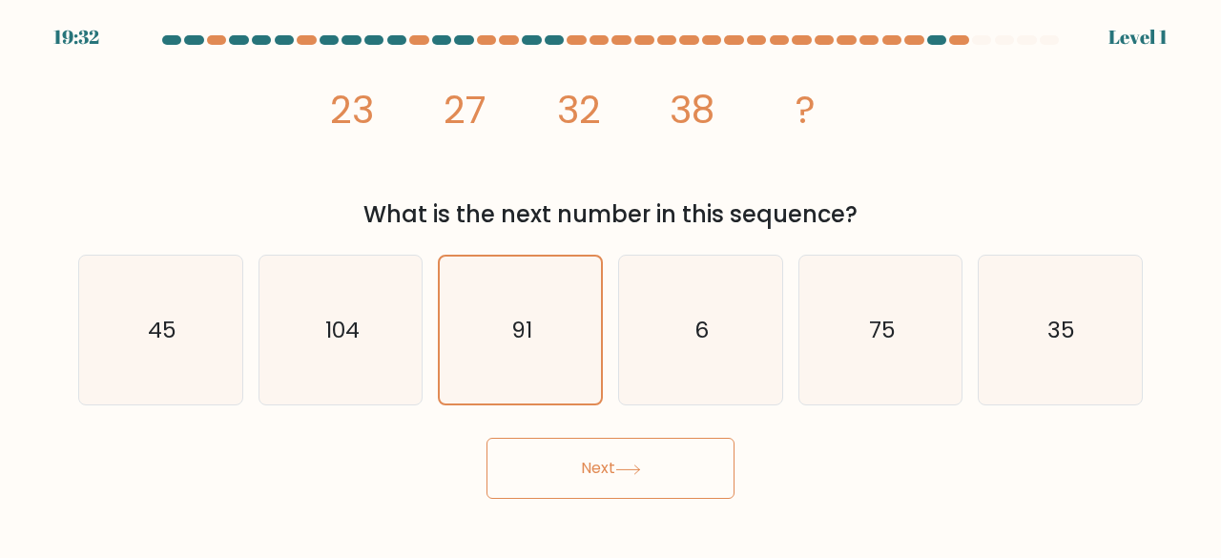
click at [553, 495] on button "Next" at bounding box center [610, 468] width 248 height 61
click at [555, 517] on body "19:32 Level 1" at bounding box center [610, 279] width 1221 height 558
click at [557, 511] on body "19:32 Level 1" at bounding box center [610, 279] width 1221 height 558
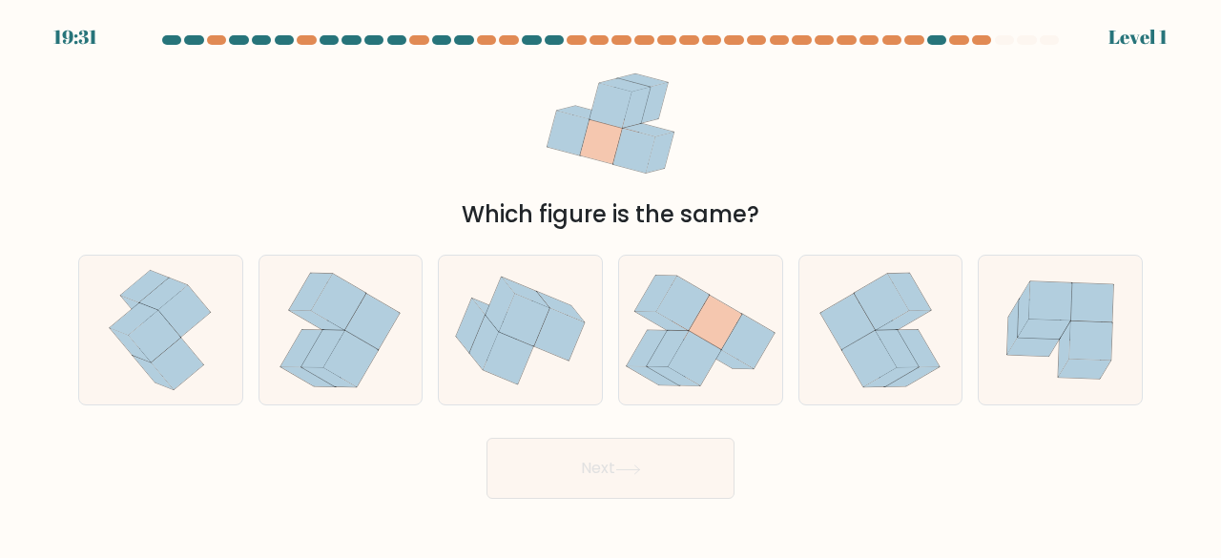
click at [555, 494] on button "Next" at bounding box center [610, 468] width 248 height 61
click at [524, 390] on icon at bounding box center [520, 330] width 163 height 136
click at [611, 284] on input "c." at bounding box center [611, 281] width 1 height 5
radio input "true"
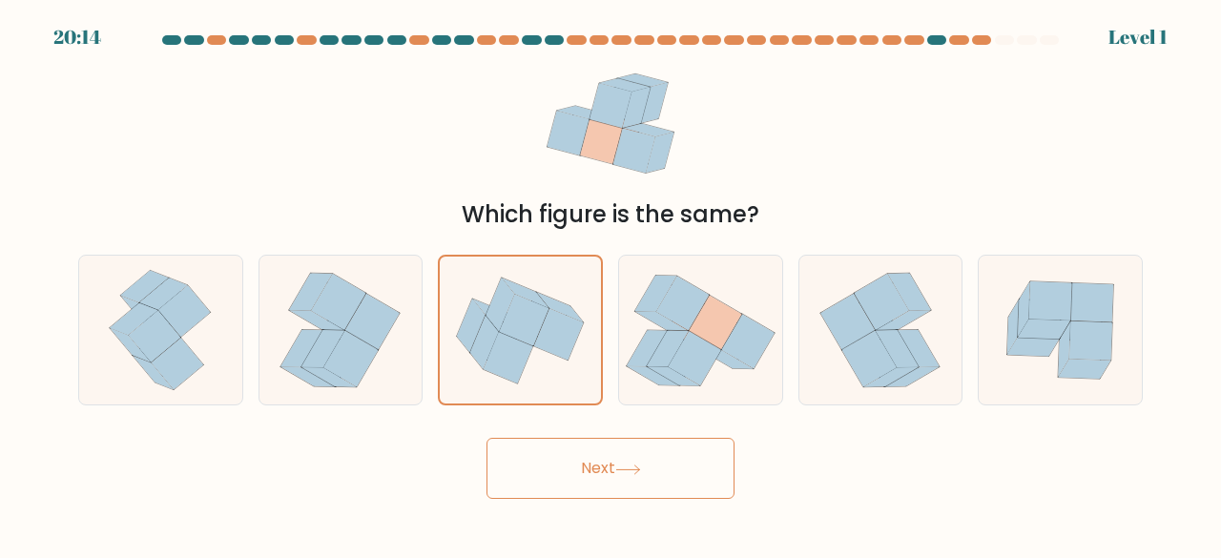
click at [552, 509] on body "20:14 Level 1" at bounding box center [610, 279] width 1221 height 558
click at [551, 495] on button "Next" at bounding box center [610, 468] width 248 height 61
click at [554, 495] on button "Next" at bounding box center [610, 468] width 248 height 61
click at [556, 496] on button "Next" at bounding box center [610, 468] width 248 height 61
click at [554, 496] on button "Next" at bounding box center [610, 468] width 248 height 61
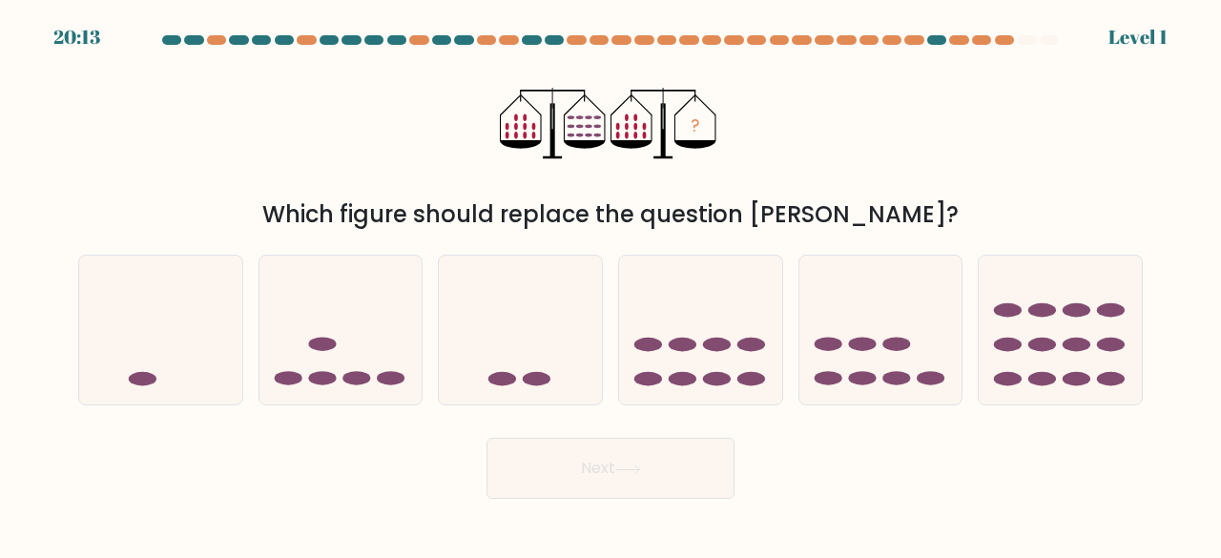
click at [549, 490] on button "Next" at bounding box center [610, 468] width 248 height 61
click at [385, 315] on icon at bounding box center [340, 329] width 163 height 135
click at [611, 284] on input "b." at bounding box center [611, 281] width 1 height 5
radio input "true"
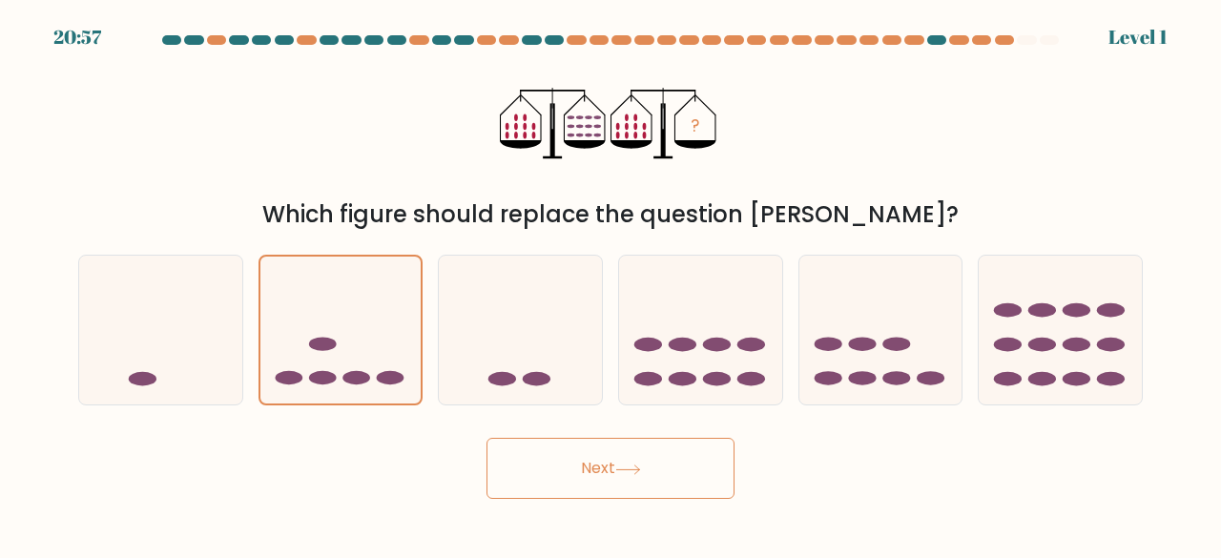
click at [559, 496] on button "Next" at bounding box center [610, 468] width 248 height 61
click at [557, 488] on button "Next" at bounding box center [610, 468] width 248 height 61
click at [555, 492] on button "Next" at bounding box center [610, 468] width 248 height 61
click at [553, 486] on button "Next" at bounding box center [610, 468] width 248 height 61
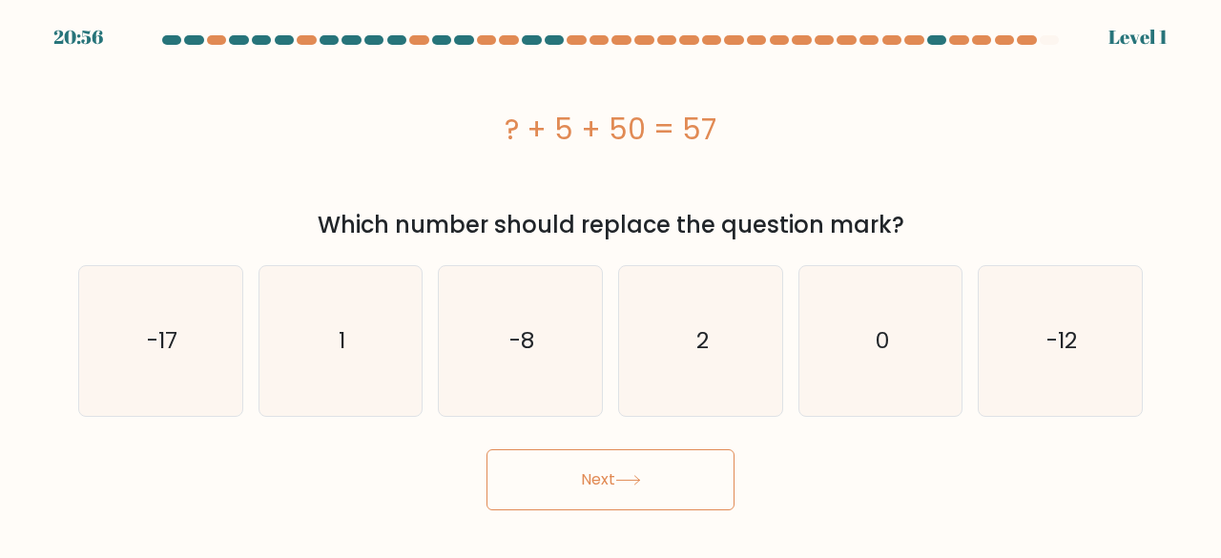
click at [554, 486] on button "Next" at bounding box center [610, 479] width 248 height 61
click at [553, 482] on button "Next" at bounding box center [610, 479] width 248 height 61
click at [528, 359] on icon "-8" at bounding box center [520, 341] width 150 height 150
click at [611, 284] on input "c. -8" at bounding box center [611, 281] width 1 height 5
radio input "true"
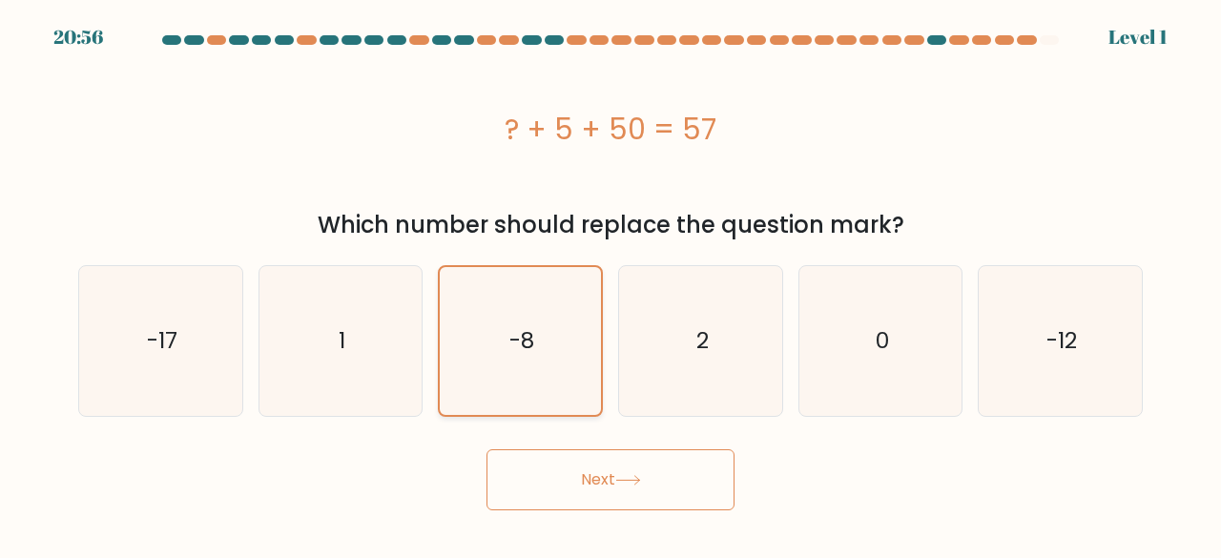
click at [528, 365] on icon "-8" at bounding box center [520, 341] width 148 height 148
click at [611, 284] on input "c. -8" at bounding box center [611, 281] width 1 height 5
click at [556, 480] on button "Next" at bounding box center [610, 479] width 248 height 61
click at [561, 491] on button "Next" at bounding box center [610, 479] width 248 height 61
click at [566, 493] on button "Next" at bounding box center [610, 479] width 248 height 61
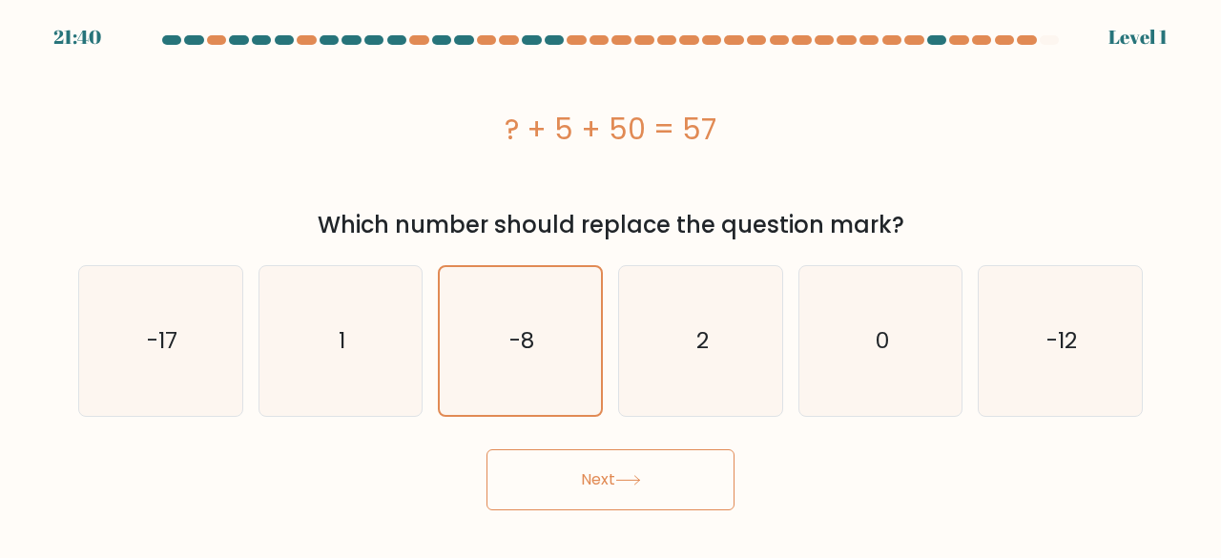
click at [563, 496] on button "Next" at bounding box center [610, 479] width 248 height 61
click at [552, 481] on button "Next" at bounding box center [610, 479] width 248 height 61
click at [519, 368] on icon "-8" at bounding box center [520, 341] width 148 height 148
click at [611, 284] on input "c. -8" at bounding box center [611, 281] width 1 height 5
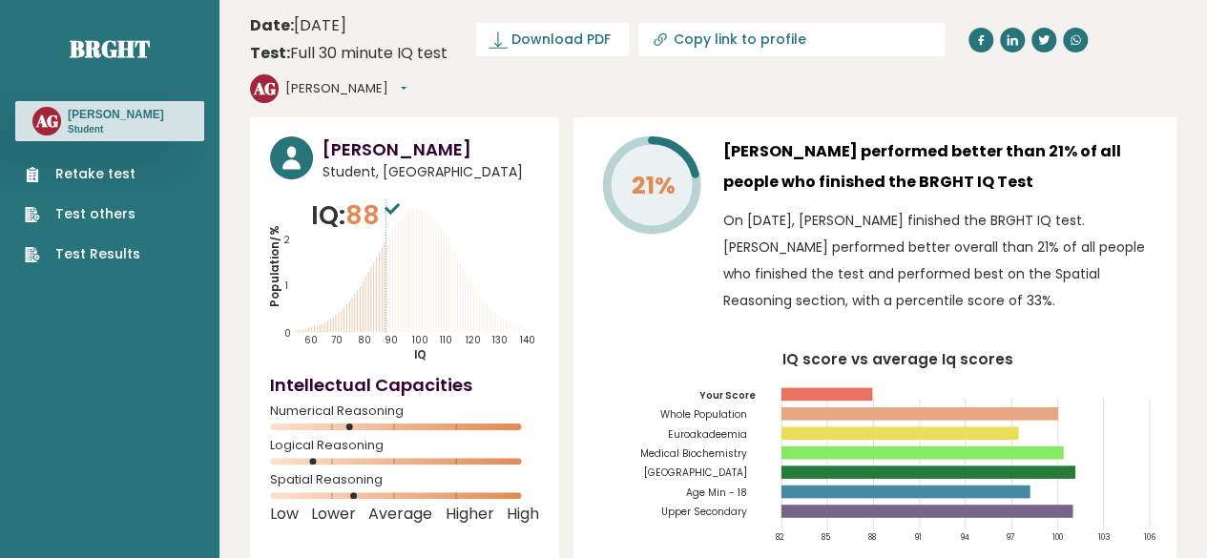
scroll to position [95, 0]
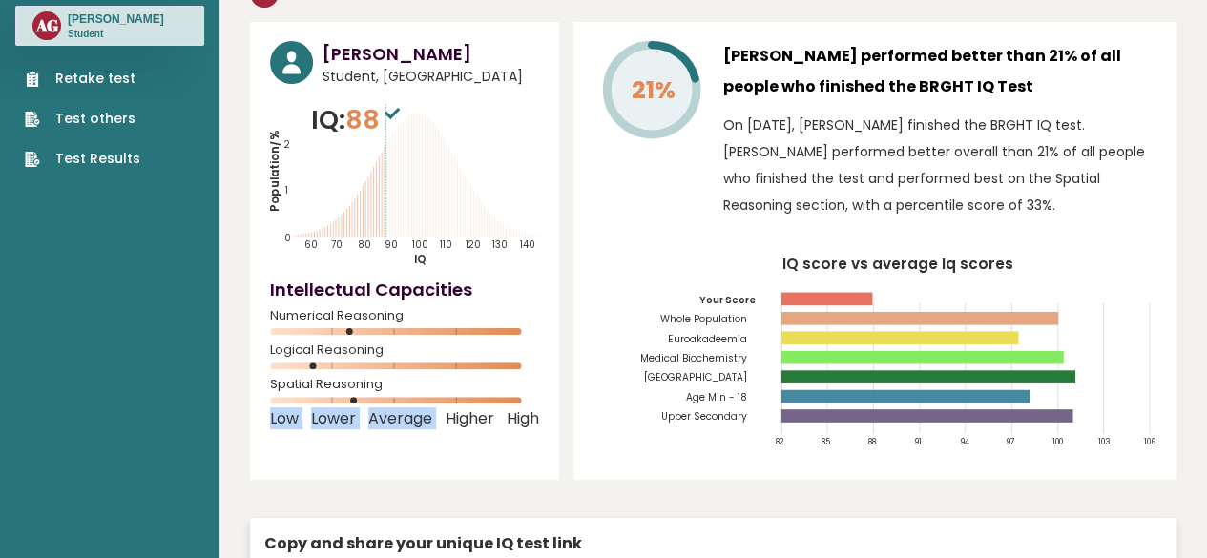
drag, startPoint x: 361, startPoint y: 363, endPoint x: 439, endPoint y: 377, distance: 79.4
click at [439, 377] on div "[PERSON_NAME] Student, [GEOGRAPHIC_DATA] IQ: 88 Population/% IQ 0 1 2 60 70 80 …" at bounding box center [404, 251] width 309 height 458
click at [468, 426] on div "[PERSON_NAME] Student, [GEOGRAPHIC_DATA] IQ: 88 Population/% IQ 0 1 2 60 70 80 …" at bounding box center [404, 251] width 309 height 458
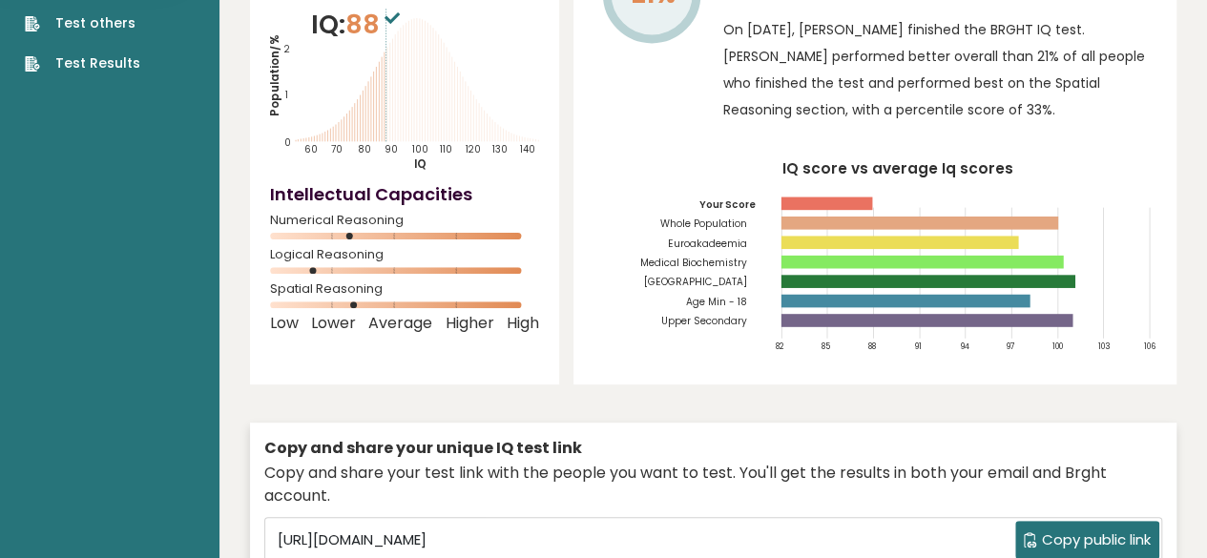
scroll to position [0, 0]
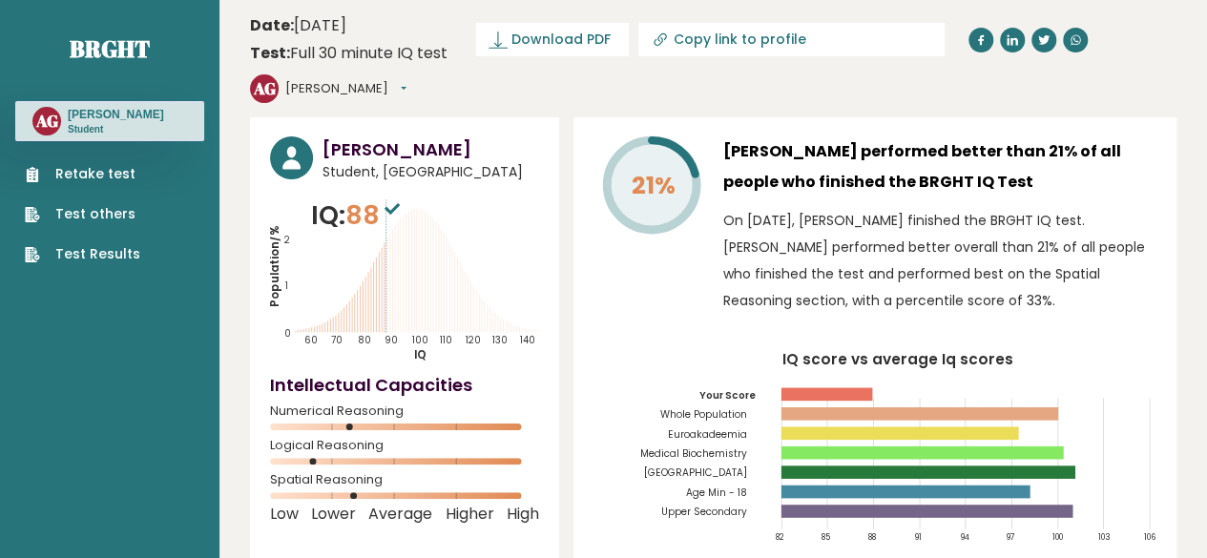
click at [947, 426] on rect at bounding box center [899, 432] width 238 height 13
click at [945, 407] on rect at bounding box center [918, 413] width 277 height 13
click at [1055, 465] on icon "IQ score vs average Iq scores 82 85 88 91 94 97 100 103 106 Your Score Whole Po…" at bounding box center [874, 454] width 563 height 204
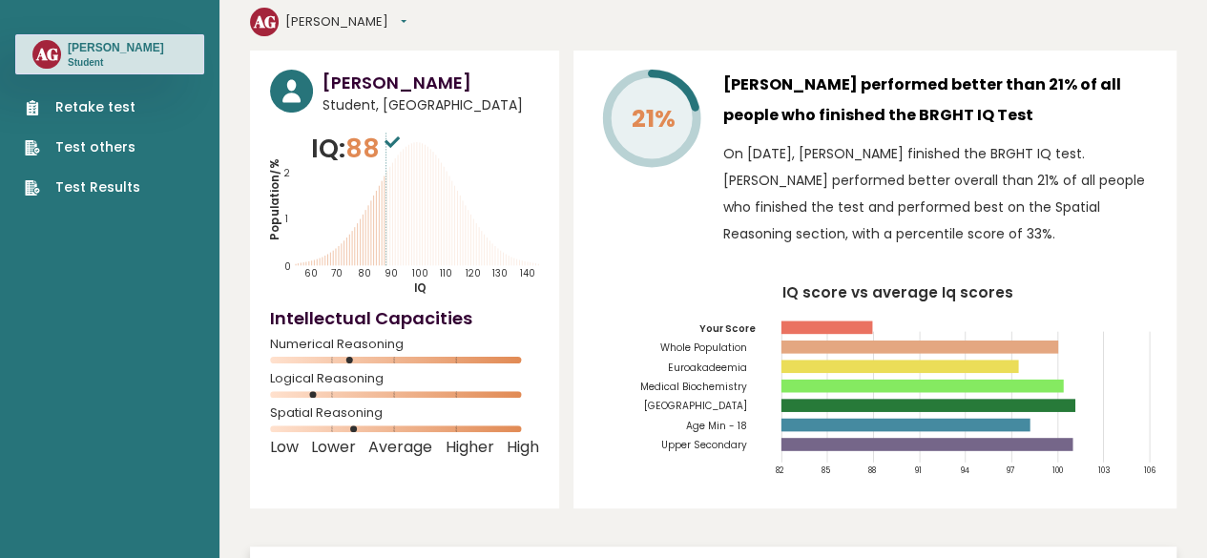
scroll to position [95, 0]
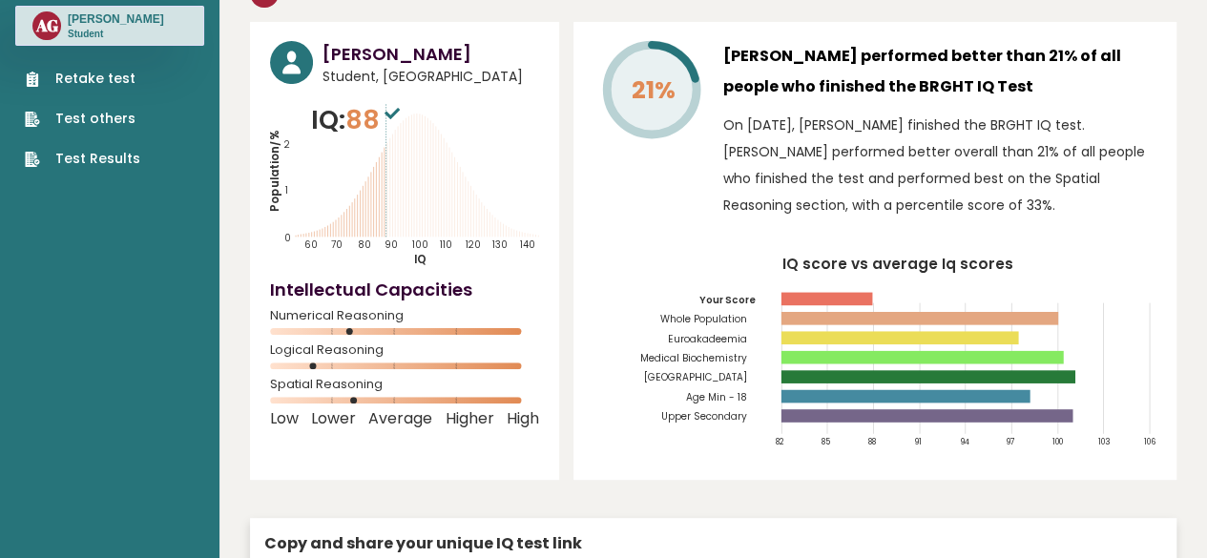
drag, startPoint x: 382, startPoint y: 113, endPoint x: 342, endPoint y: 190, distance: 87.0
click at [346, 186] on icon "Population/% IQ 0 1 2 60 70 80 90 100 110 120 130 140" at bounding box center [404, 184] width 269 height 166
drag, startPoint x: 303, startPoint y: 208, endPoint x: 293, endPoint y: 199, distance: 13.6
click at [304, 238] on tspan "60" at bounding box center [310, 244] width 13 height 12
click at [292, 198] on text "0" at bounding box center [287, 168] width 35 height 153
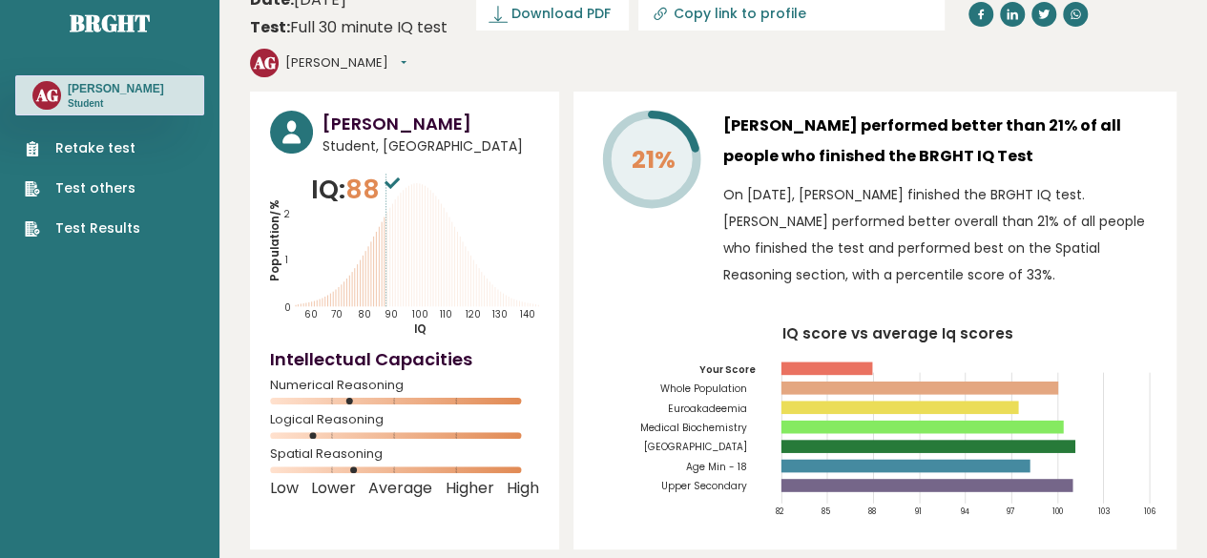
scroll to position [0, 0]
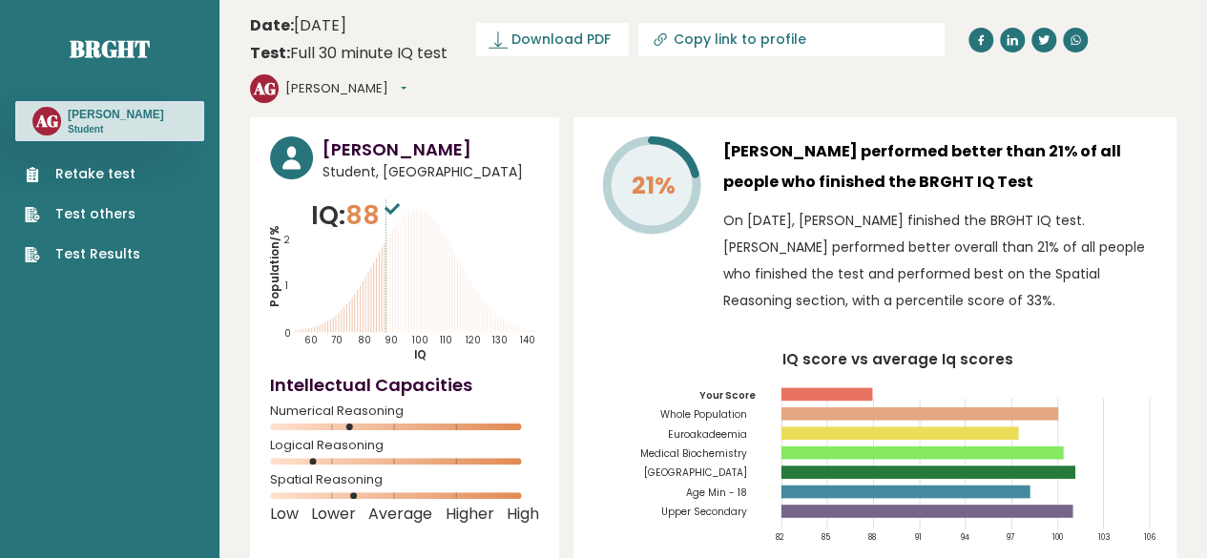
click at [129, 167] on link "Retake test" at bounding box center [82, 174] width 115 height 20
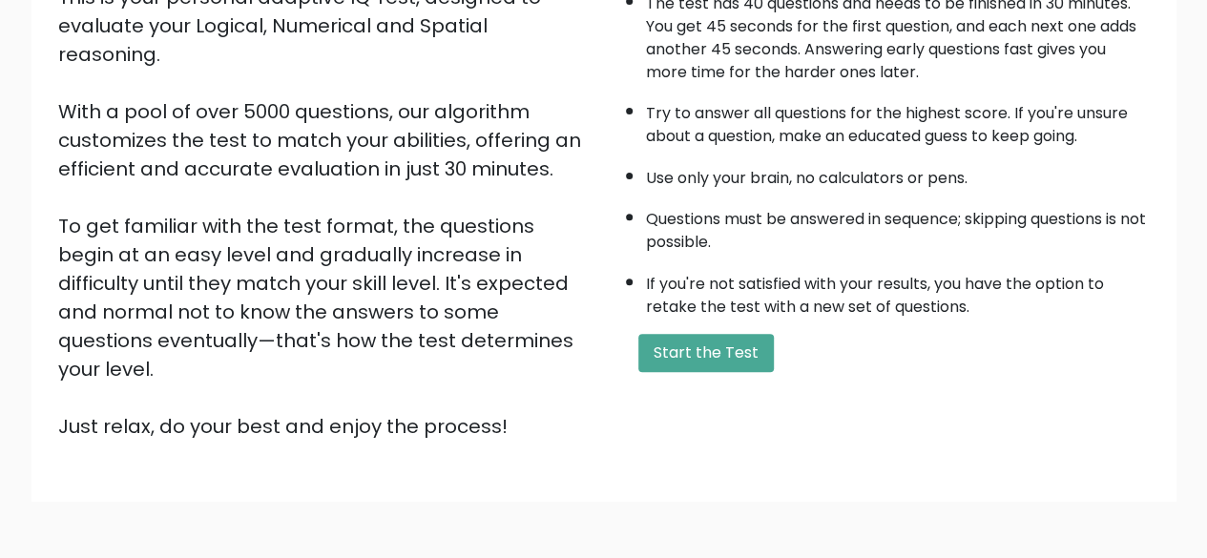
scroll to position [286, 0]
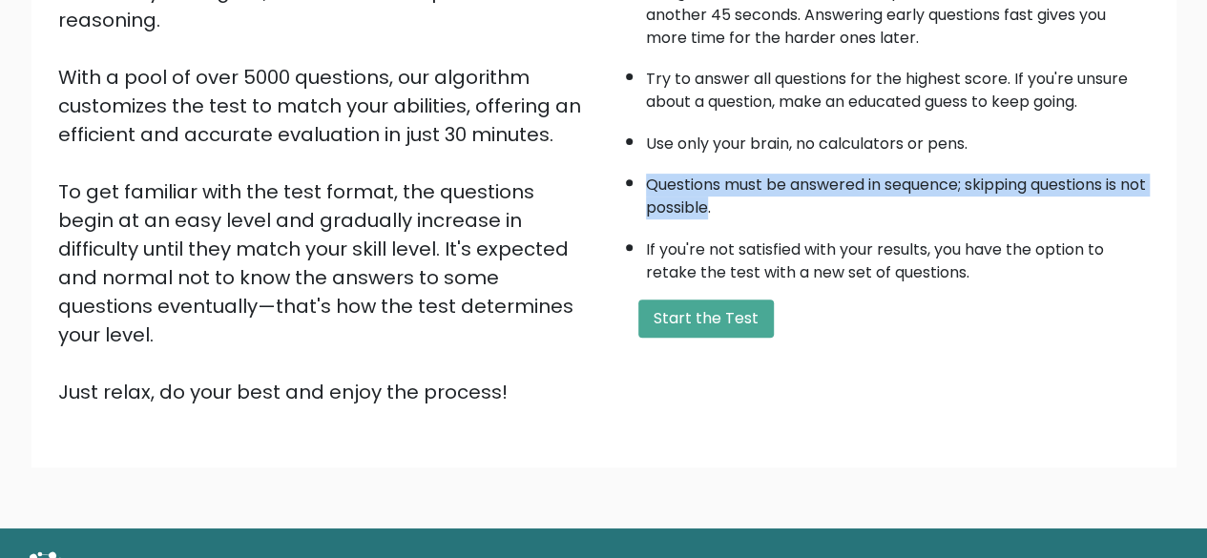
drag, startPoint x: 650, startPoint y: 164, endPoint x: 736, endPoint y: 203, distance: 95.2
click at [736, 203] on li "Questions must be answered in sequence; skipping questions is not possible." at bounding box center [898, 191] width 504 height 55
copy li "Questions must be answered in sequence; skipping questions is not possible"
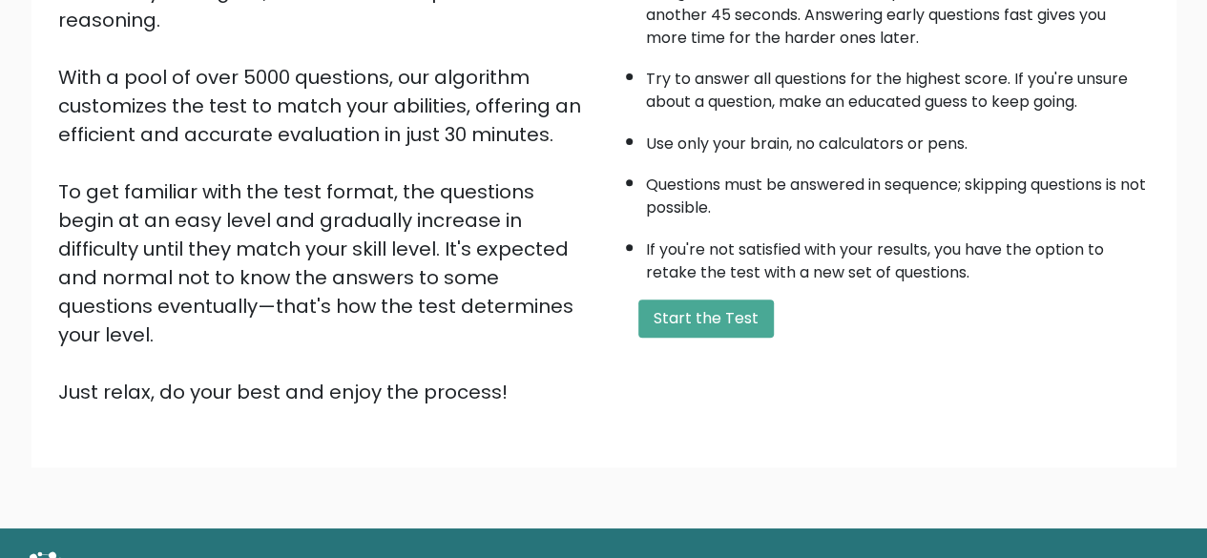
click at [866, 340] on div "A few things before you start: The test has 40 questions and needs to be finish…" at bounding box center [882, 158] width 557 height 496
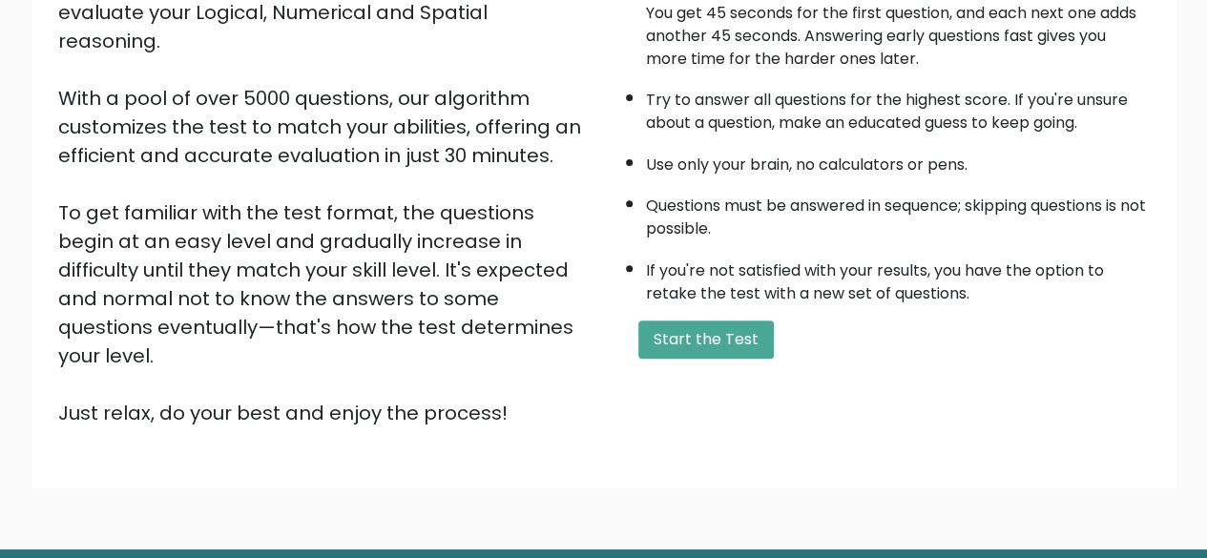
scroll to position [315, 0]
